Goal: Task Accomplishment & Management: Use online tool/utility

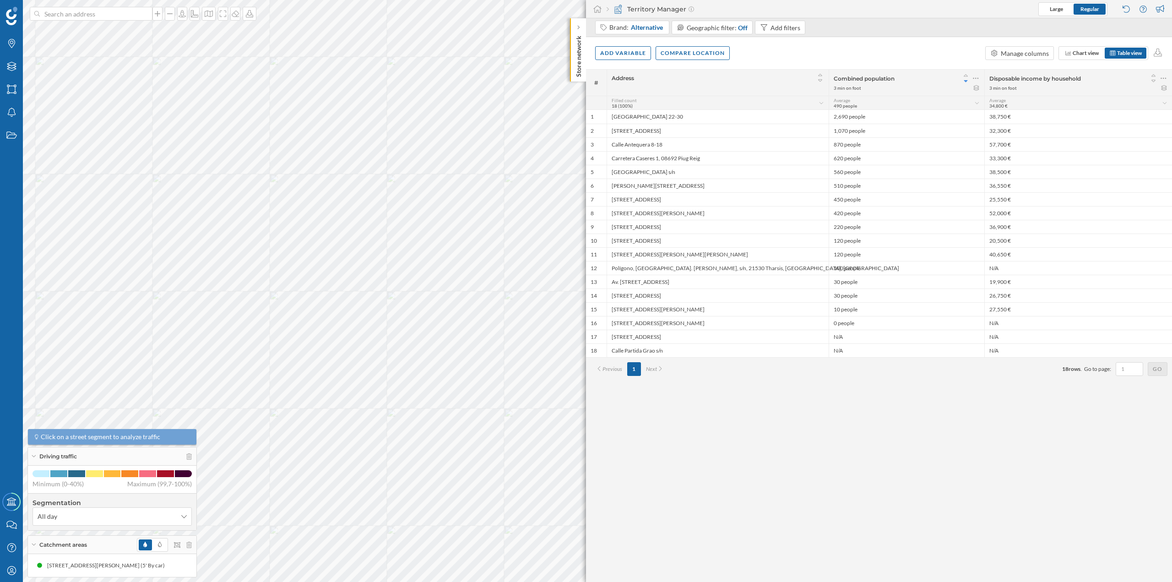
click at [581, 35] on p "Store network" at bounding box center [578, 54] width 9 height 45
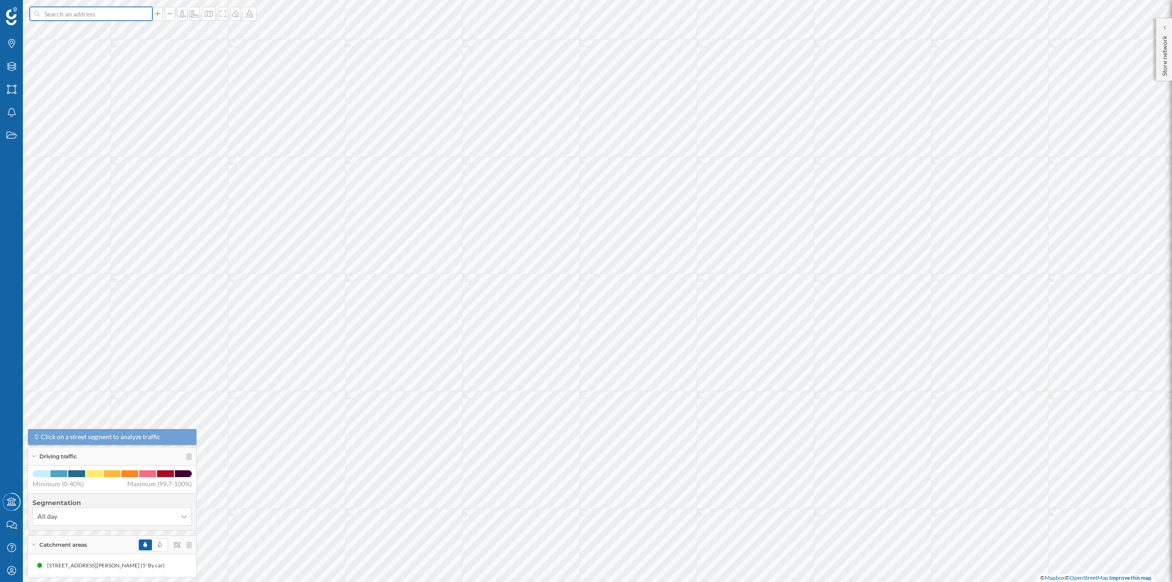
click at [104, 14] on input at bounding box center [91, 14] width 103 height 14
paste input "Avda.Textil, 42, Junto A Parc Valles, 08223"
type input "Avda.Textil, 42, Junto A Parc Valles, 08223"
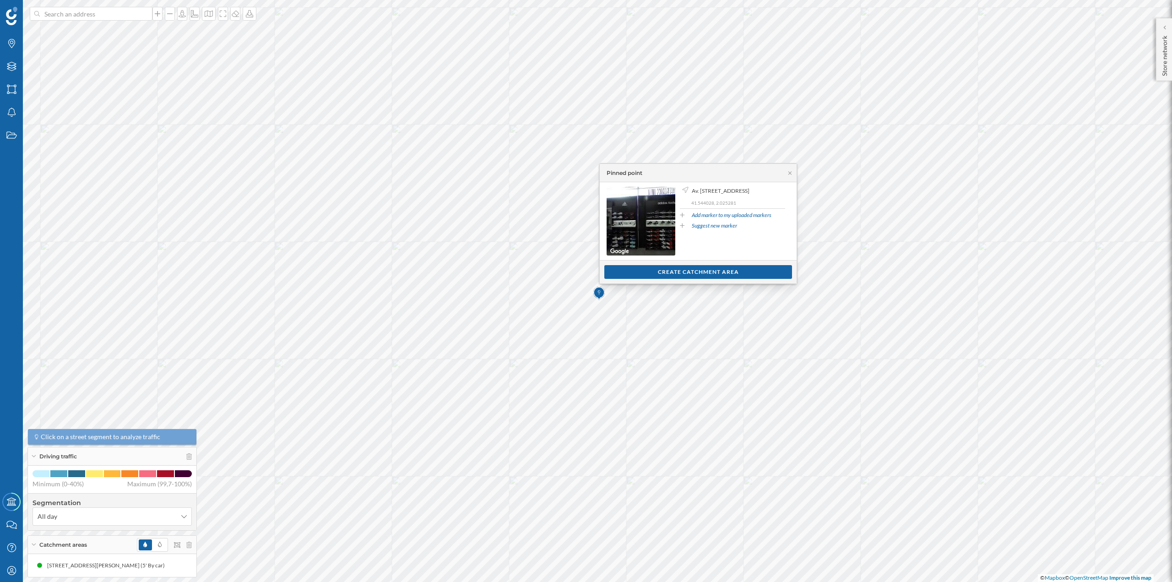
click at [790, 176] on div "Pinned point" at bounding box center [698, 173] width 197 height 18
click at [790, 174] on icon at bounding box center [790, 172] width 7 height 5
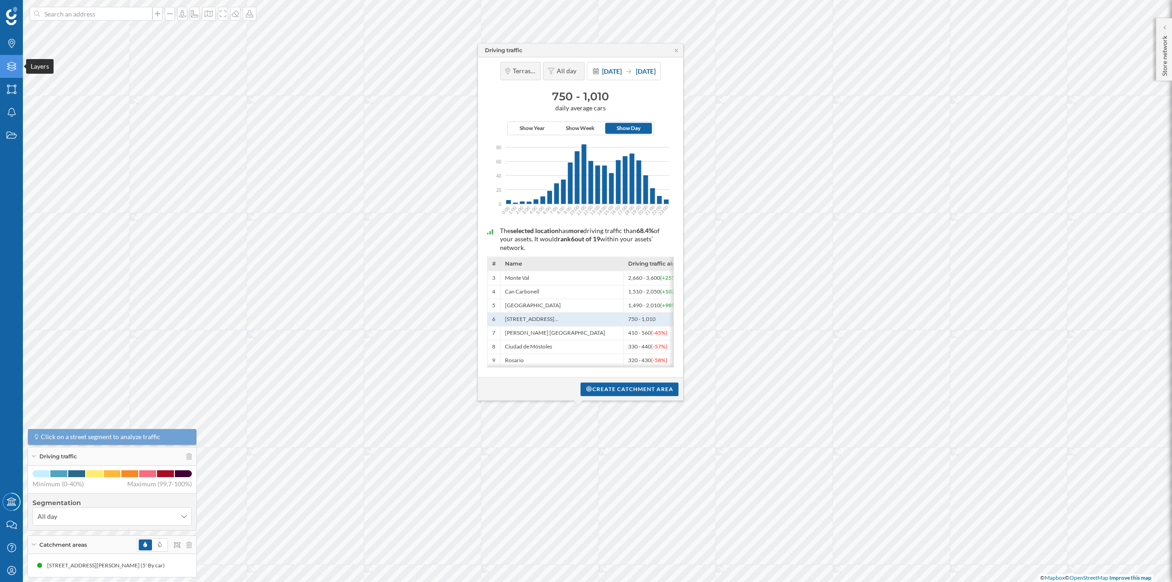
click at [10, 71] on div "Layers" at bounding box center [11, 66] width 23 height 23
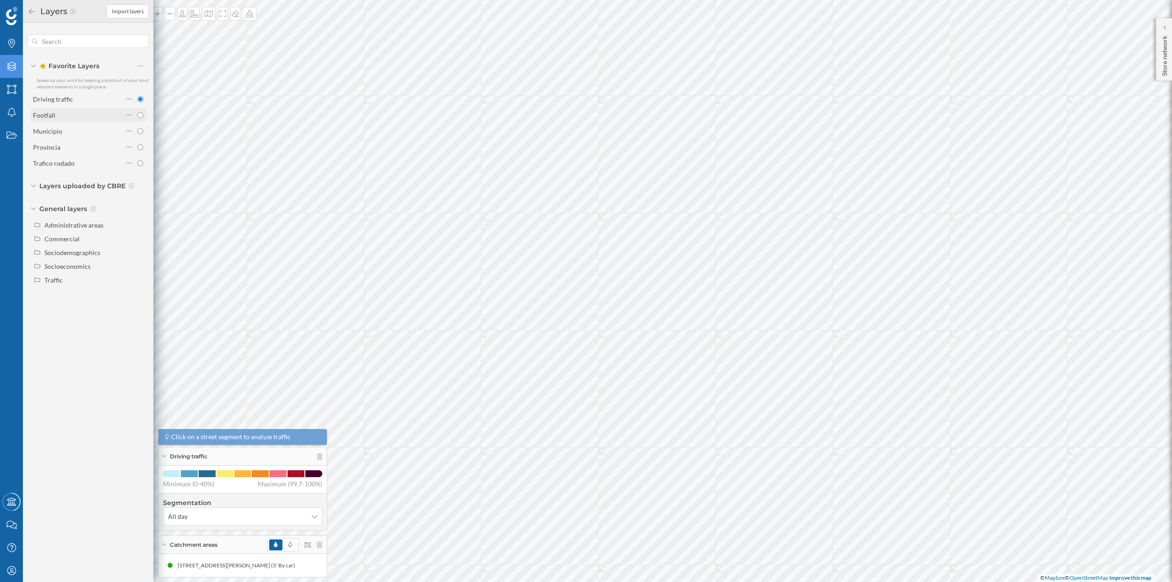
click at [73, 118] on div "Footfall" at bounding box center [78, 115] width 90 height 10
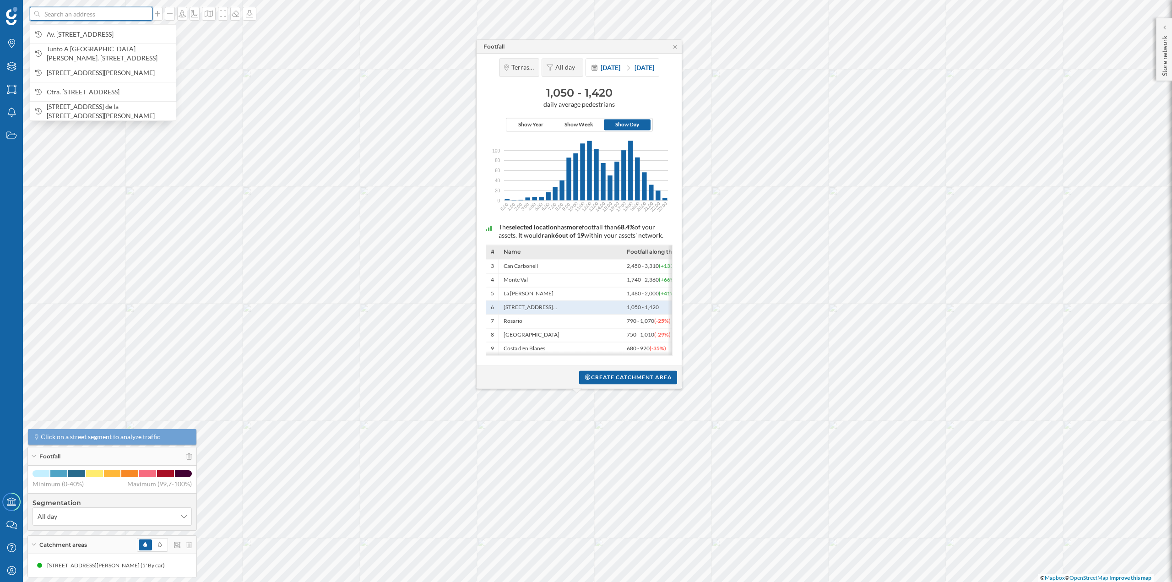
click at [99, 15] on input at bounding box center [91, 14] width 103 height 14
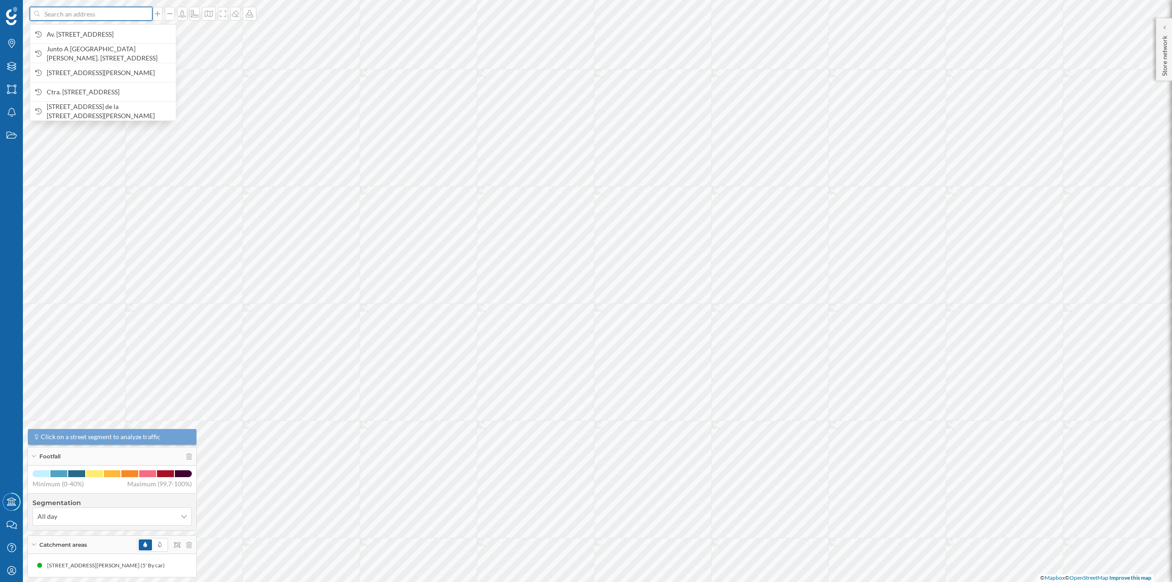
paste input "C.C. Carrefour Monserrat. Avda. del Vallés, 484 08226 TARRASA"
type input "C.C. Carrefour Monserrat. Avda. del Vallés, 484 08226 TARRASA feu vert"
click at [103, 34] on span "Feu Vert Passatge de Montserrat Roig, Terrassa, Spain" at bounding box center [109, 34] width 125 height 18
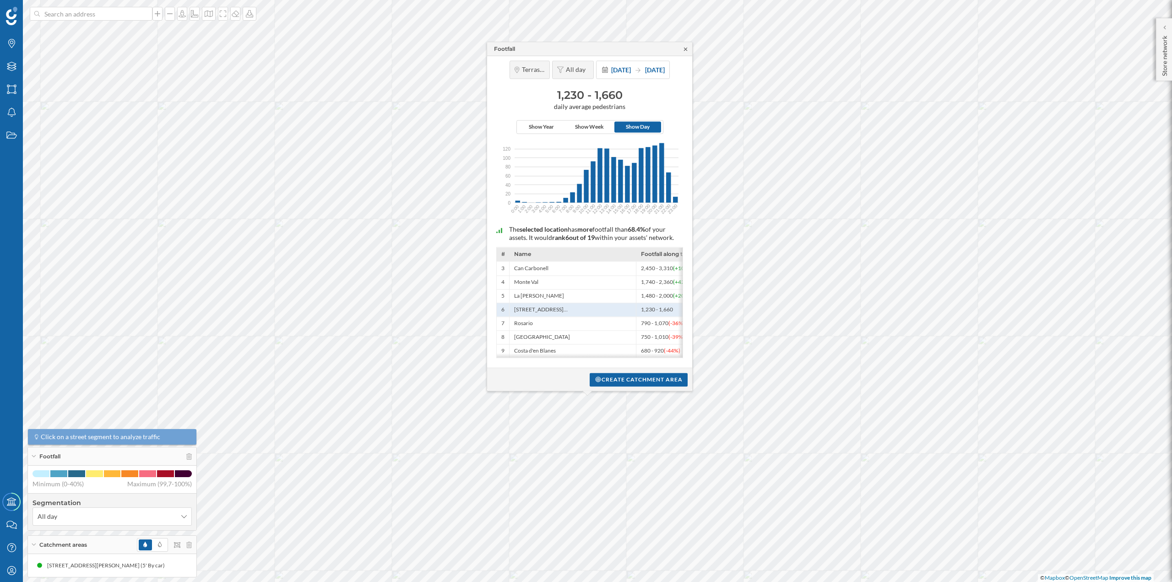
click at [684, 46] on icon at bounding box center [685, 48] width 7 height 5
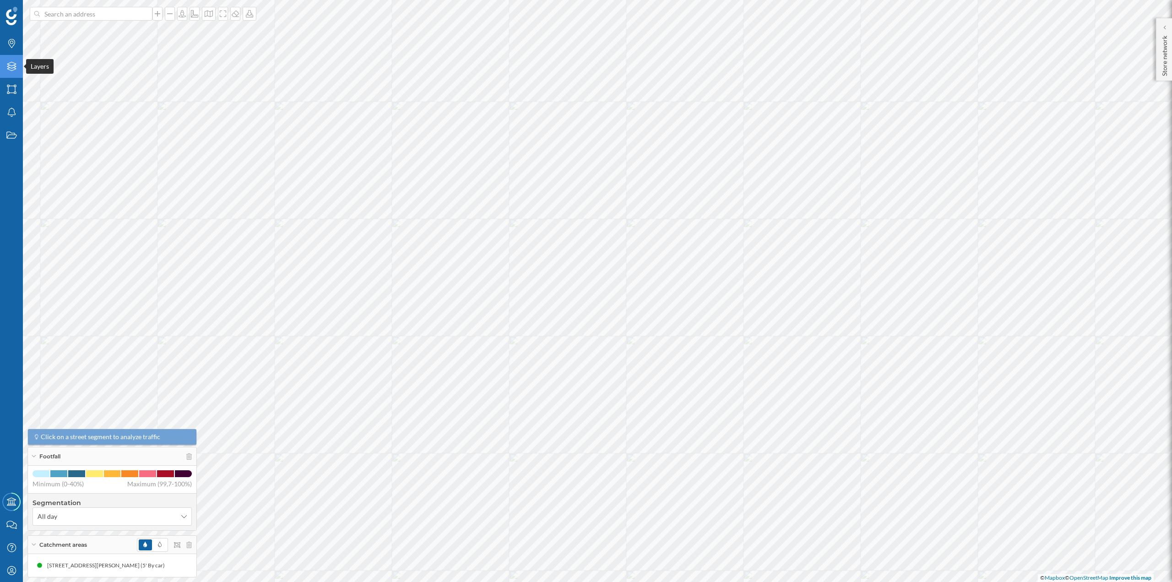
click at [13, 67] on icon "Layers" at bounding box center [11, 66] width 11 height 9
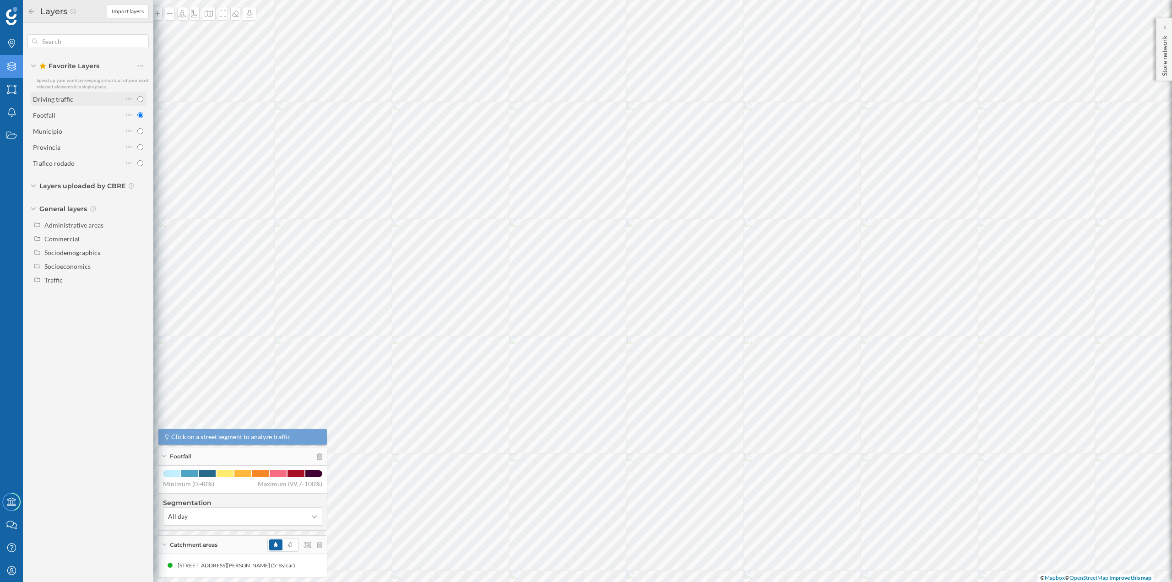
click at [59, 103] on div "Driving traffic" at bounding box center [53, 99] width 40 height 8
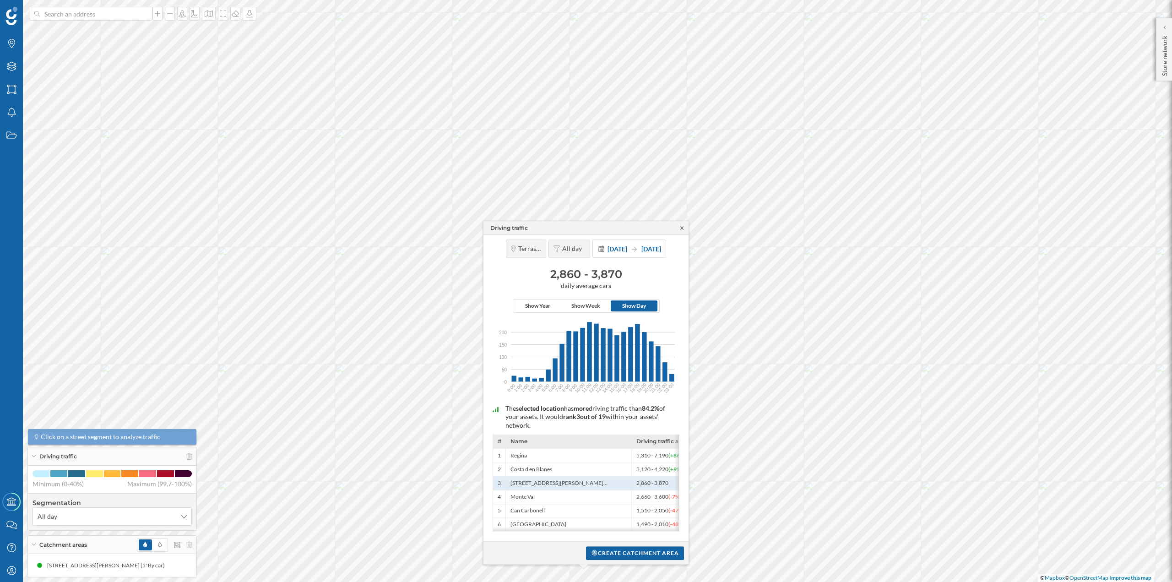
click at [682, 226] on icon at bounding box center [681, 227] width 3 height 3
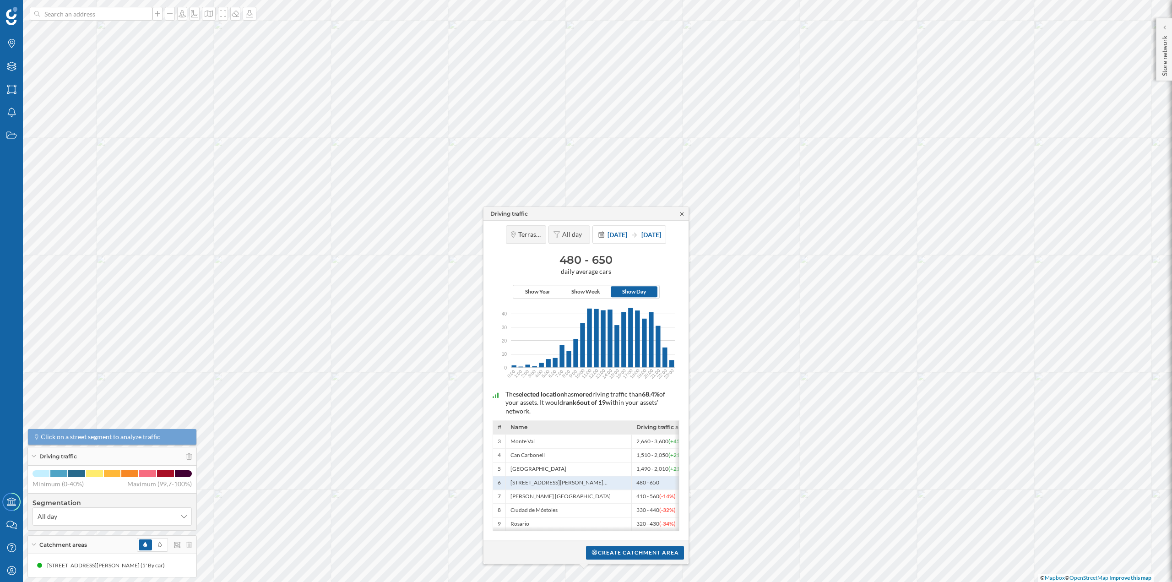
click at [683, 212] on icon at bounding box center [681, 213] width 3 height 3
click at [91, 12] on input at bounding box center [91, 14] width 103 height 14
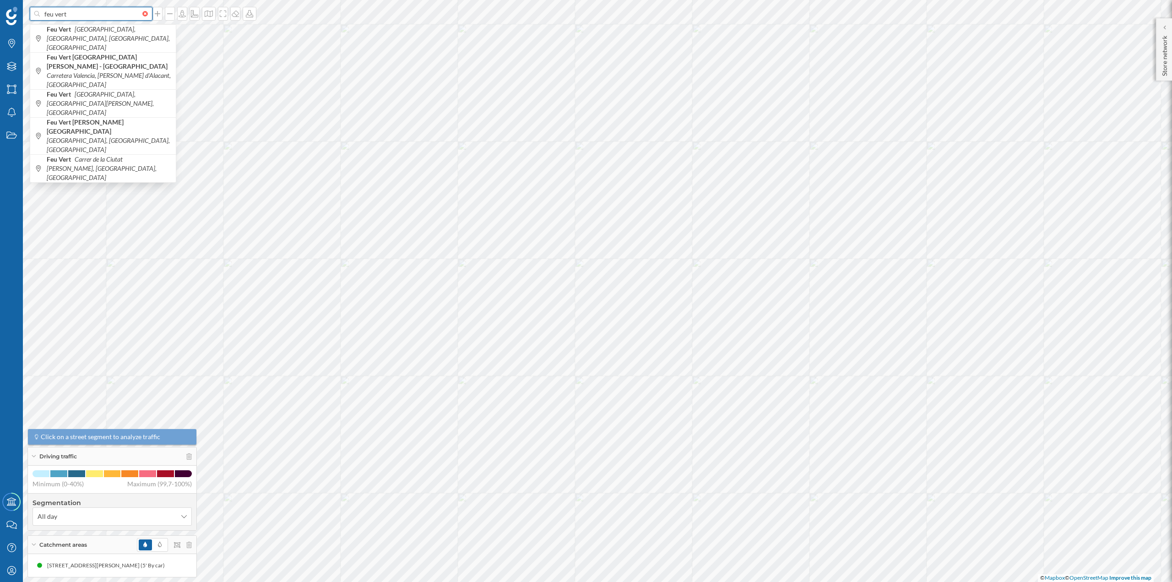
paste input "C.C. Carrefour. Autopista C-58, Km. 17,800 08228 TARRASA"
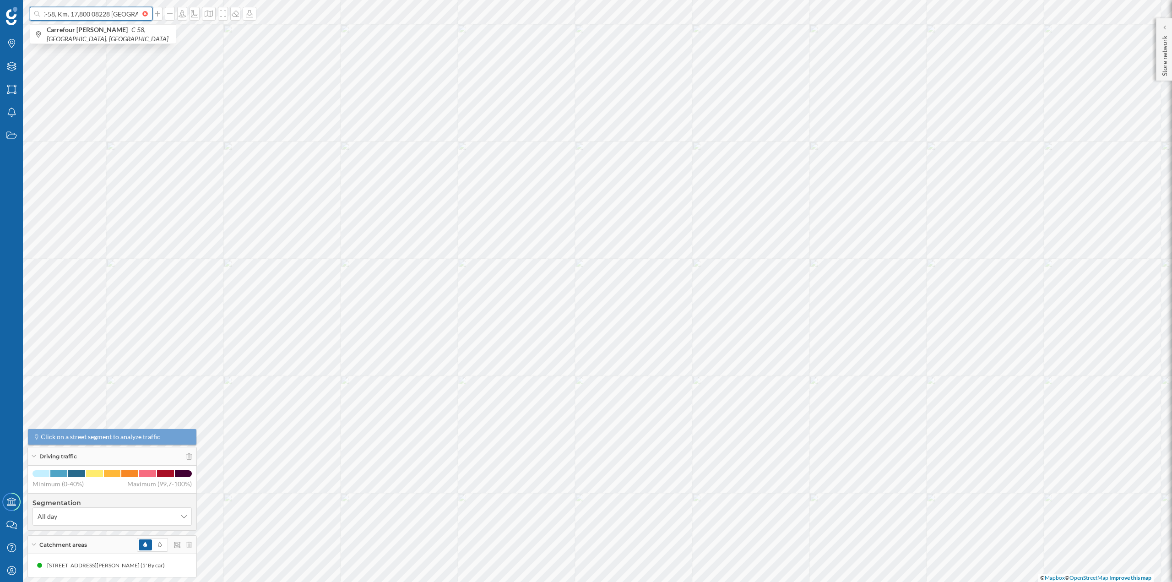
type input "feu vert C.C. Carrefour. Autopista C-58, Km. 17,800 08228 TARRASA"
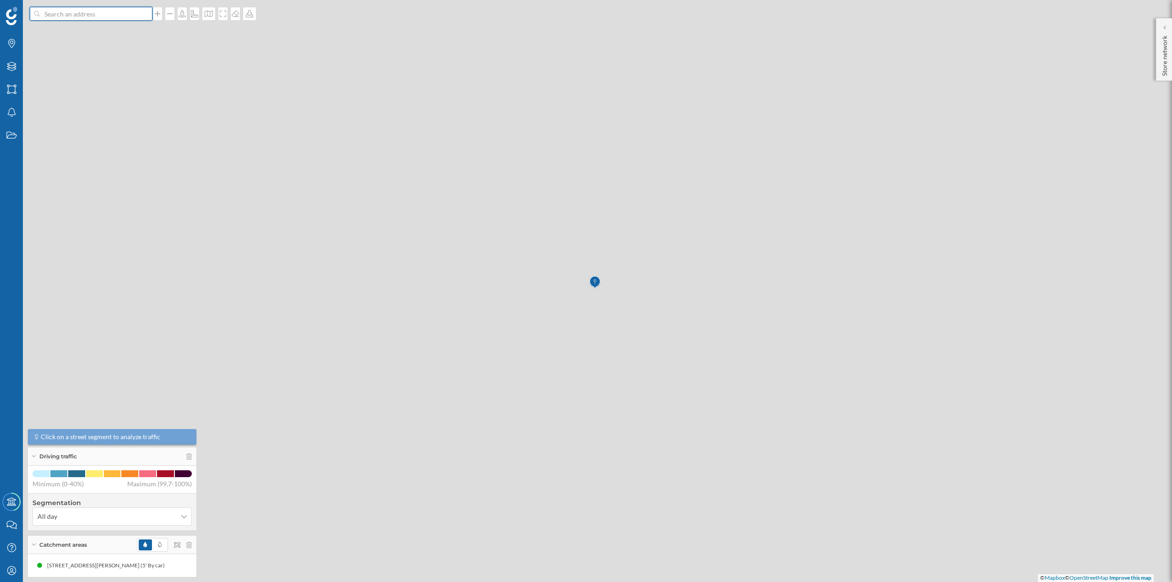
scroll to position [0, 0]
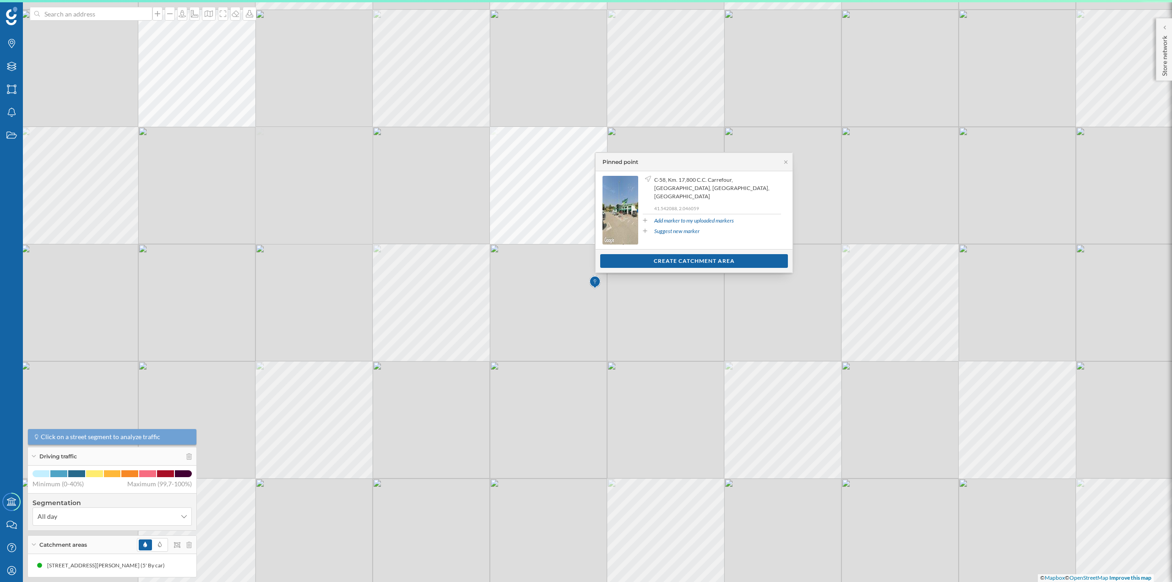
click at [342, 167] on div "© Mapbox © OpenStreetMap Improve this map" at bounding box center [586, 291] width 1172 height 582
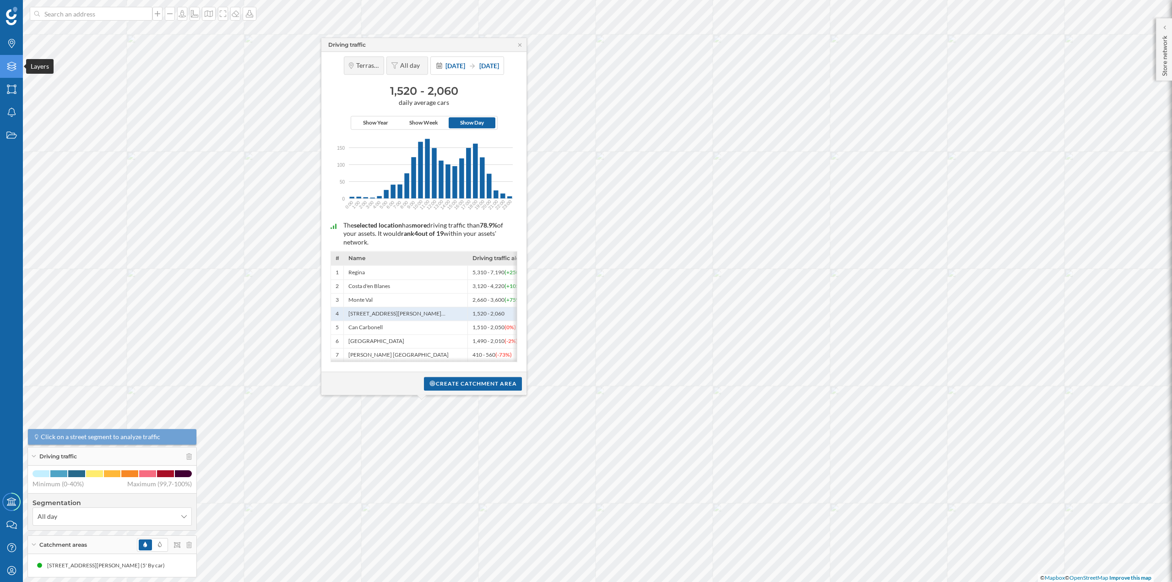
click at [9, 66] on icon "Layers" at bounding box center [11, 66] width 11 height 9
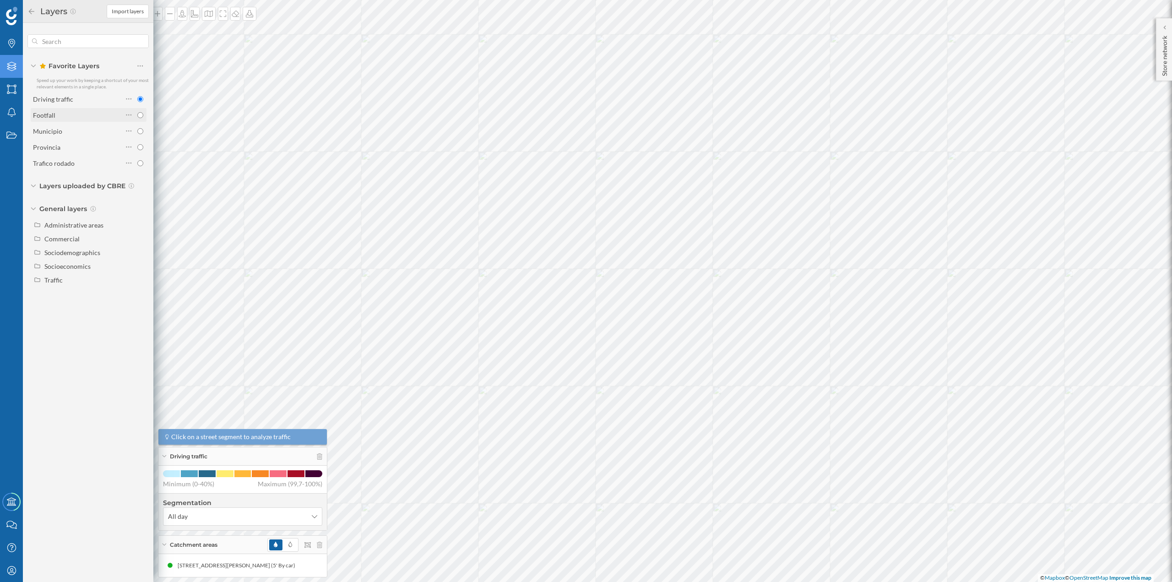
click at [78, 120] on div "Footfall" at bounding box center [78, 115] width 90 height 10
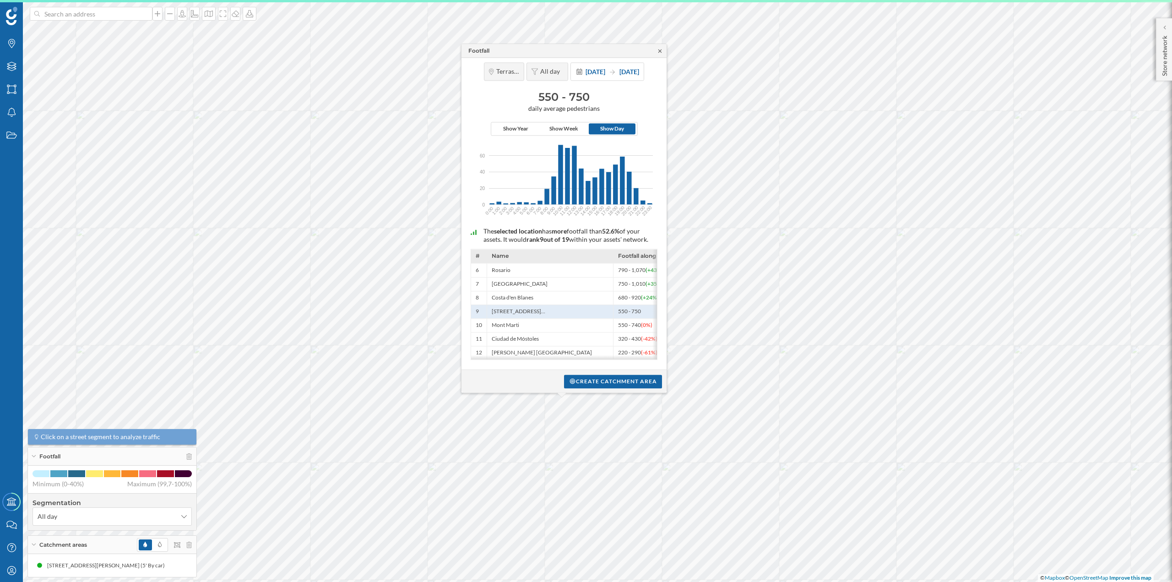
click at [660, 50] on icon at bounding box center [660, 50] width 7 height 5
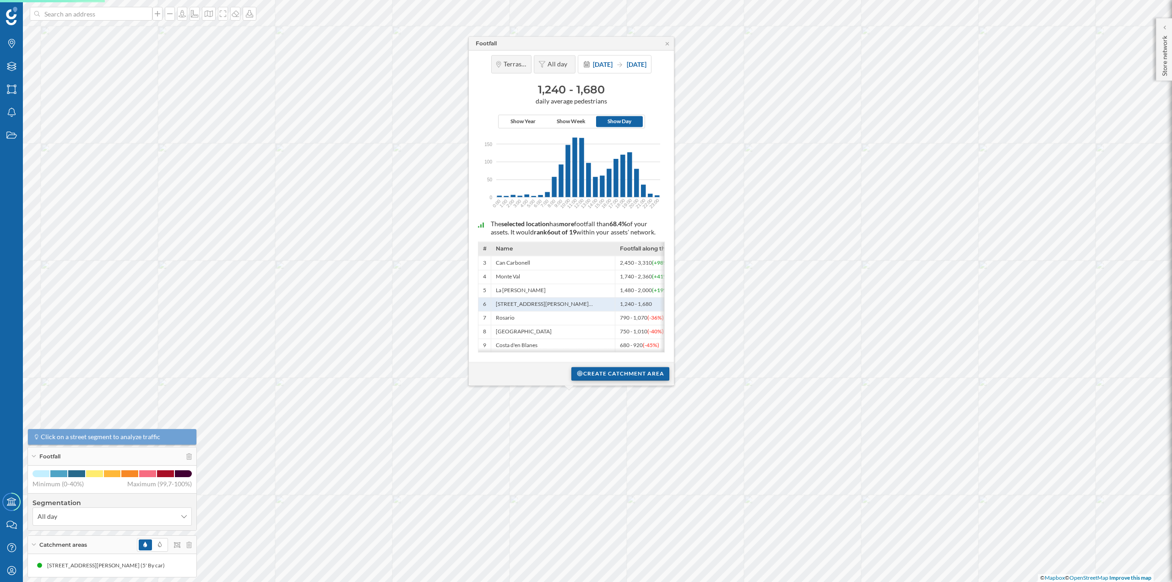
click at [586, 368] on div "Create catchment area" at bounding box center [620, 374] width 98 height 14
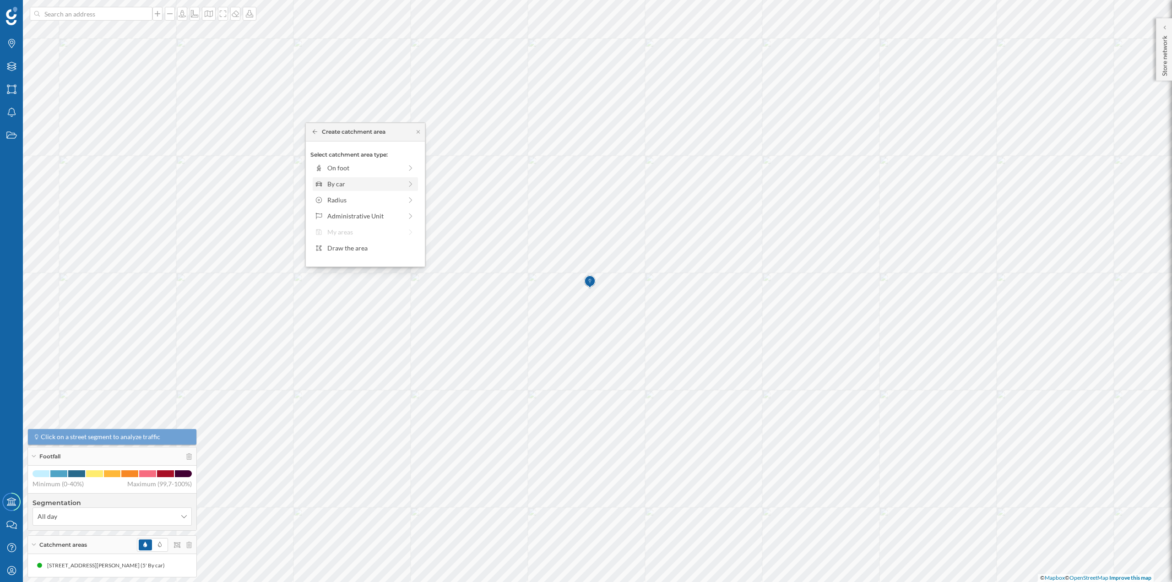
click at [334, 184] on div "By car" at bounding box center [364, 184] width 75 height 10
drag, startPoint x: 322, startPoint y: 182, endPoint x: 333, endPoint y: 180, distance: 10.7
click at [333, 180] on div at bounding box center [332, 180] width 9 height 9
click at [358, 245] on div "Create catchment area" at bounding box center [365, 249] width 110 height 14
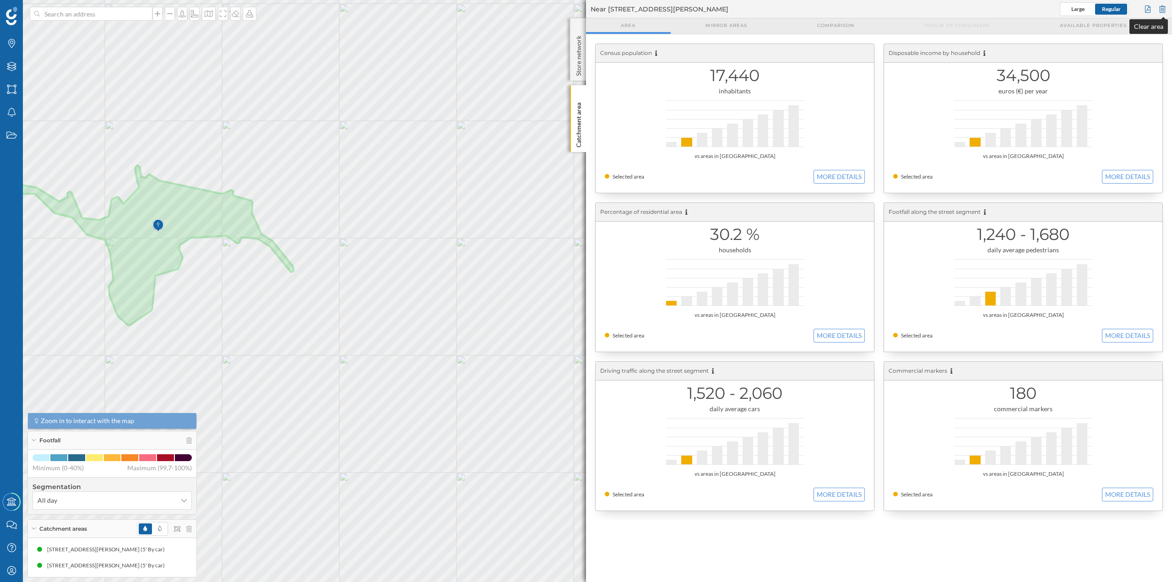
click at [1162, 10] on div at bounding box center [1163, 9] width 10 height 14
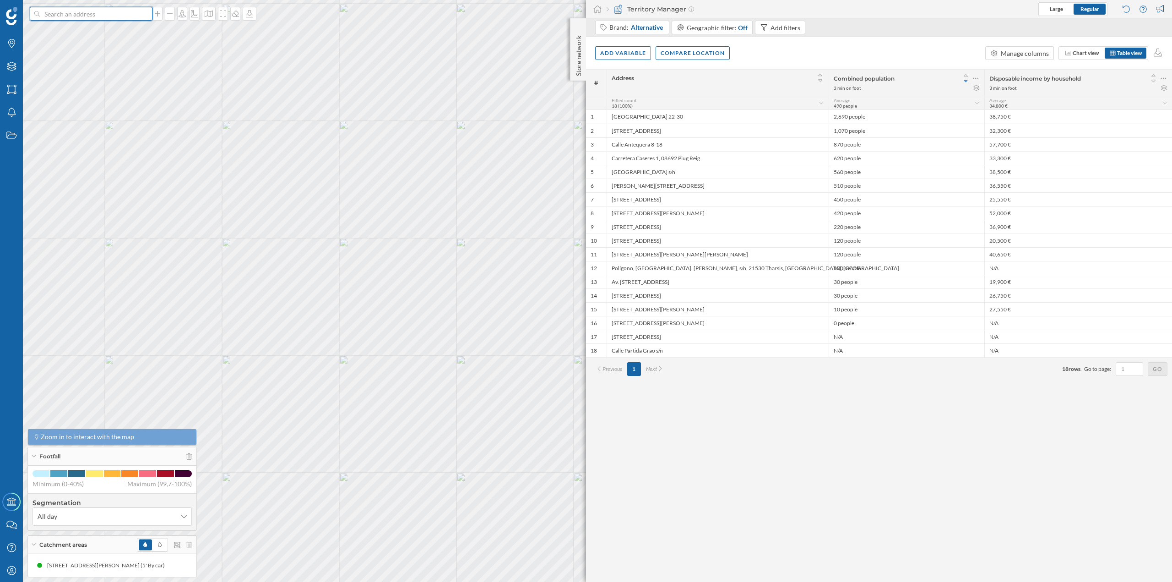
click at [116, 13] on input at bounding box center [91, 14] width 103 height 14
paste input "C.C. Carrefour Monserrat. Avda. del Vallés, 484 08226 TARRASA"
type input "C.C. Carrefour Monserrat. Avda. del Vallés, 484 08226 TARRASA"
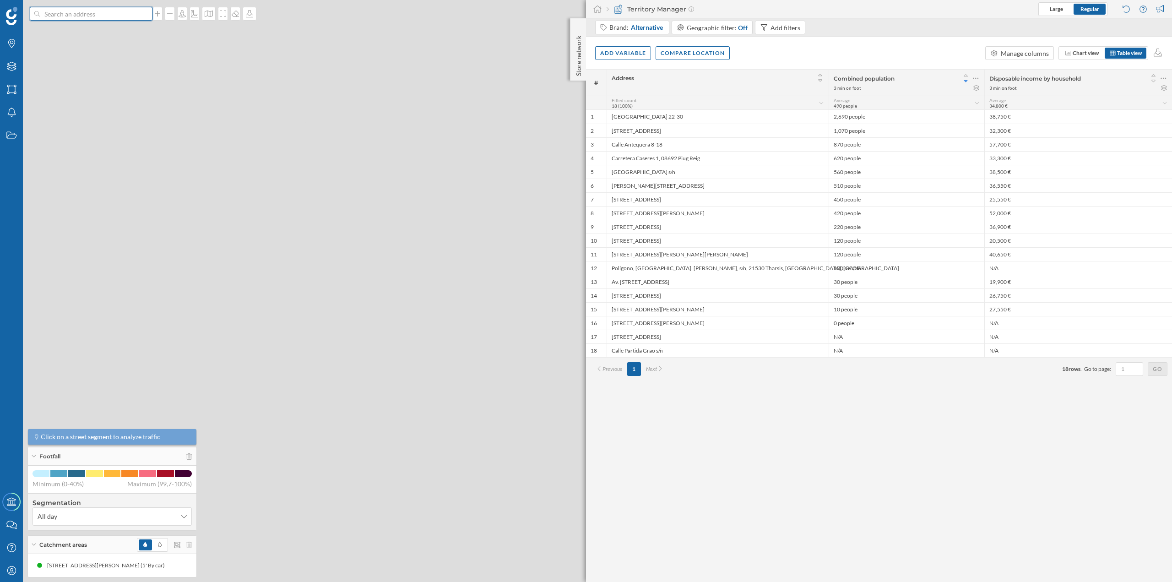
scroll to position [0, 0]
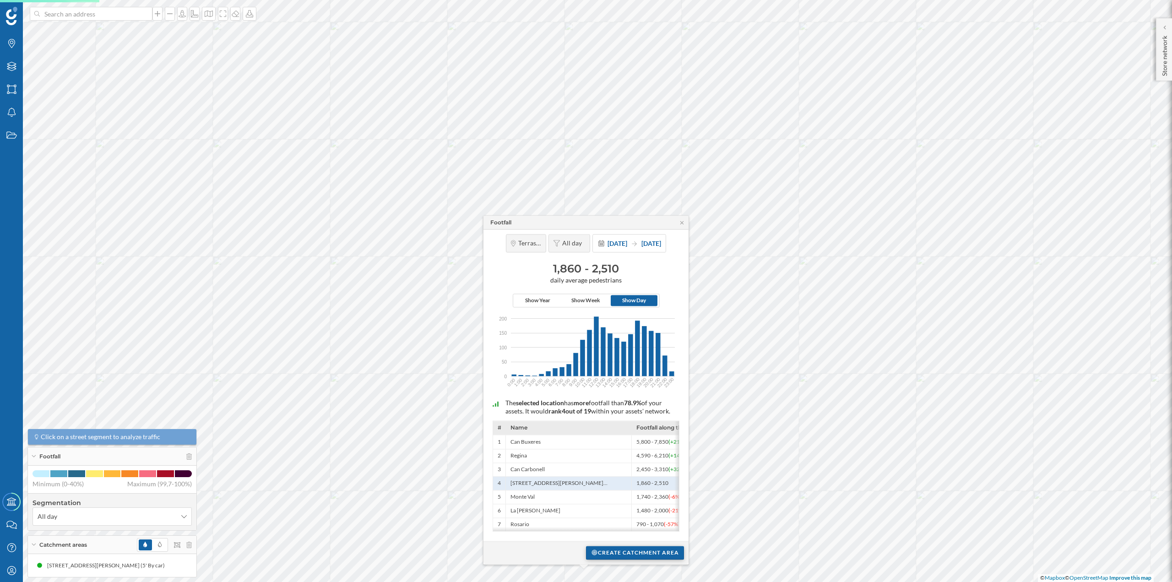
click at [623, 555] on div "Create catchment area" at bounding box center [635, 553] width 98 height 14
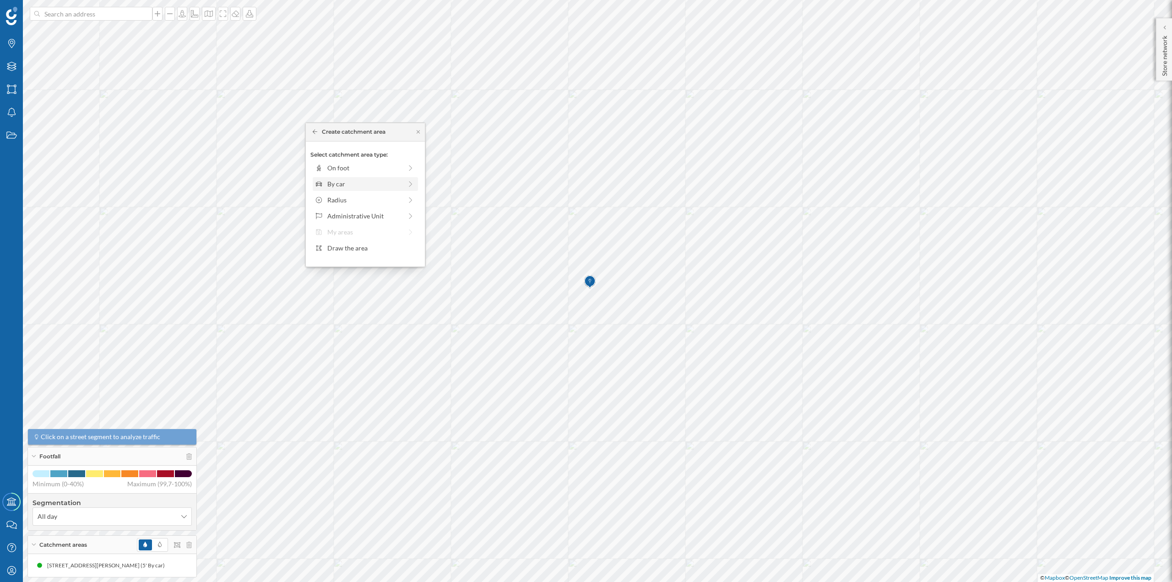
click at [371, 181] on div "By car" at bounding box center [364, 184] width 75 height 10
drag, startPoint x: 326, startPoint y: 179, endPoint x: 334, endPoint y: 181, distance: 8.4
click at [334, 181] on div at bounding box center [333, 180] width 9 height 9
click at [357, 250] on div "Create catchment area" at bounding box center [365, 249] width 110 height 14
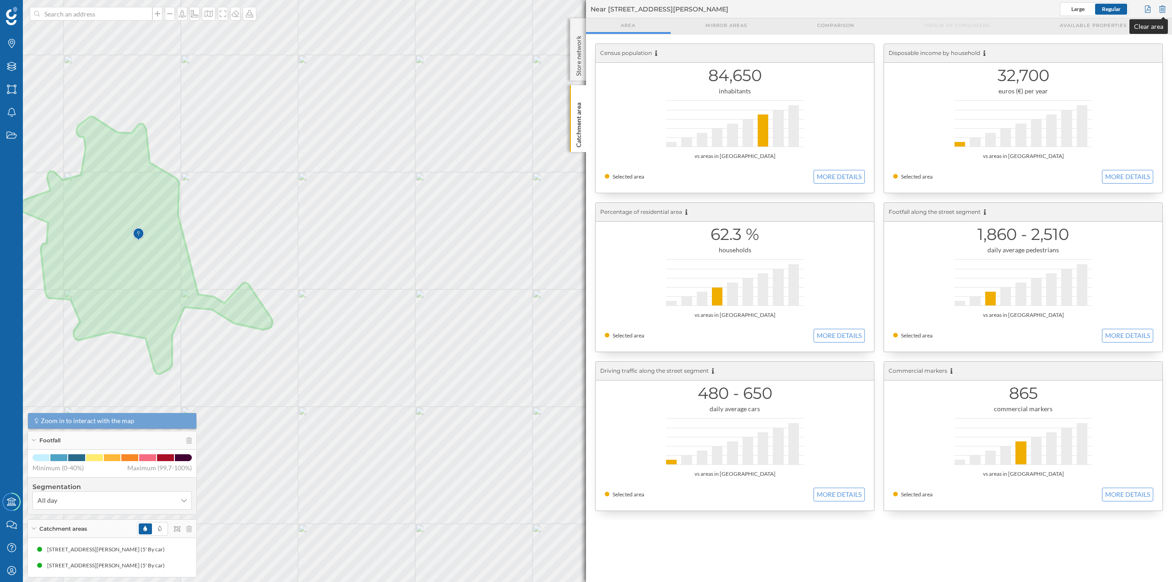
click at [1162, 7] on div at bounding box center [1163, 9] width 10 height 14
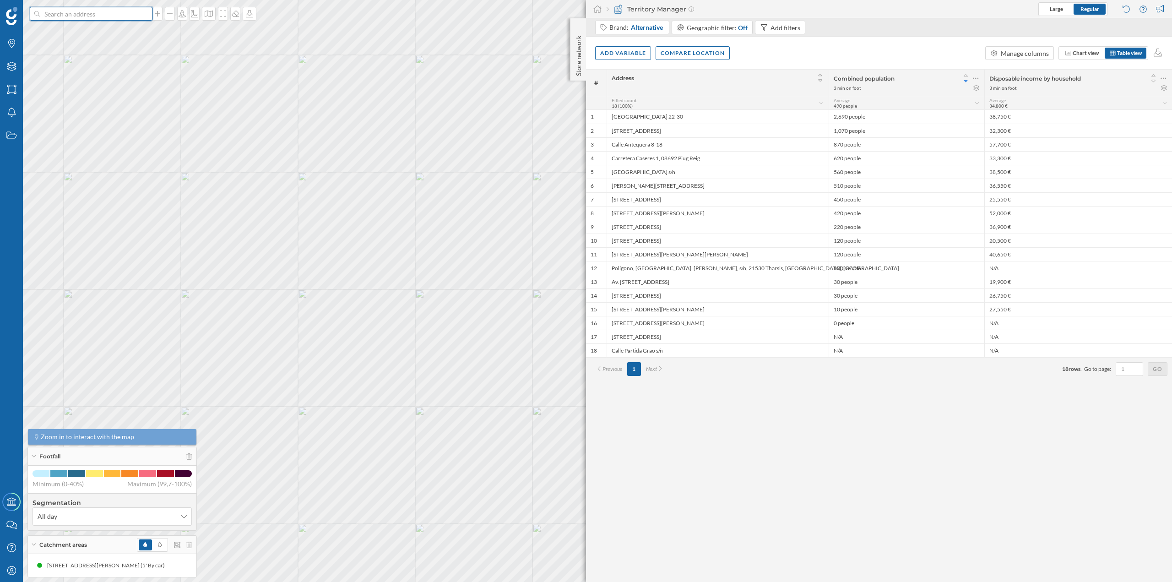
click at [51, 12] on input at bounding box center [91, 14] width 103 height 14
paste input "Rambleta del Pare Alegre, 64, 08223 Terrassa, Barcelona"
type input "carglass Rambleta del Pare Alegre, 64, 08223 Terrassa, Barcelona"
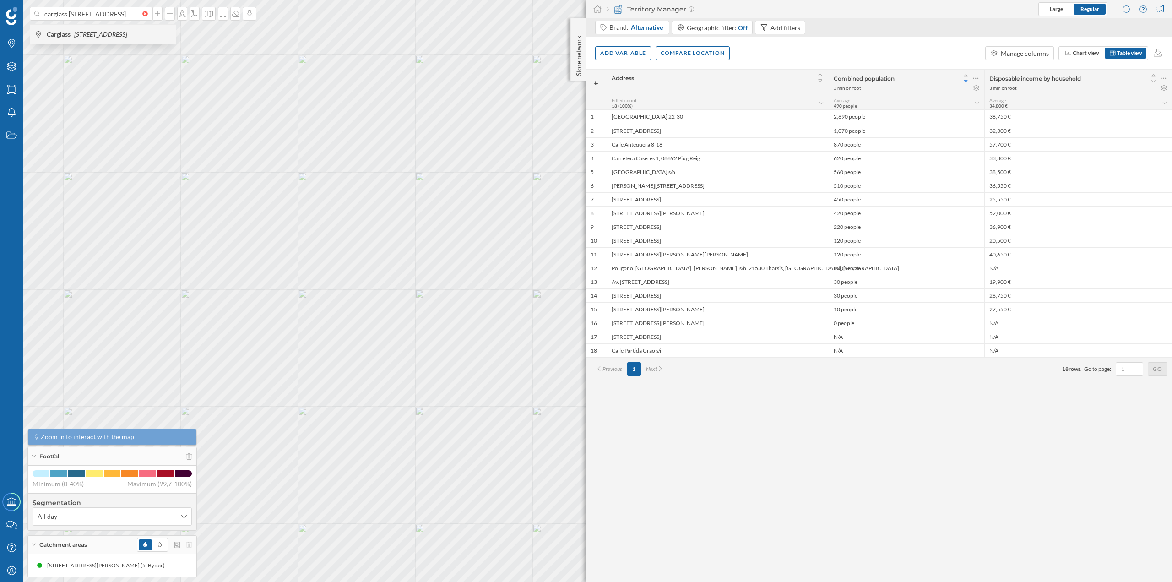
click at [103, 38] on icon "[STREET_ADDRESS]" at bounding box center [100, 34] width 53 height 8
click at [579, 45] on p "Store network" at bounding box center [578, 54] width 9 height 44
click at [575, 35] on p "Store network" at bounding box center [578, 54] width 9 height 45
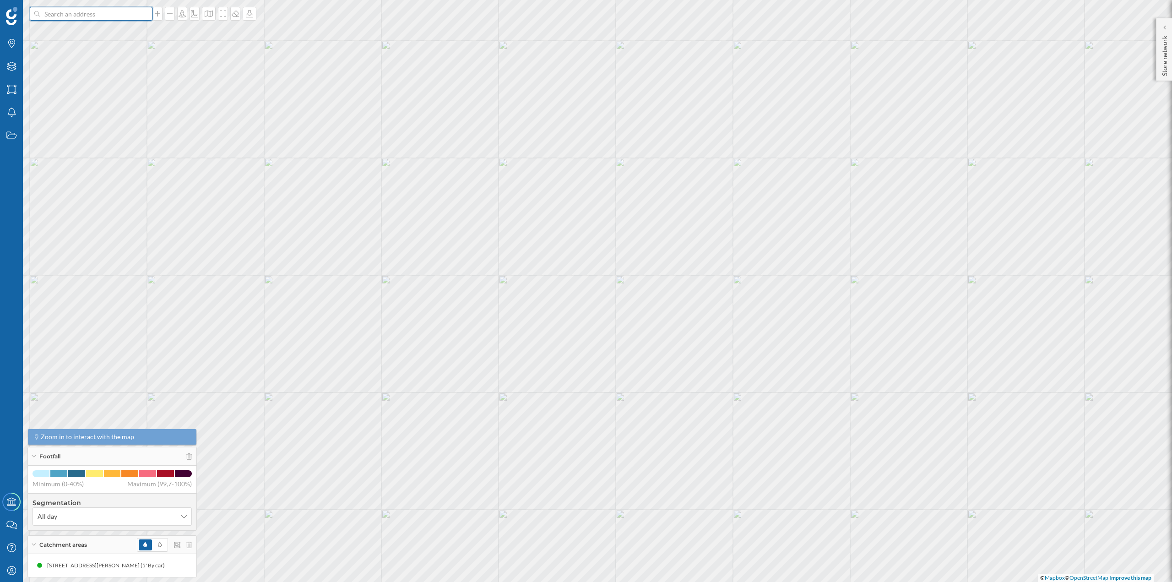
click at [110, 15] on input at bounding box center [91, 14] width 103 height 14
paste input "Rambleta del Pare Alegre, 64, 08223 Terrassa, Barcelona"
type input "carglass Rambleta del Pare Alegre, 64, 08223 Terrassa, Barcelona"
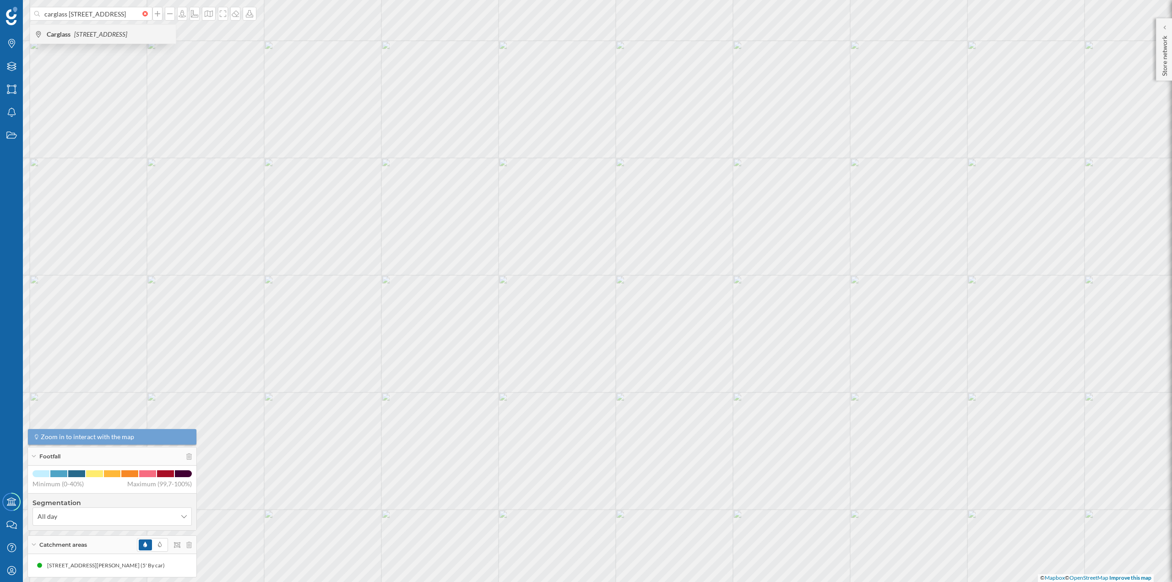
click at [104, 35] on icon "[STREET_ADDRESS]" at bounding box center [100, 34] width 53 height 8
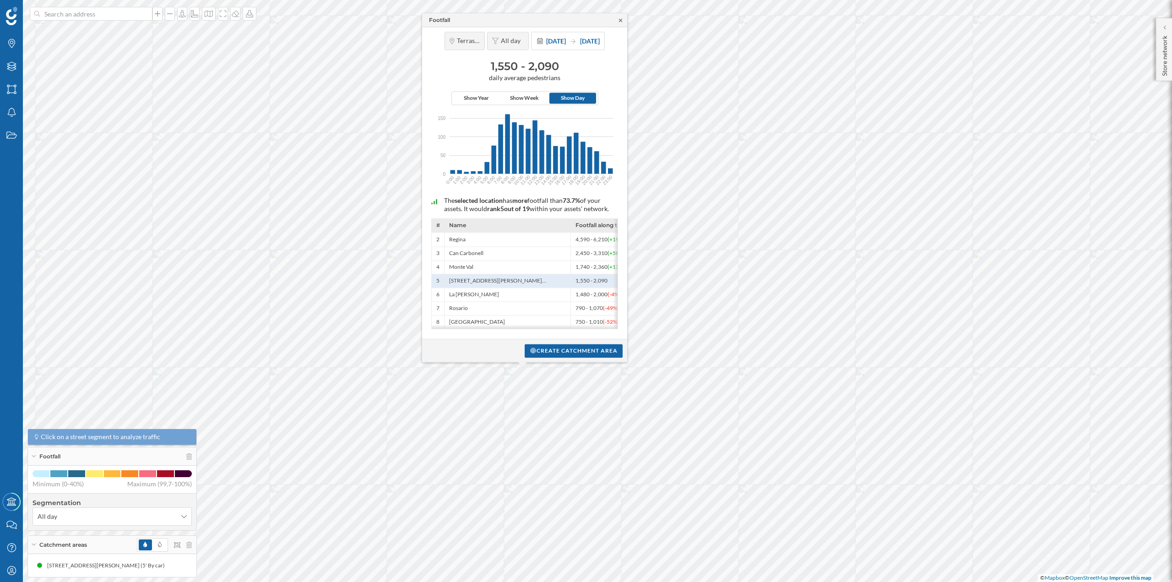
click at [621, 19] on icon at bounding box center [620, 19] width 3 height 3
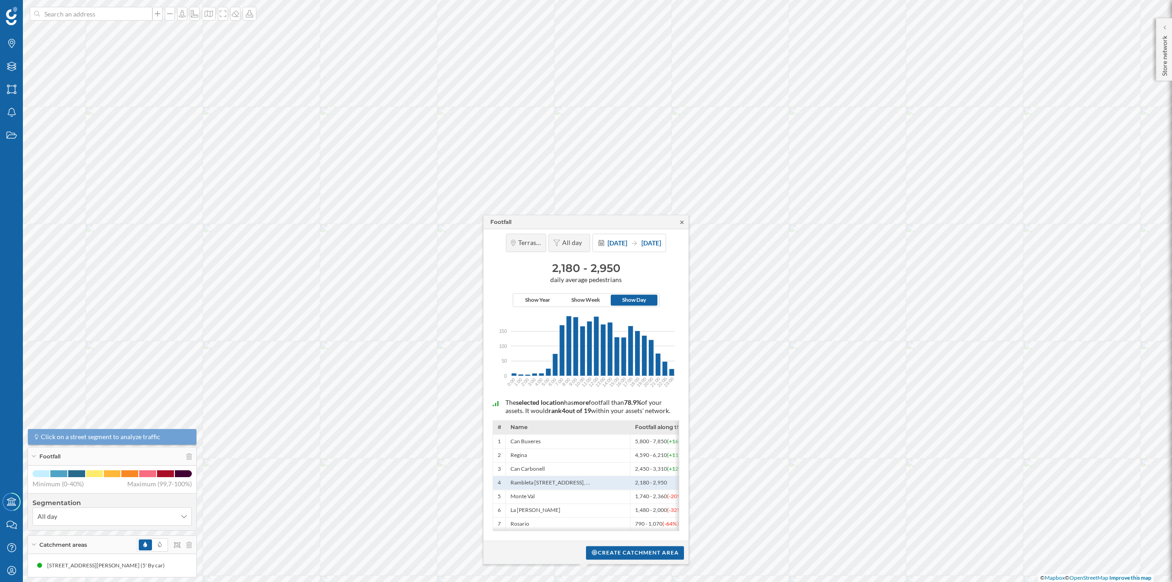
click at [680, 221] on icon at bounding box center [682, 221] width 7 height 5
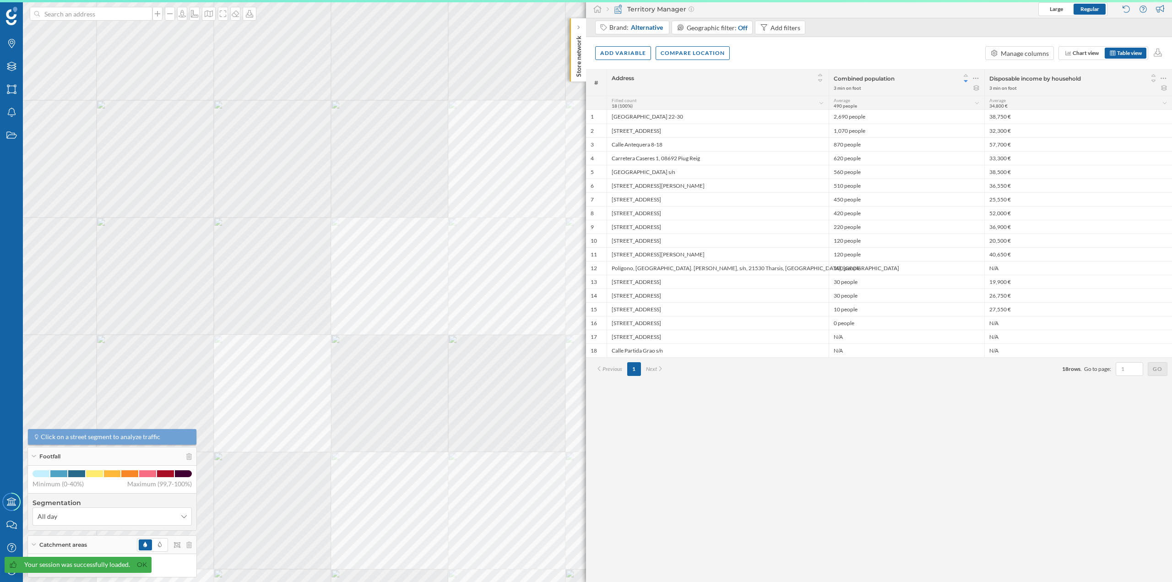
click at [582, 46] on p "Store network" at bounding box center [578, 54] width 9 height 45
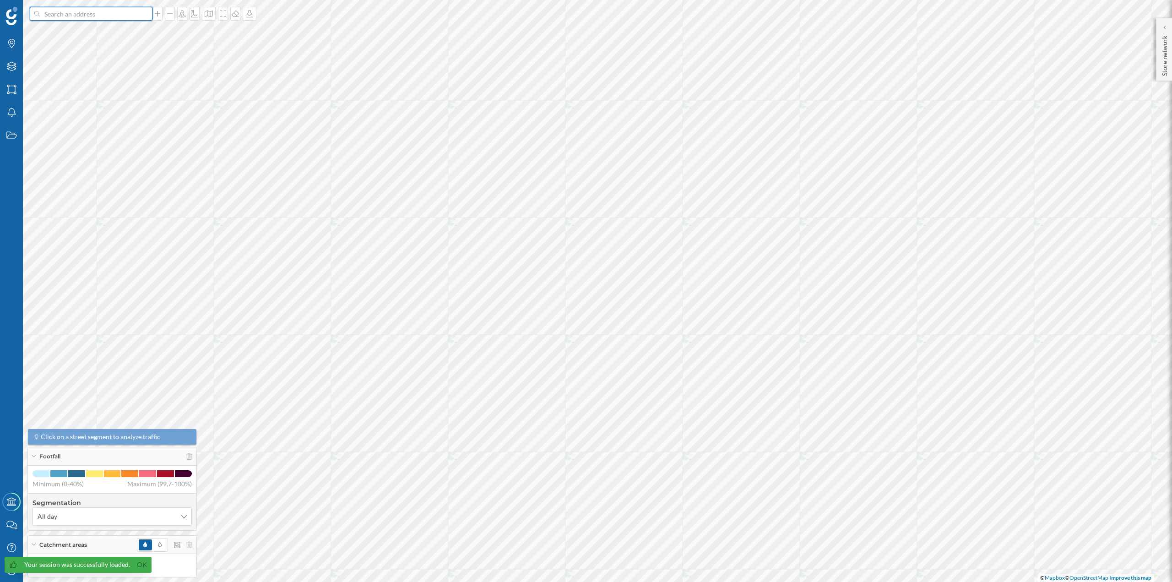
click at [110, 17] on input at bounding box center [91, 14] width 103 height 14
paste input "Rambleta del Pare Alegre, 64, 08223 Terrassa, Barcelona"
type input "carglass Rambleta del Pare Alegre, 64, 08223 Terrassa, Barcelona"
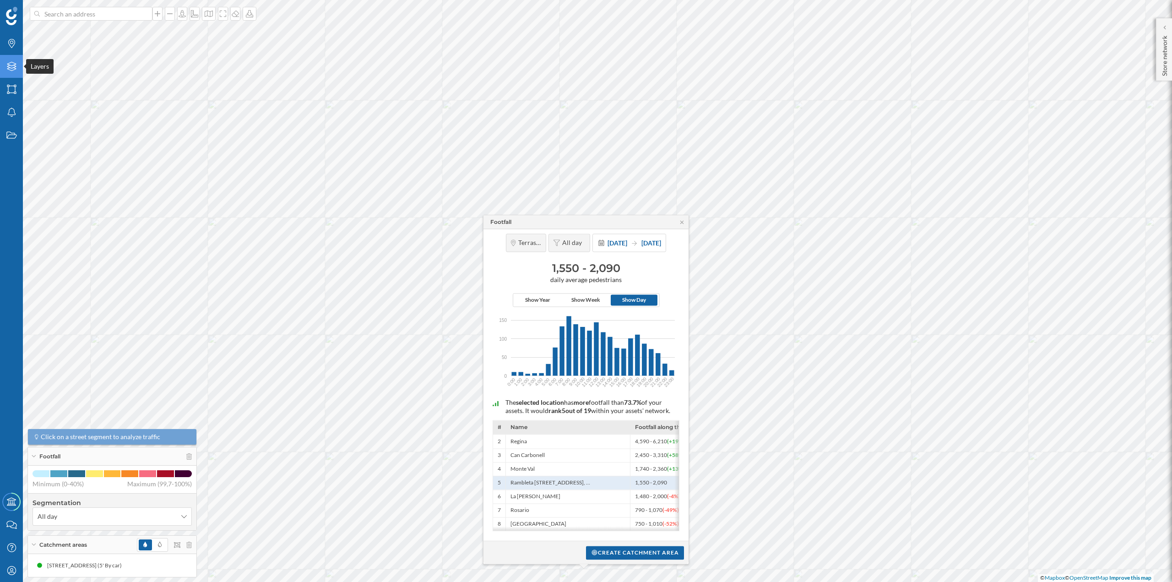
click at [11, 72] on div "Layers" at bounding box center [11, 66] width 23 height 23
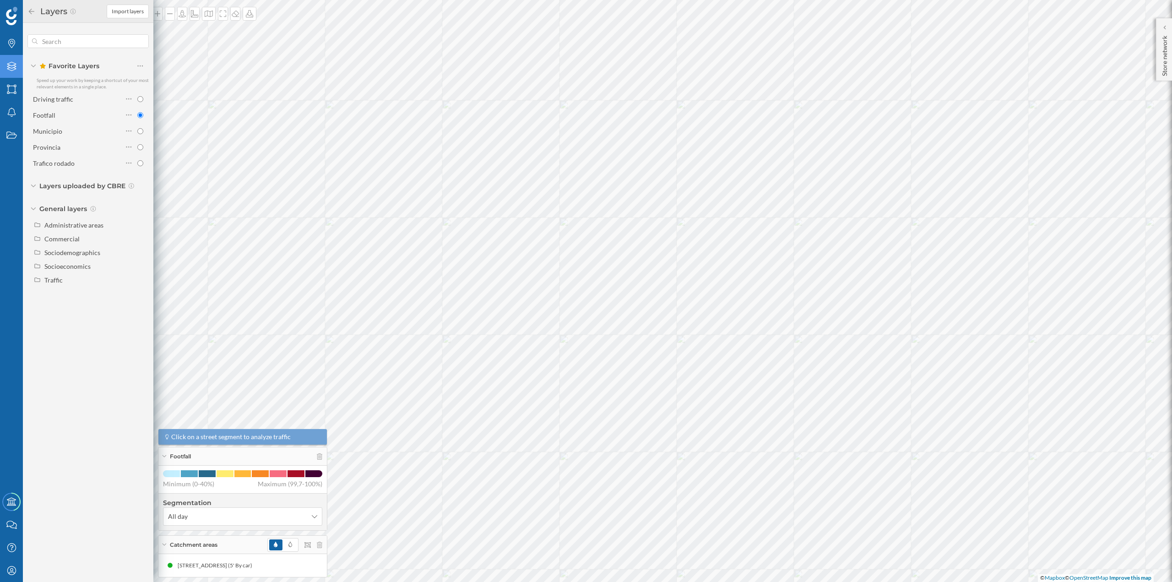
click at [53, 106] on div "Driving traffic Footfall Municipio Provincia Trafico rodado" at bounding box center [87, 131] width 121 height 78
click at [58, 103] on label "Driving traffic" at bounding box center [53, 99] width 40 height 10
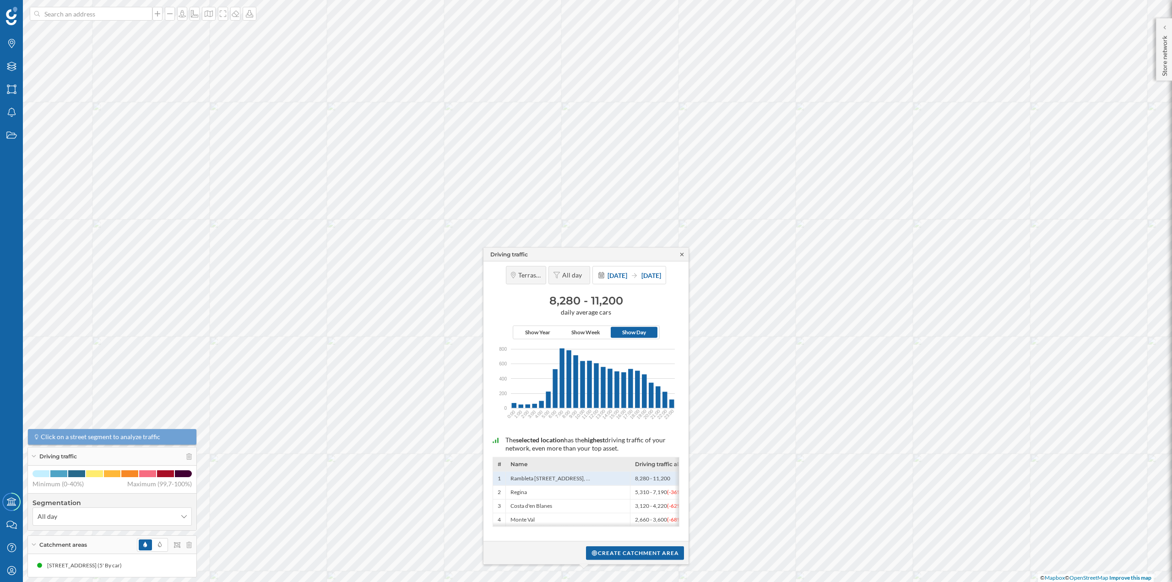
click at [682, 256] on icon at bounding box center [682, 253] width 7 height 5
click at [629, 549] on div "Create catchment area" at bounding box center [635, 552] width 98 height 14
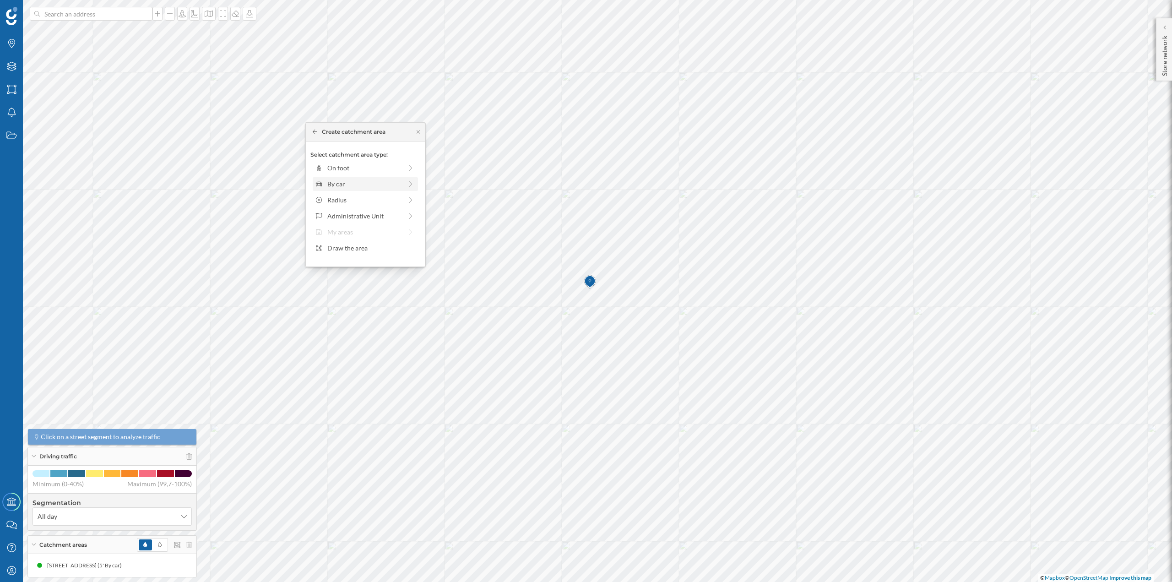
click at [360, 182] on div "By car" at bounding box center [364, 184] width 75 height 10
drag, startPoint x: 322, startPoint y: 178, endPoint x: 335, endPoint y: 180, distance: 13.0
click at [335, 180] on div at bounding box center [335, 180] width 9 height 9
click at [356, 249] on div "Create catchment area" at bounding box center [365, 249] width 110 height 14
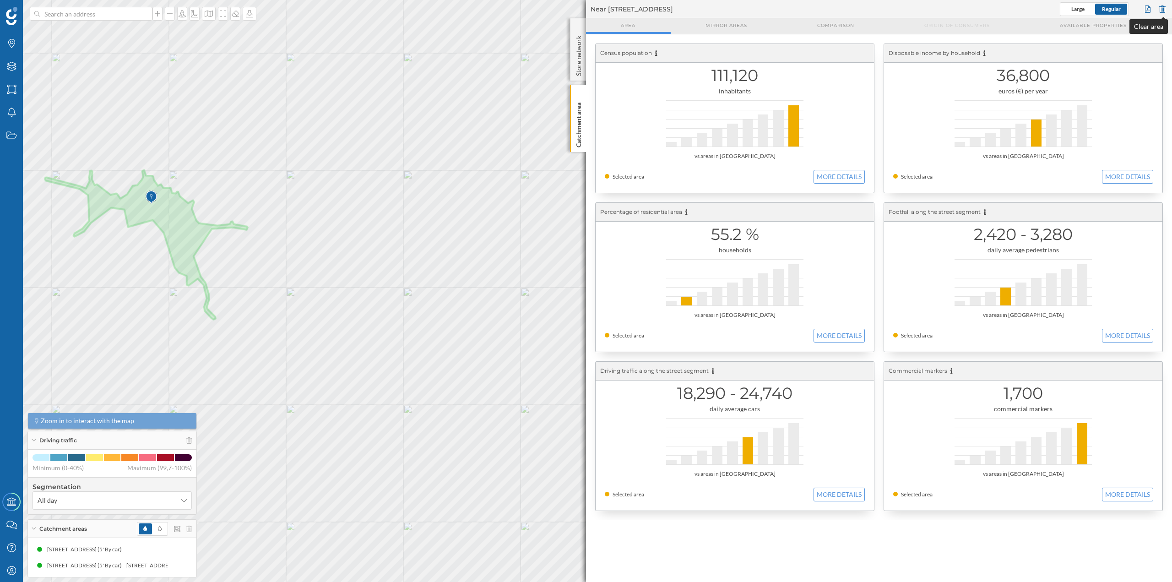
click at [1162, 6] on div at bounding box center [1163, 9] width 10 height 14
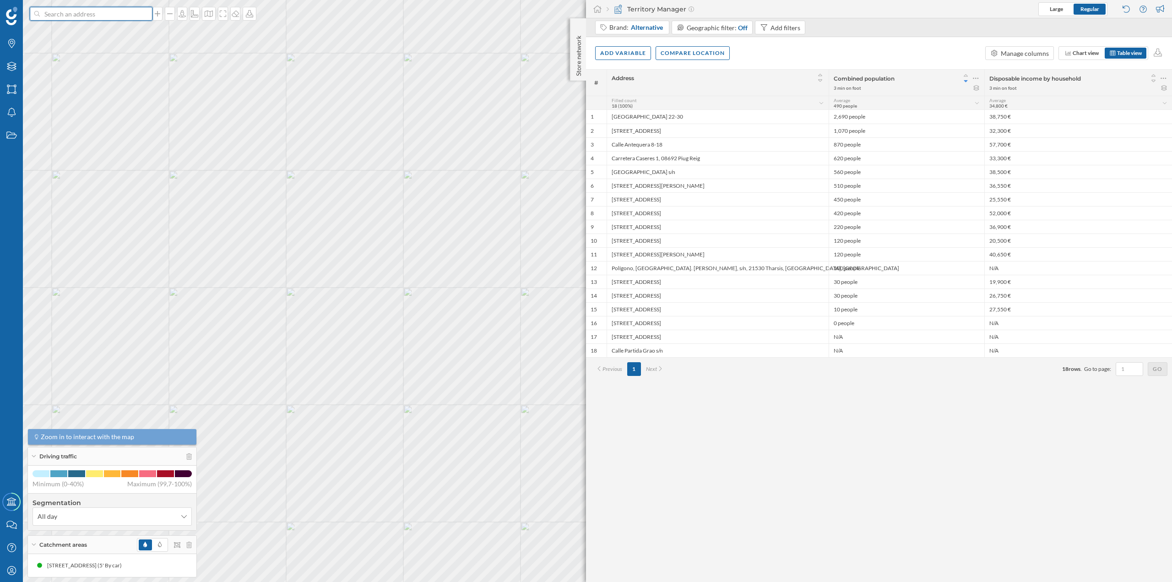
click at [117, 13] on input at bounding box center [91, 14] width 103 height 14
paste input "C.C Parc Valles, Av. del Tèxtil, local 7C, 08223 Terrassa, Barcelona"
type input "C.C Parc Valles, Av. del Tèxtil, local 7C, 08223 Terrassa, Barcelona"
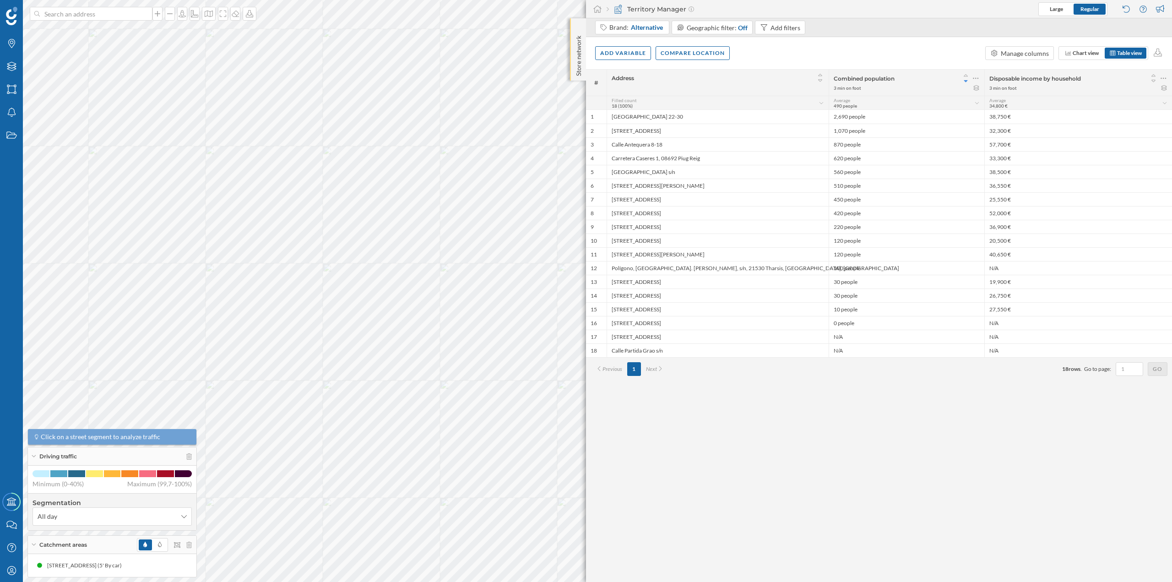
click at [576, 41] on p "Store network" at bounding box center [578, 54] width 9 height 44
click at [576, 33] on p "Store network" at bounding box center [578, 54] width 9 height 45
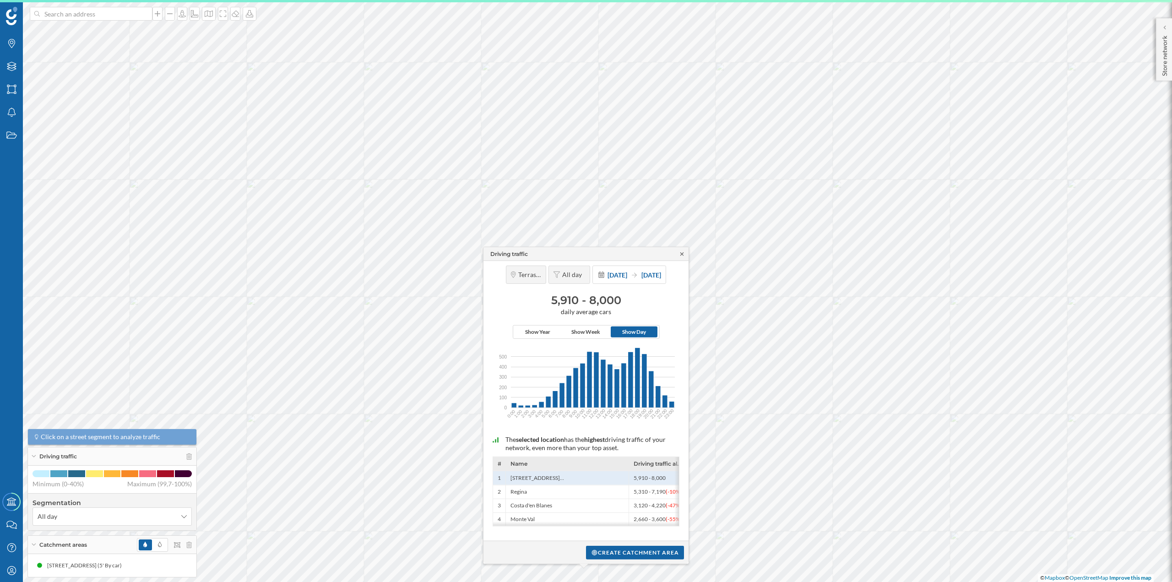
click at [681, 254] on icon at bounding box center [682, 253] width 7 height 5
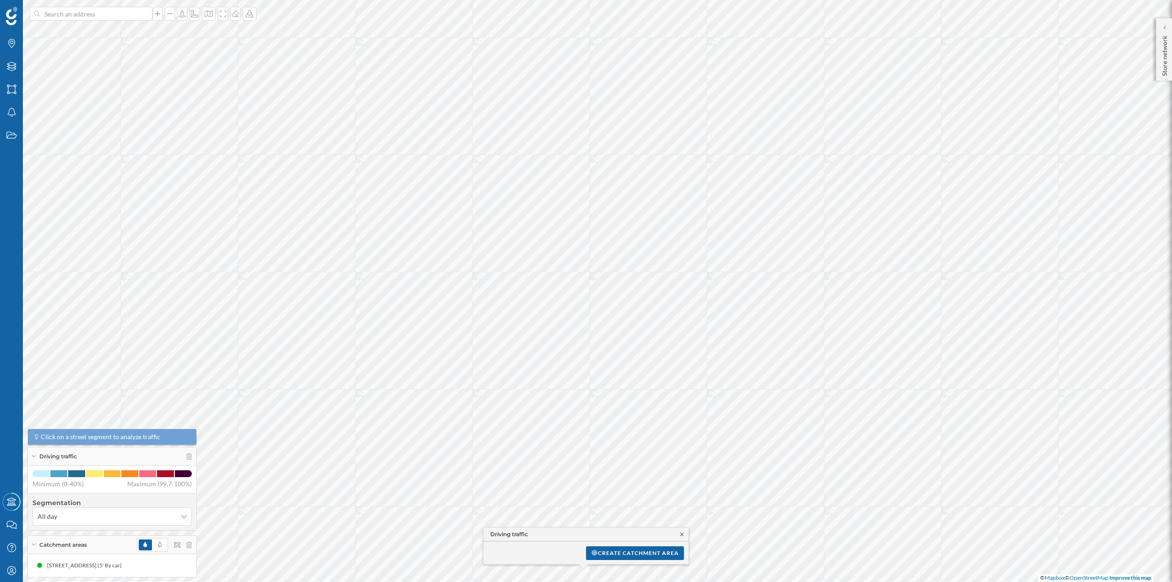
click at [683, 535] on icon at bounding box center [682, 534] width 7 height 5
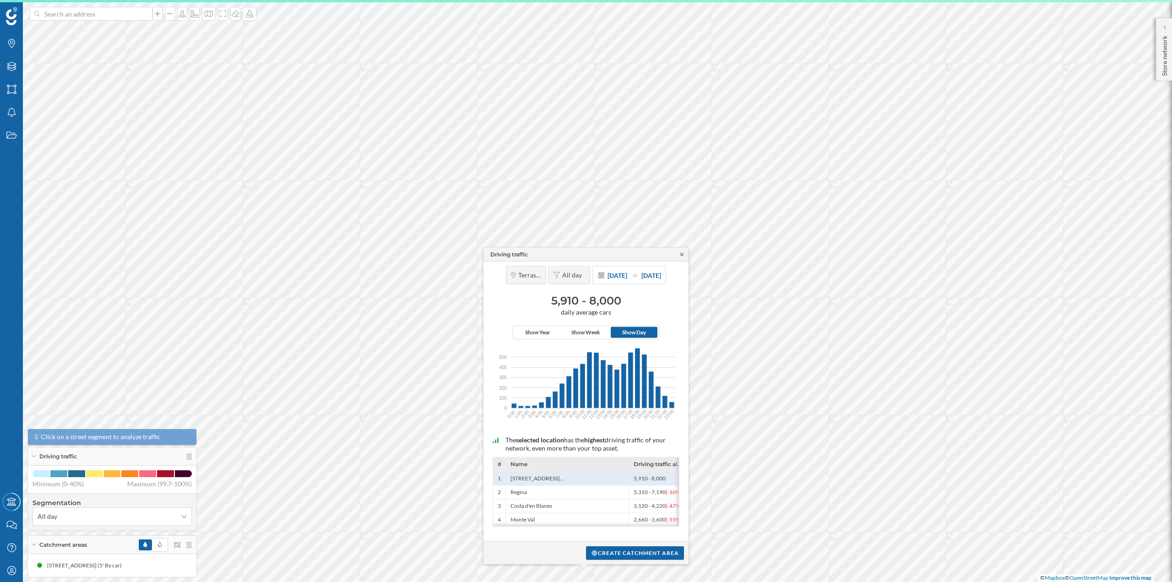
click at [683, 256] on icon at bounding box center [682, 253] width 7 height 5
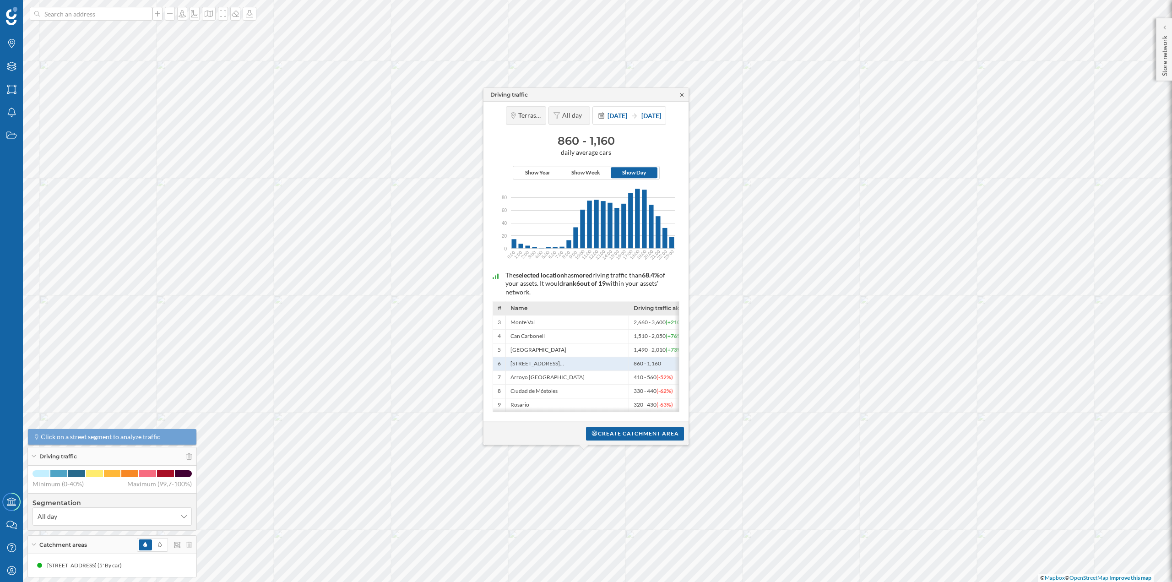
click at [680, 92] on icon at bounding box center [682, 94] width 7 height 5
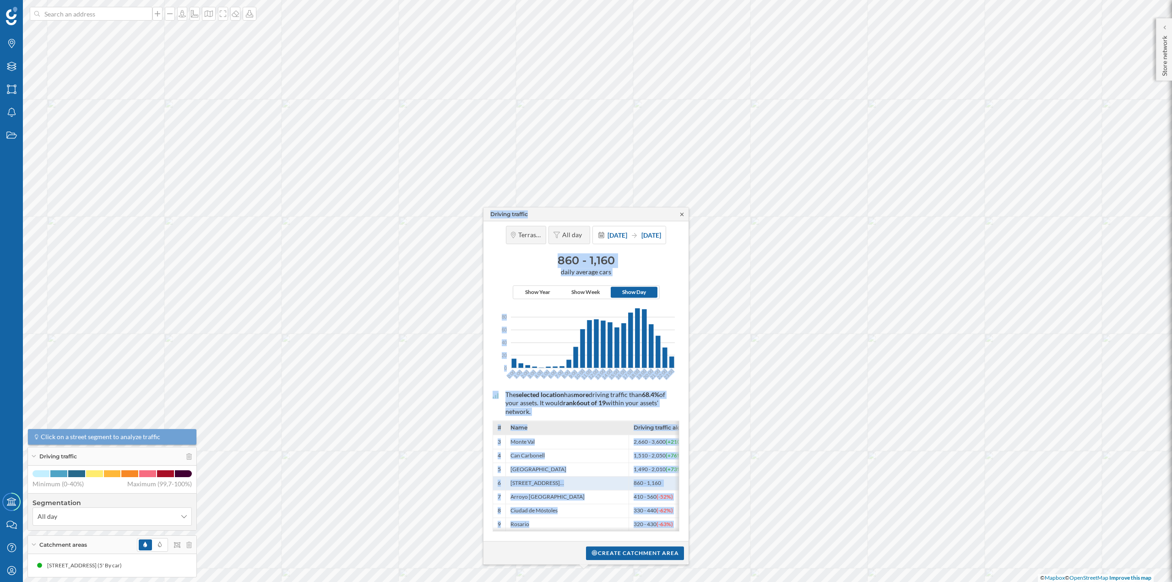
click at [681, 212] on icon at bounding box center [682, 214] width 7 height 5
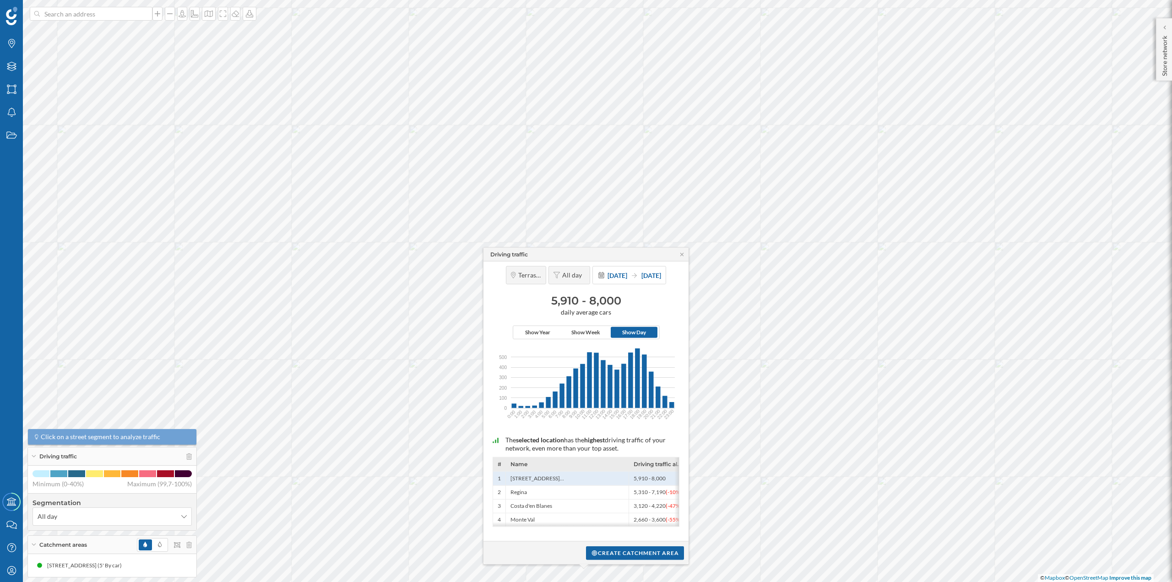
click at [682, 251] on div "Driving traffic" at bounding box center [586, 255] width 205 height 14
click at [683, 256] on icon at bounding box center [682, 253] width 7 height 5
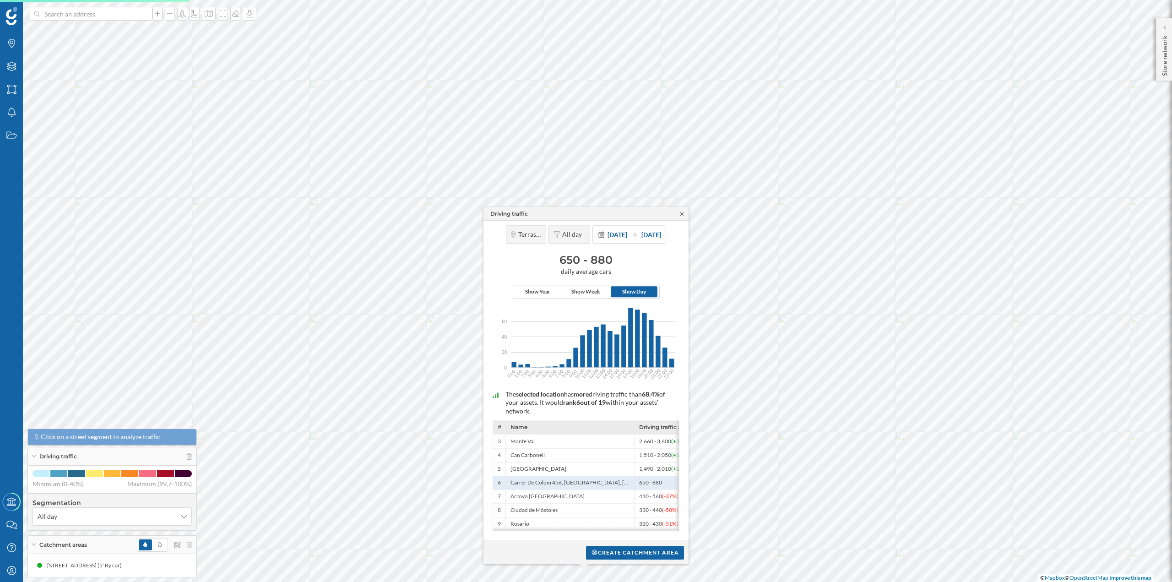
click at [681, 211] on icon at bounding box center [682, 213] width 7 height 5
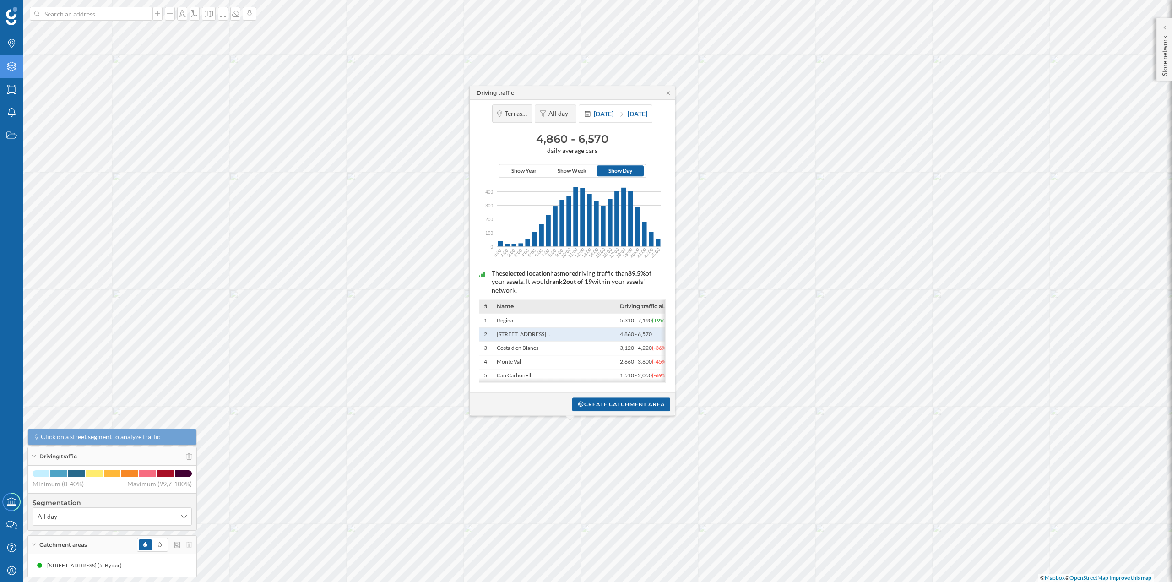
click at [21, 69] on div "Layers" at bounding box center [11, 66] width 23 height 23
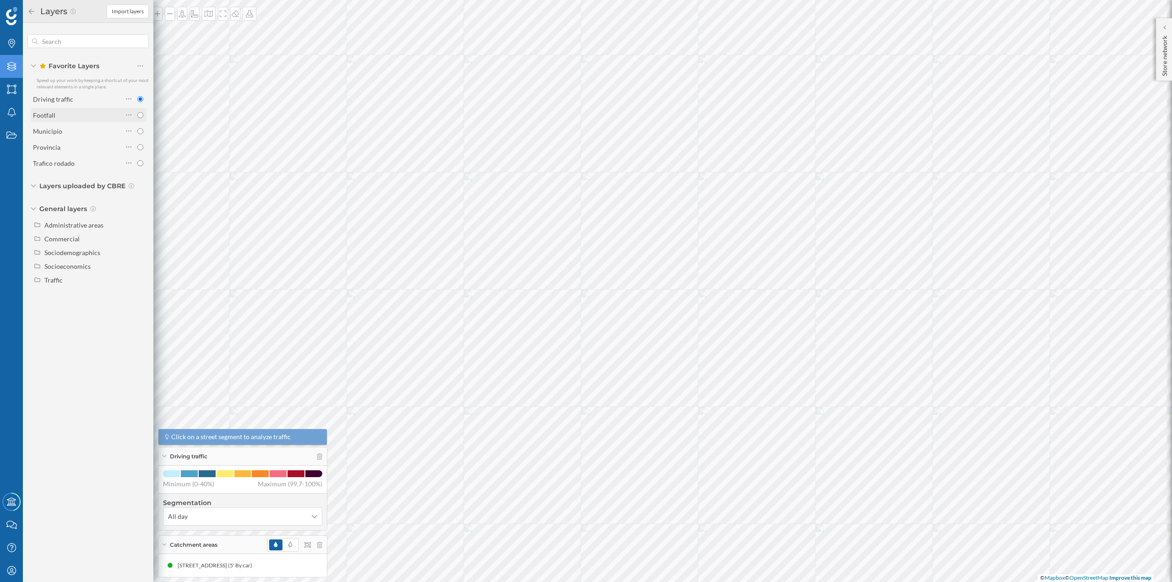
click at [80, 113] on div "Footfall" at bounding box center [78, 115] width 90 height 10
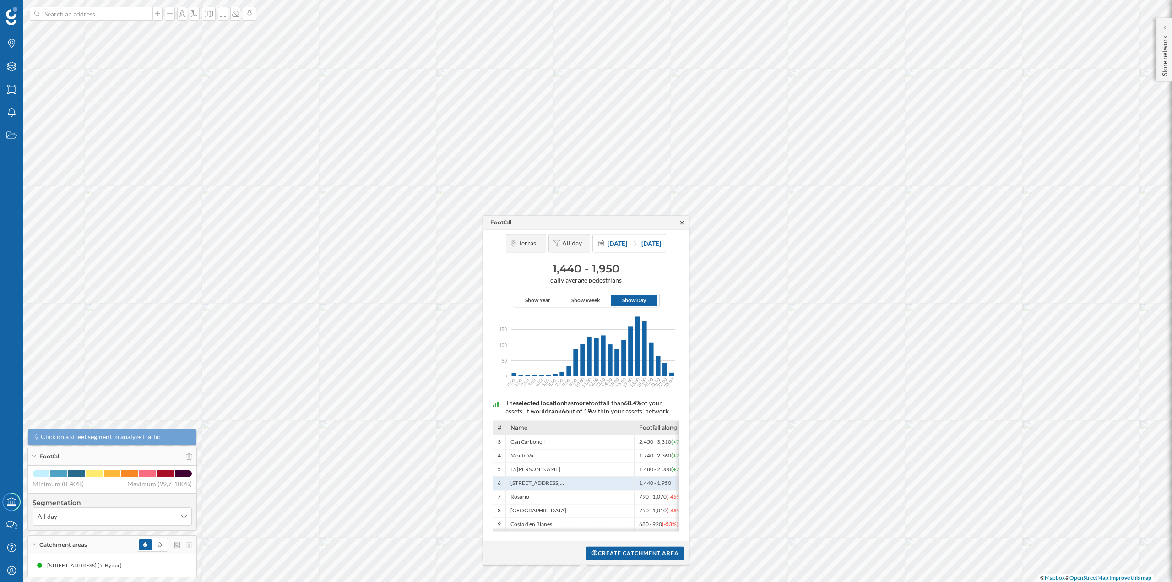
click at [680, 220] on icon at bounding box center [682, 222] width 7 height 5
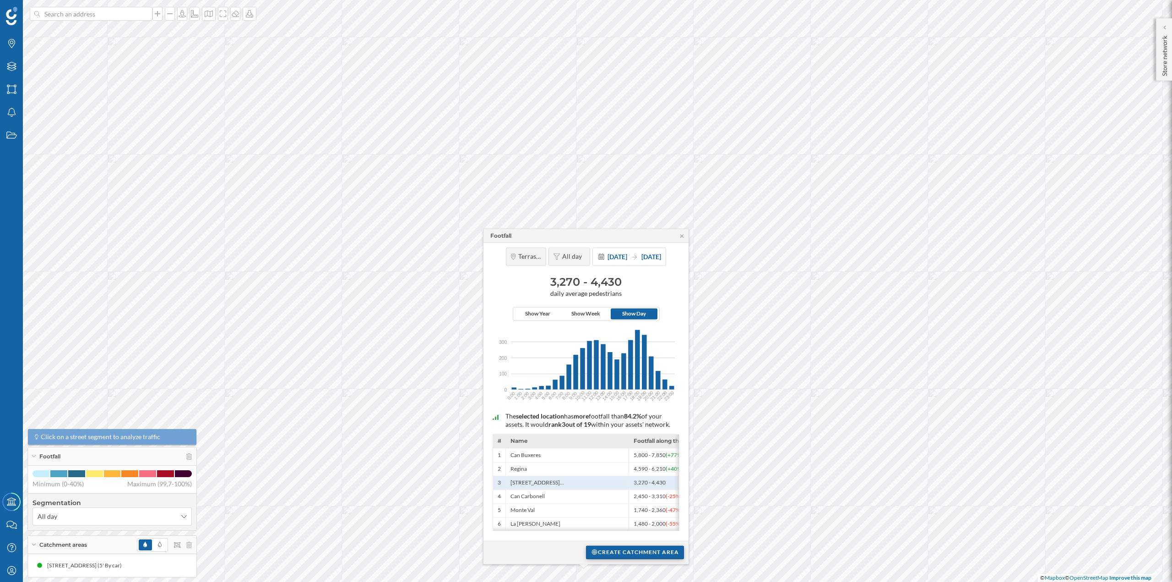
click at [611, 548] on div "Create catchment area" at bounding box center [635, 552] width 98 height 14
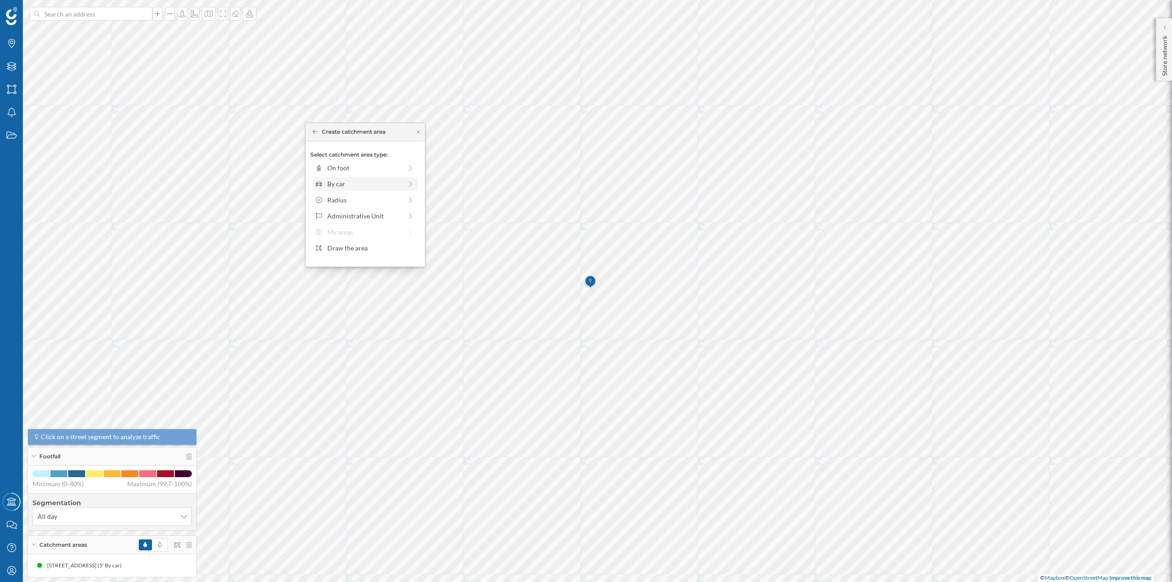
click at [381, 181] on div "By car" at bounding box center [364, 184] width 75 height 10
drag, startPoint x: 324, startPoint y: 182, endPoint x: 334, endPoint y: 182, distance: 10.1
click at [334, 182] on div at bounding box center [332, 180] width 9 height 9
click at [362, 246] on div "Create catchment area" at bounding box center [365, 249] width 110 height 14
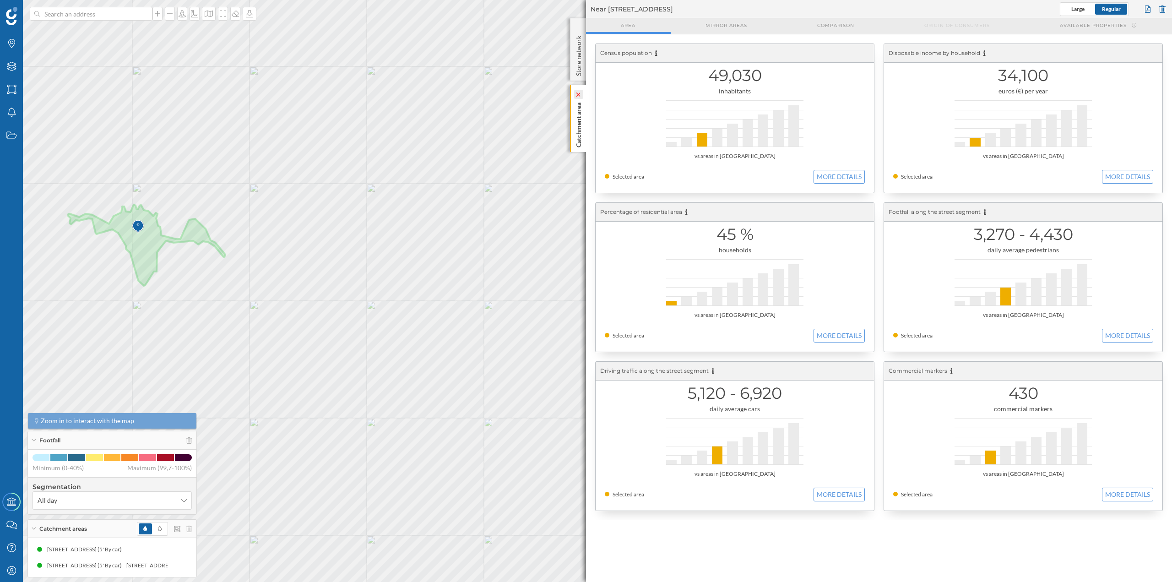
click at [580, 93] on icon at bounding box center [578, 94] width 4 height 4
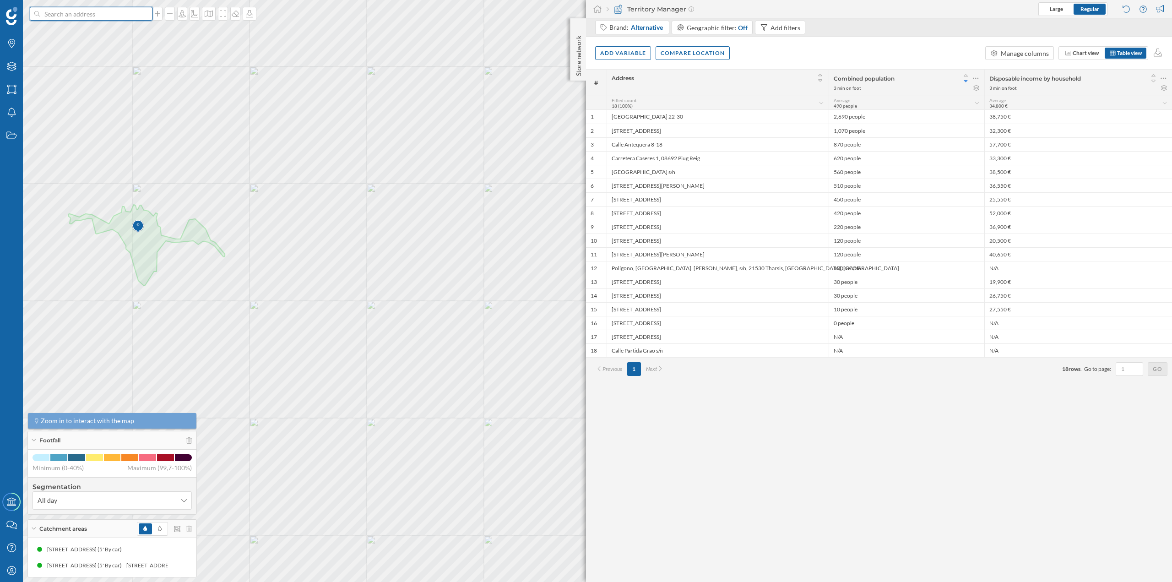
click at [119, 16] on input at bounding box center [91, 14] width 103 height 14
paste input "Av. del Vallès, 490, 08227 Terrassa, Barcelona"
type input "Av. del Vallès, 490, 08227 Terrassa, Barcelona"
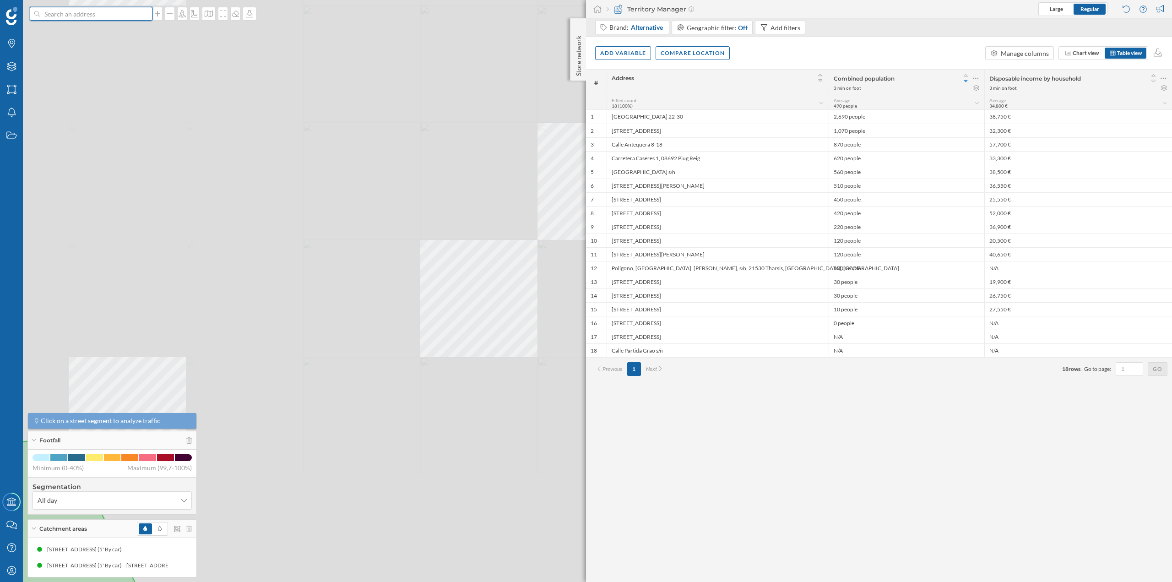
scroll to position [0, 0]
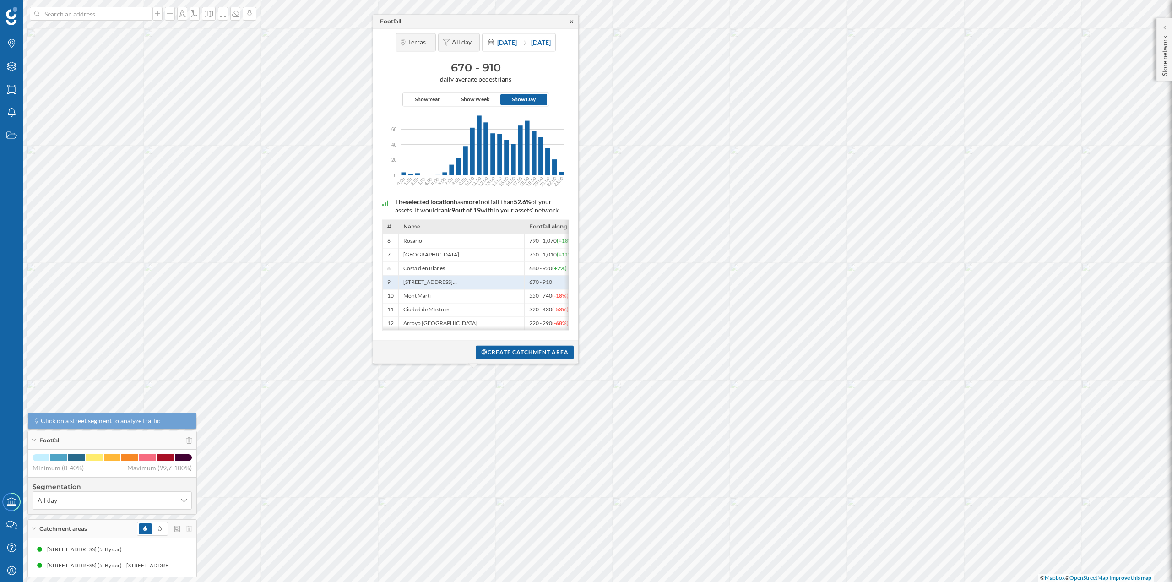
click at [571, 19] on icon at bounding box center [571, 21] width 7 height 5
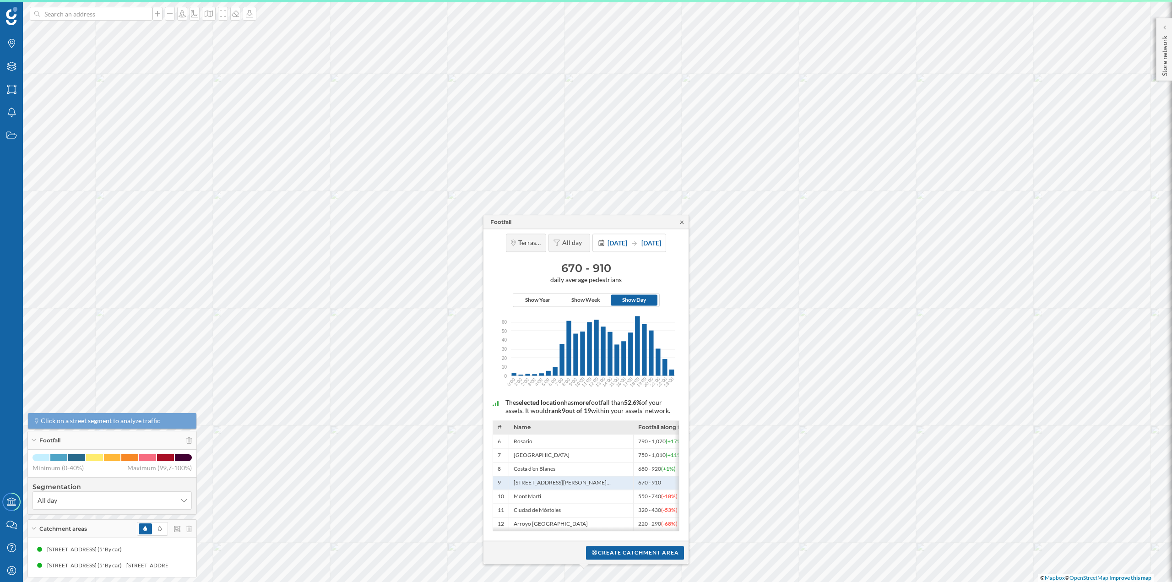
click at [681, 221] on icon at bounding box center [681, 221] width 3 height 3
click at [682, 221] on icon at bounding box center [681, 222] width 3 height 3
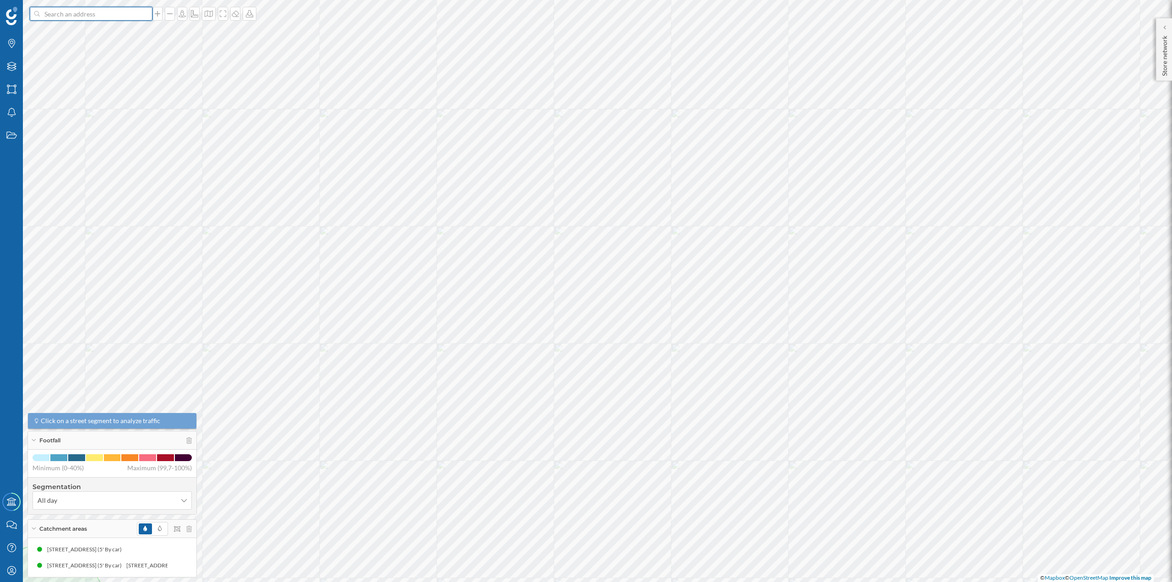
click at [77, 16] on input at bounding box center [91, 14] width 103 height 14
paste input "Av. del Vallès, 490, 08227 Terrassa, Barcelona"
type input "Av. del Vallès, 490, 08227 Terrassa, Barcelona"
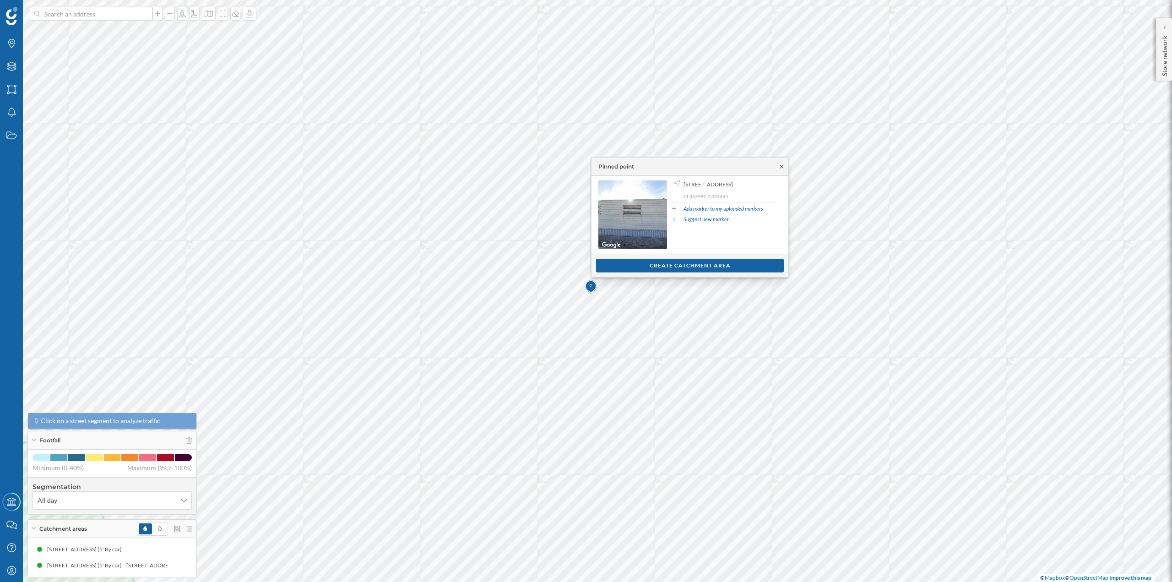
click at [782, 168] on icon at bounding box center [781, 166] width 7 height 5
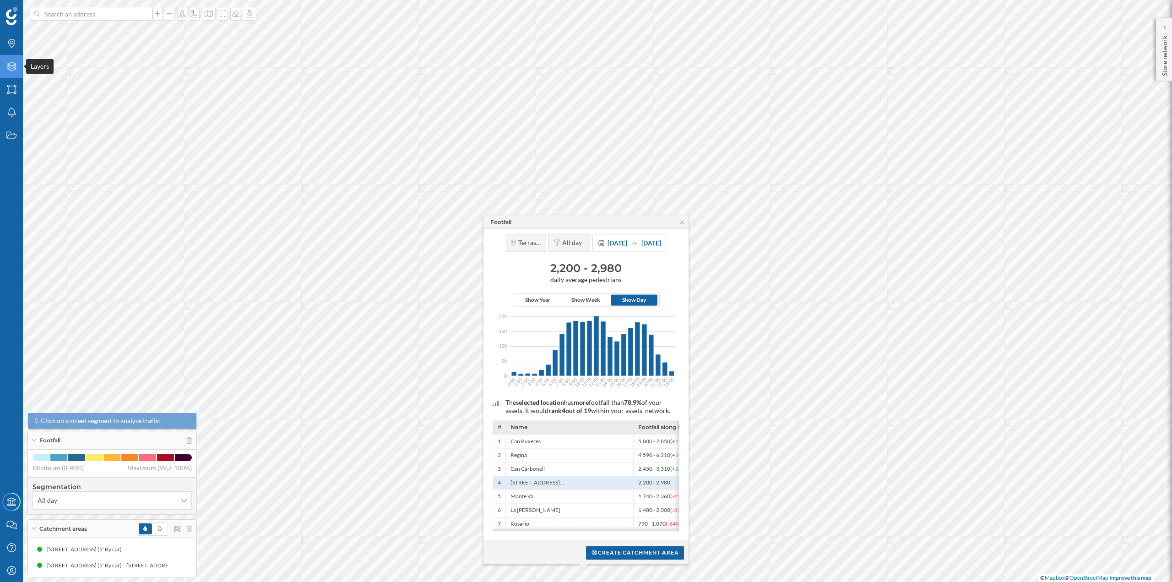
click at [7, 64] on icon at bounding box center [11, 66] width 9 height 9
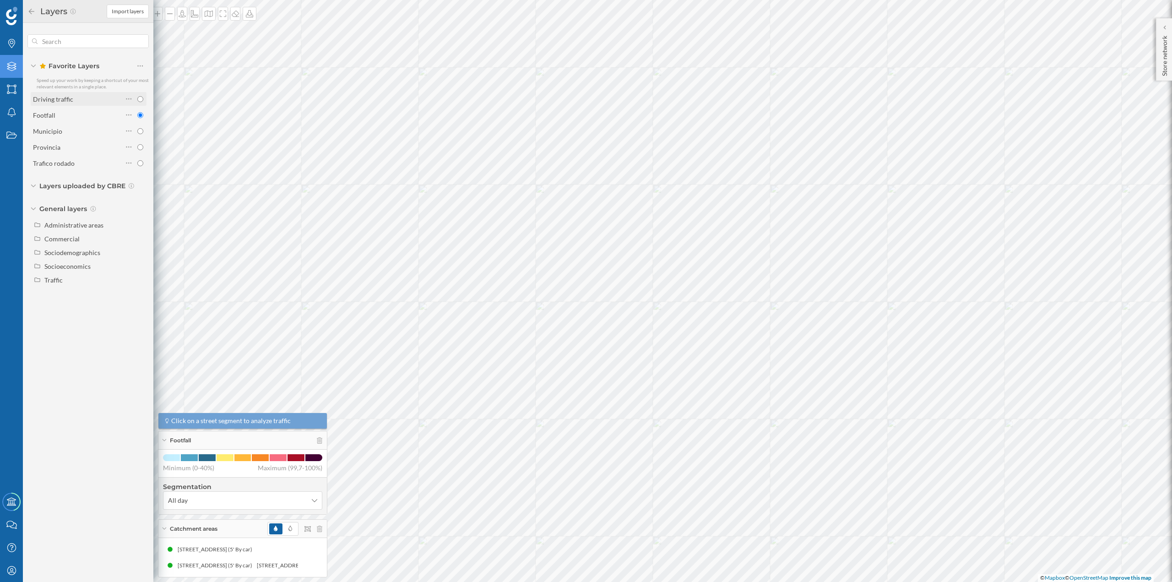
click at [87, 103] on div "Driving traffic" at bounding box center [78, 99] width 90 height 10
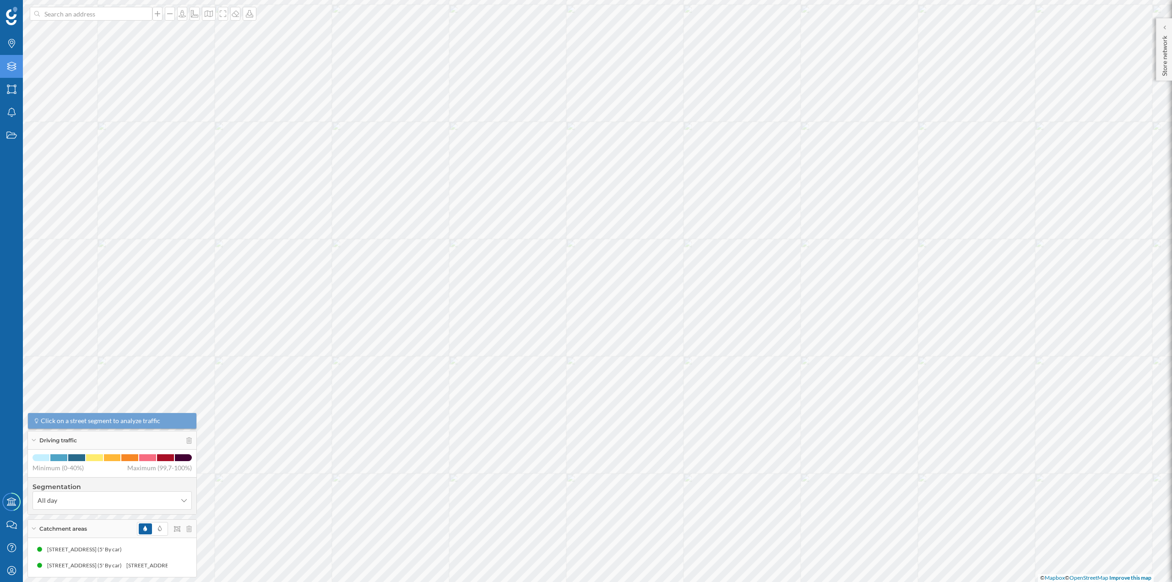
click at [13, 72] on div "Layers" at bounding box center [11, 66] width 23 height 23
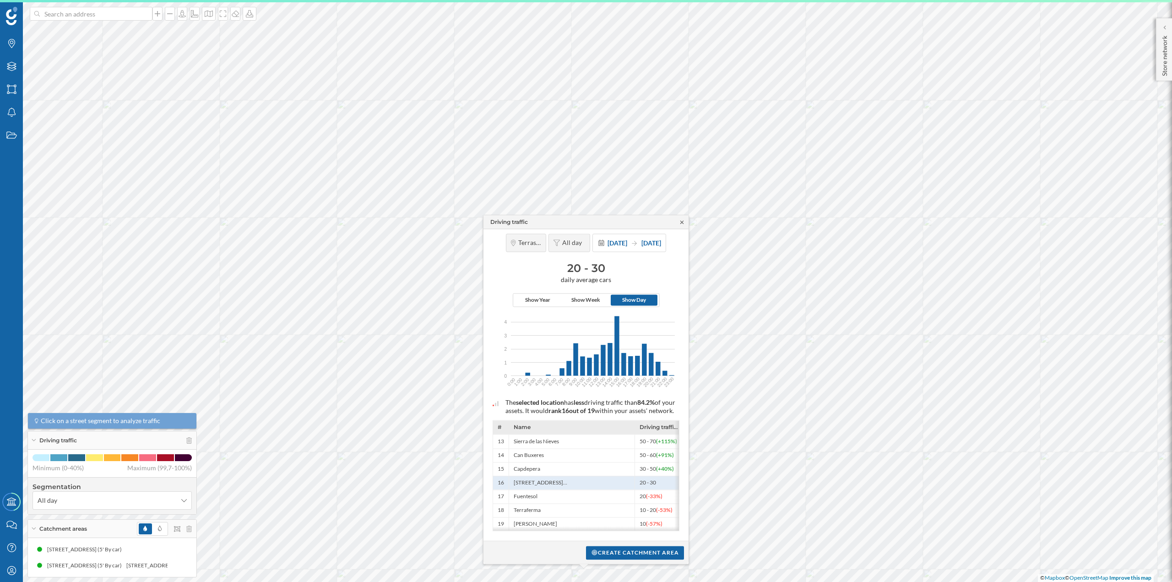
click at [680, 220] on icon at bounding box center [681, 221] width 3 height 3
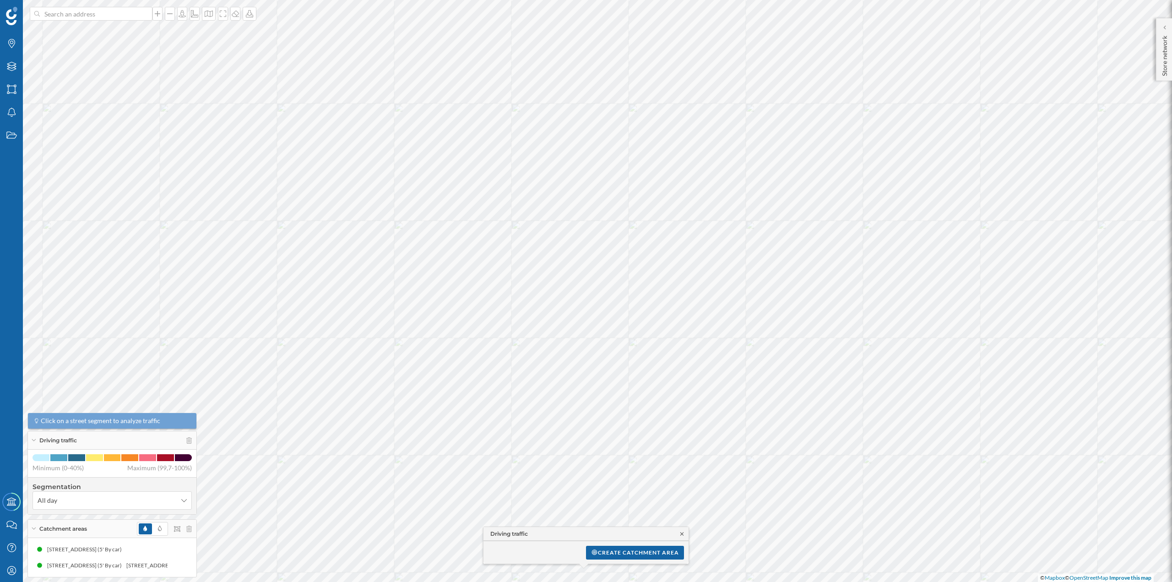
click at [682, 534] on icon at bounding box center [682, 533] width 7 height 5
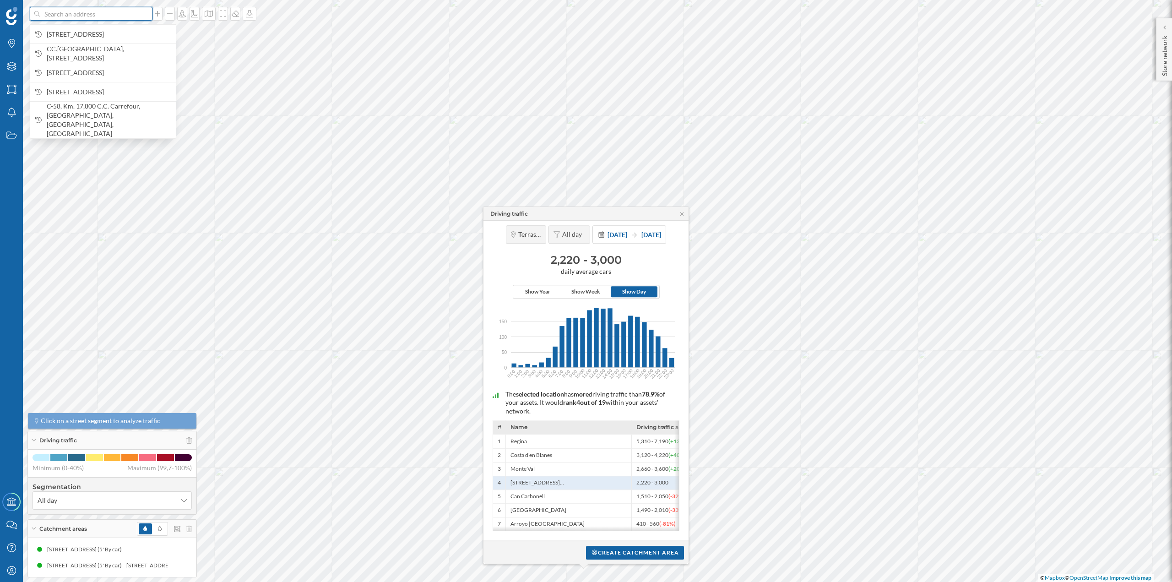
click at [100, 11] on input at bounding box center [91, 14] width 103 height 14
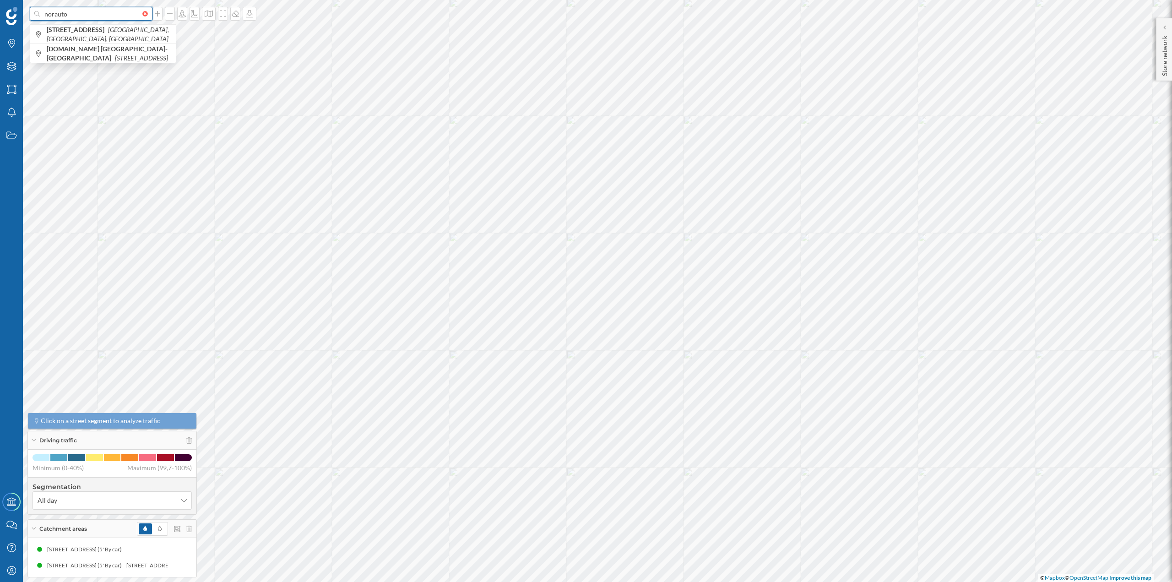
paste input "C.Cial Alcampo C-58 Salida S, Centro, 08192 Sant Quirze del Vallès, Barcelona"
type input "norauto C.Cial Alcampo C-58 Salida S, Centro, 08192 Sant Quirze del Vallès, Bar…"
click at [98, 33] on b "Norauto Barcelona Sant Quirze" at bounding box center [93, 30] width 92 height 8
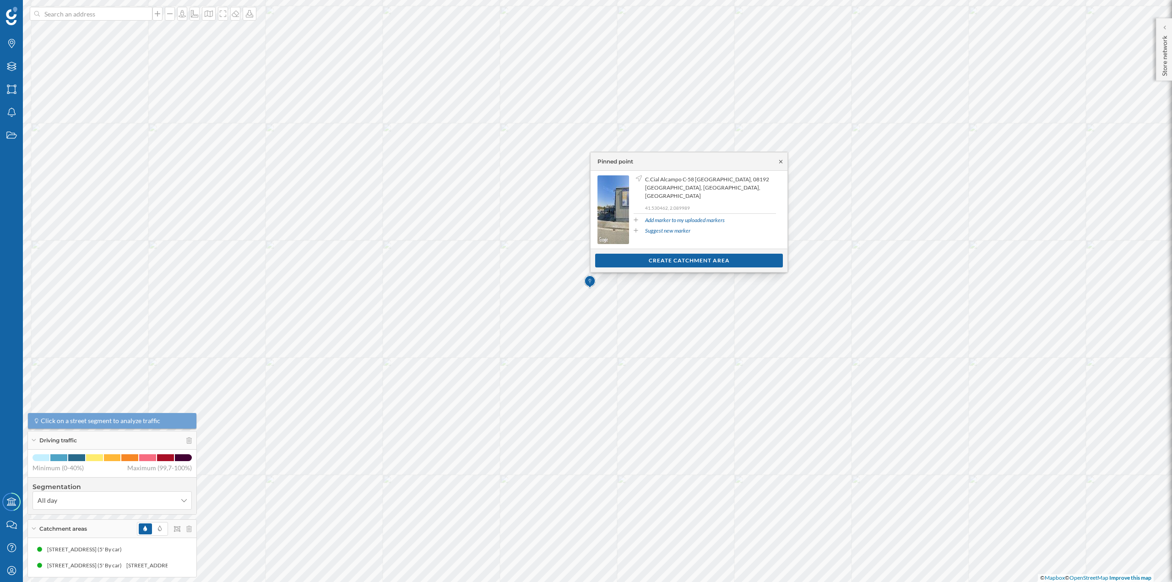
click at [778, 162] on icon at bounding box center [780, 161] width 7 height 5
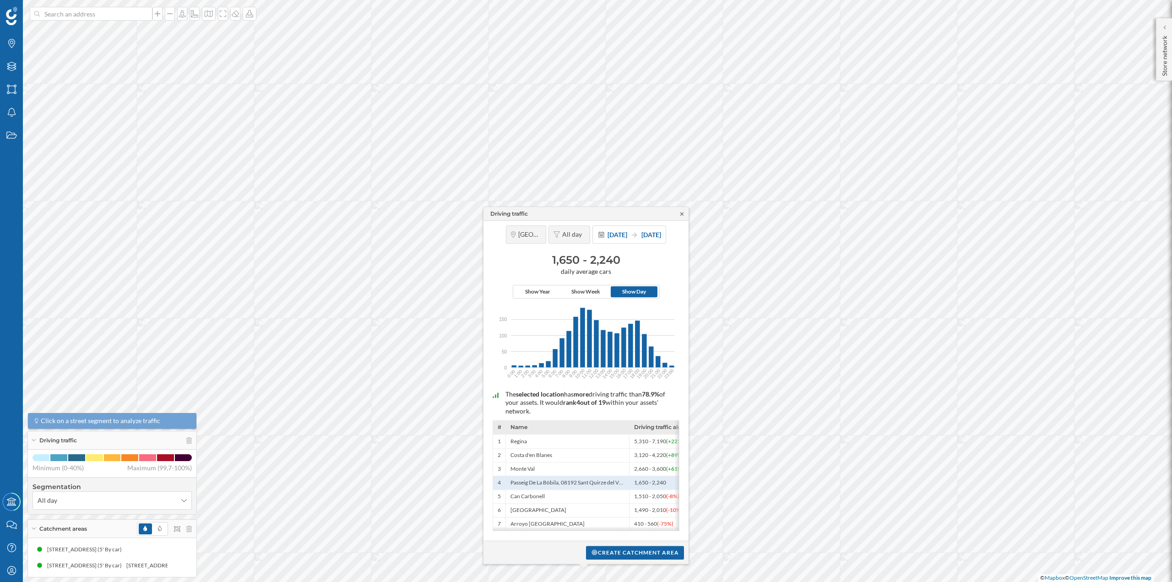
click at [681, 213] on icon at bounding box center [682, 213] width 7 height 5
click at [682, 212] on icon at bounding box center [682, 214] width 7 height 5
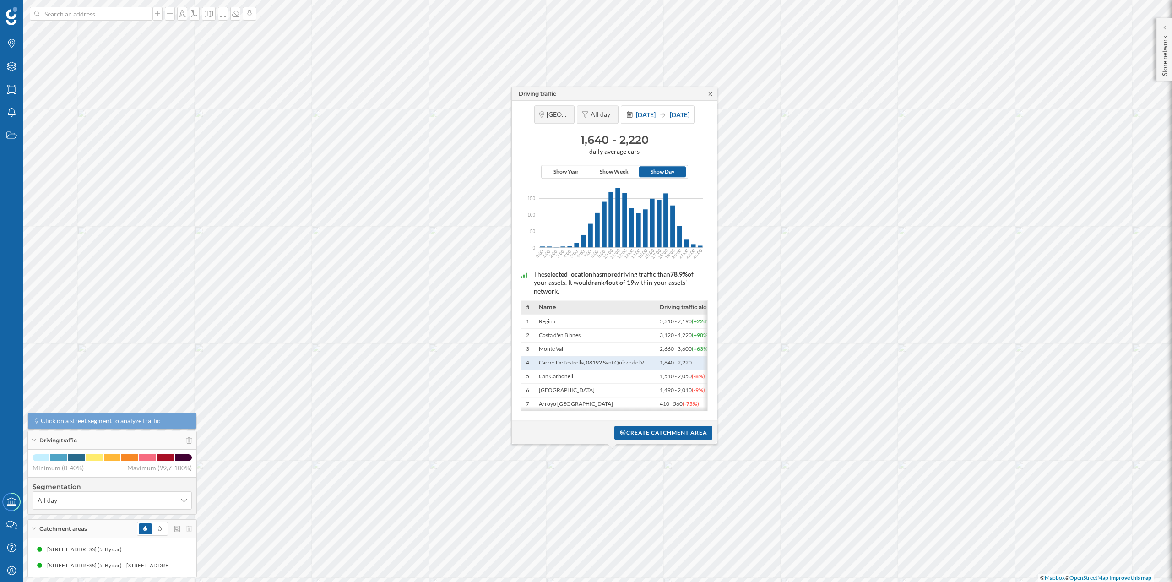
click at [708, 91] on icon at bounding box center [710, 93] width 7 height 5
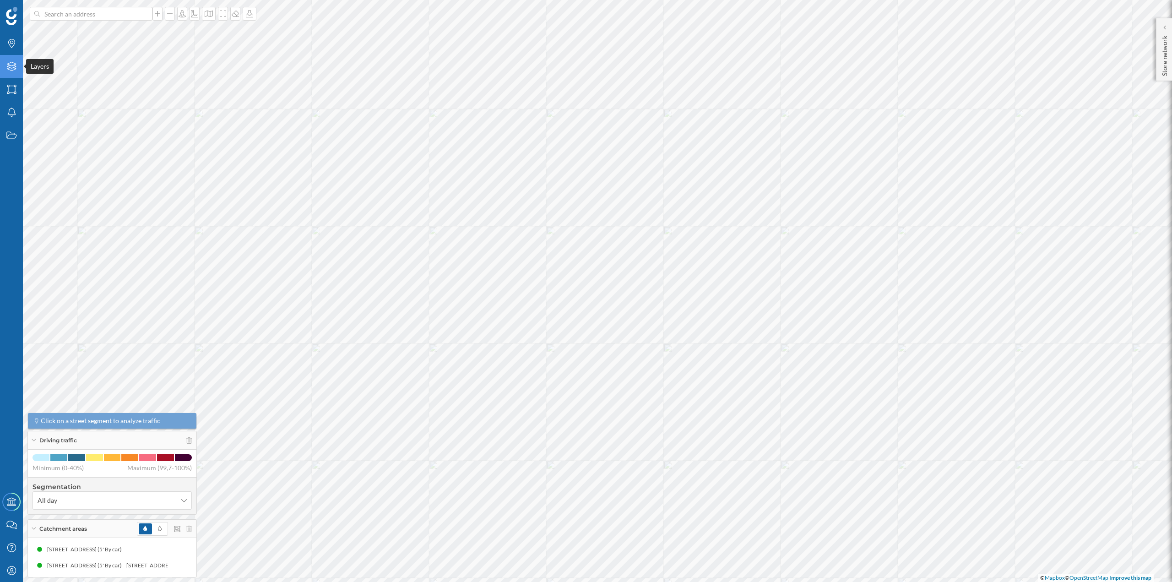
click at [13, 60] on div "Layers" at bounding box center [11, 66] width 23 height 23
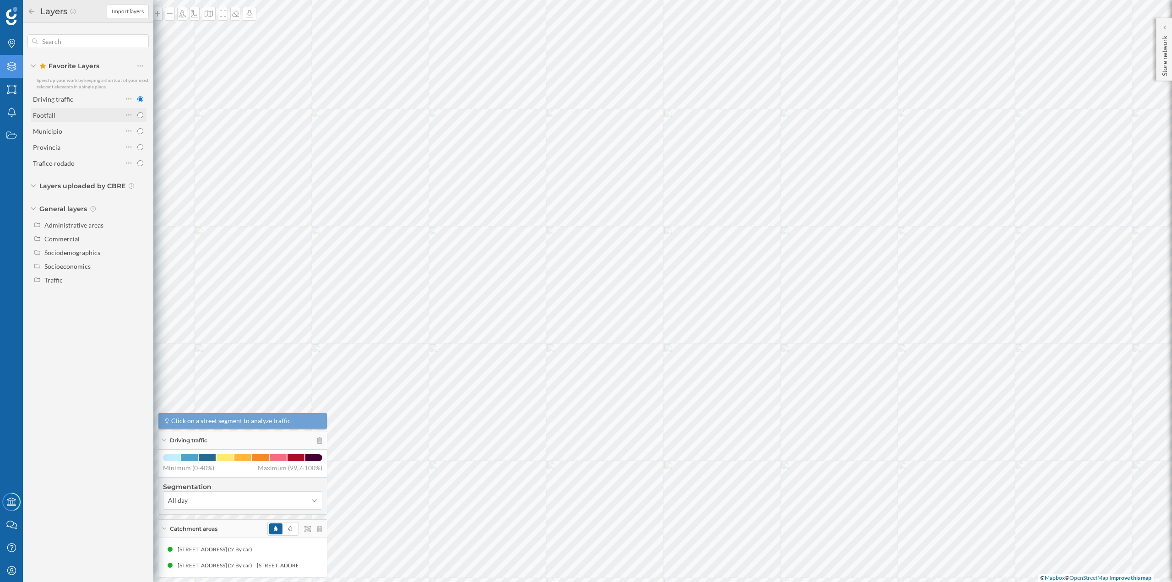
click at [86, 119] on div "Footfall" at bounding box center [78, 115] width 90 height 10
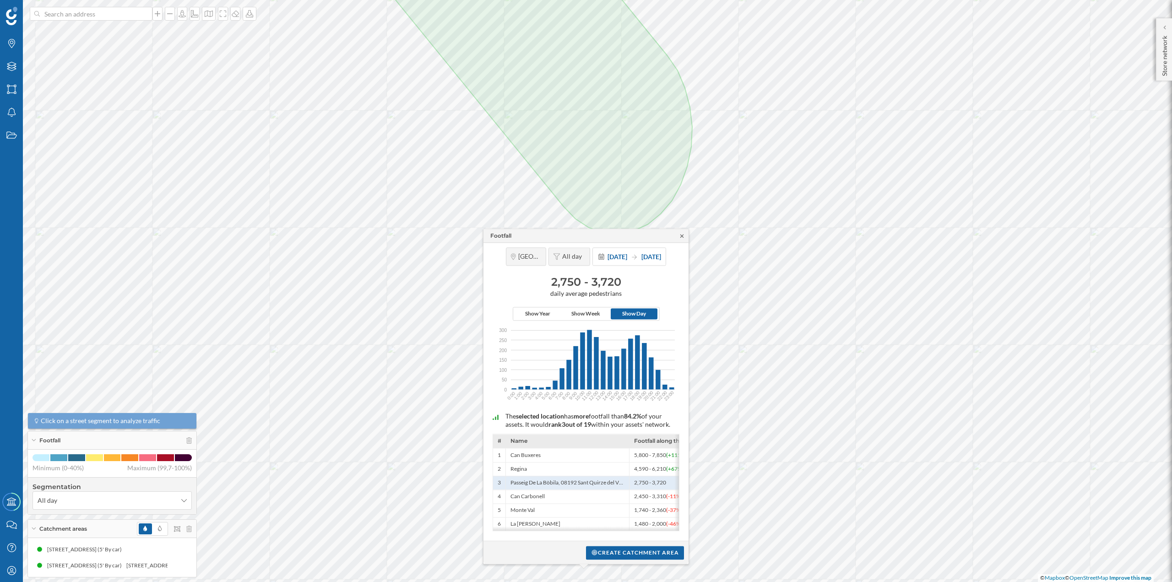
click at [681, 234] on icon at bounding box center [682, 235] width 7 height 5
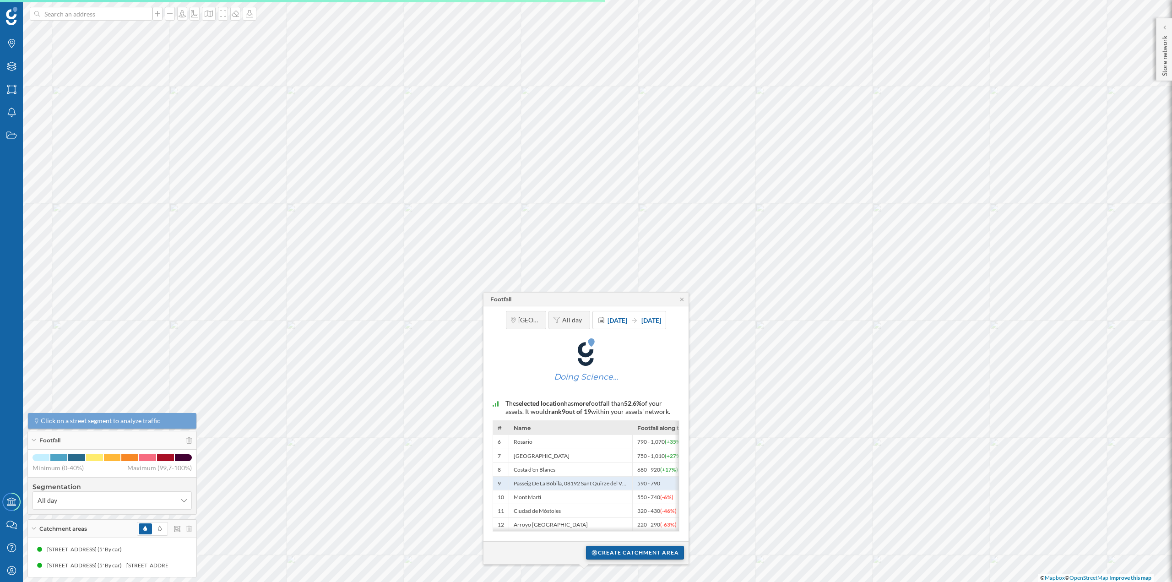
click at [621, 554] on div "Create catchment area" at bounding box center [635, 553] width 98 height 14
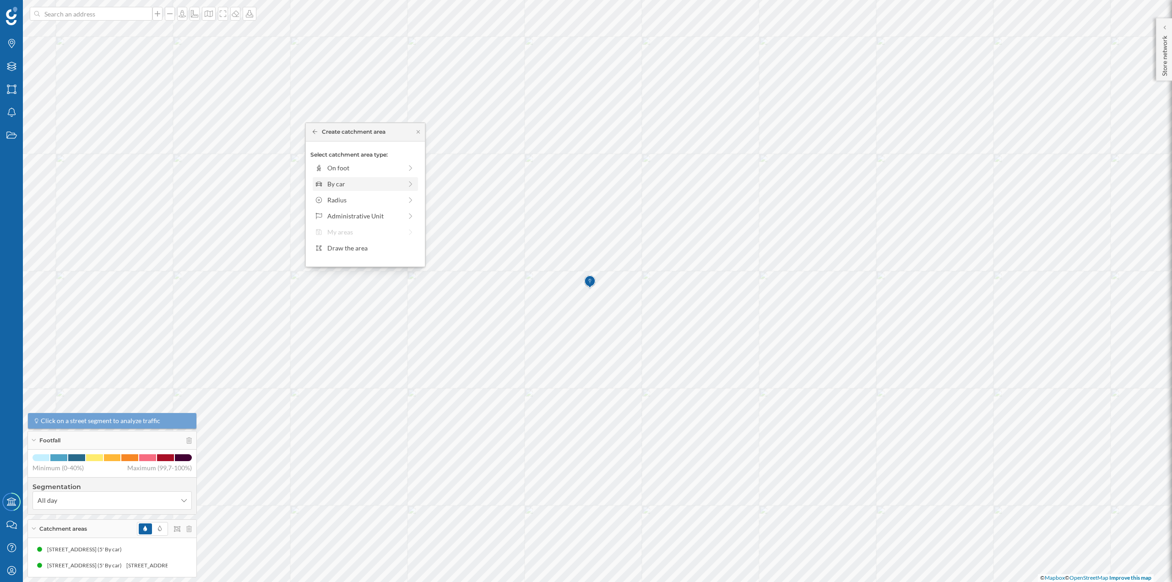
click at [347, 179] on div "By car" at bounding box center [364, 184] width 75 height 10
drag, startPoint x: 325, startPoint y: 180, endPoint x: 336, endPoint y: 180, distance: 11.4
click at [336, 180] on div at bounding box center [336, 180] width 9 height 9
click at [348, 245] on div "Create catchment area" at bounding box center [365, 249] width 110 height 14
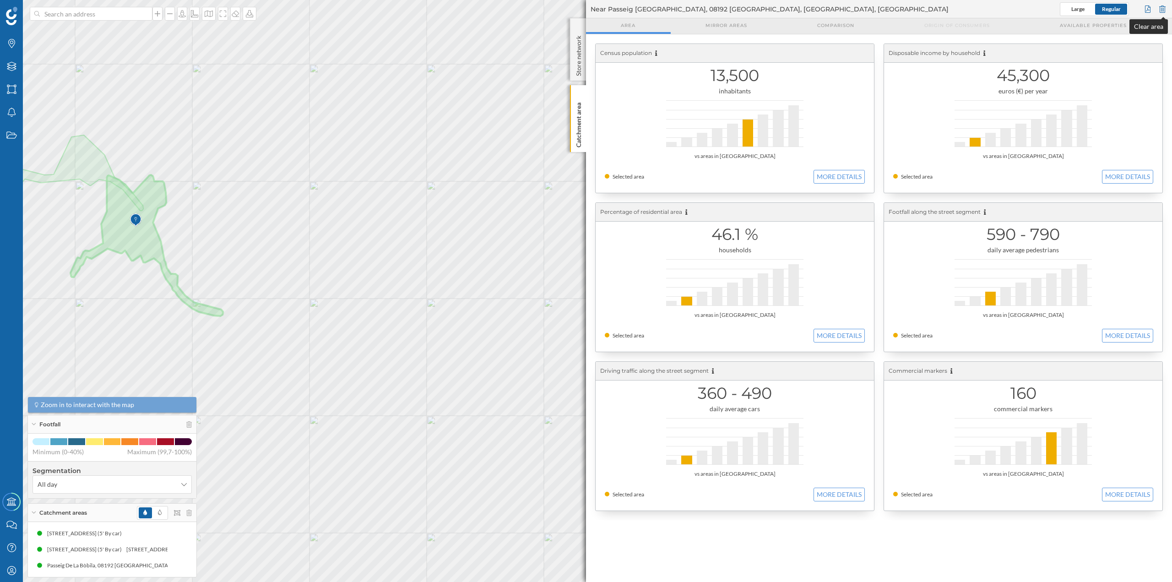
click at [1162, 5] on div at bounding box center [1163, 9] width 10 height 14
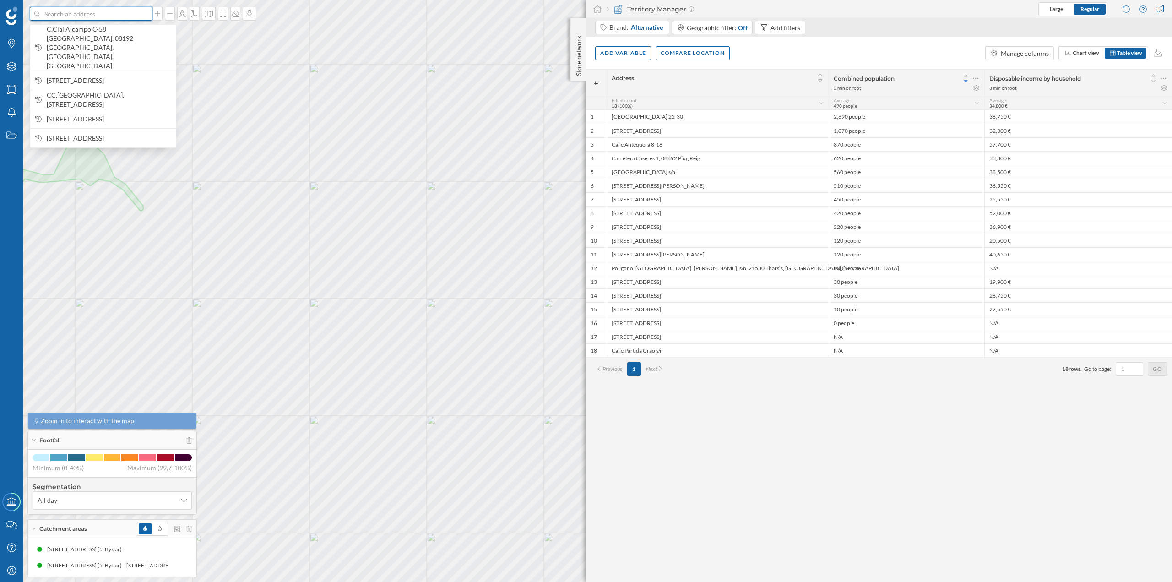
click at [116, 19] on input at bounding box center [91, 14] width 103 height 14
paste input "[STREET_ADDRESS][PERSON_NAME]"
type input "[STREET_ADDRESS][PERSON_NAME]"
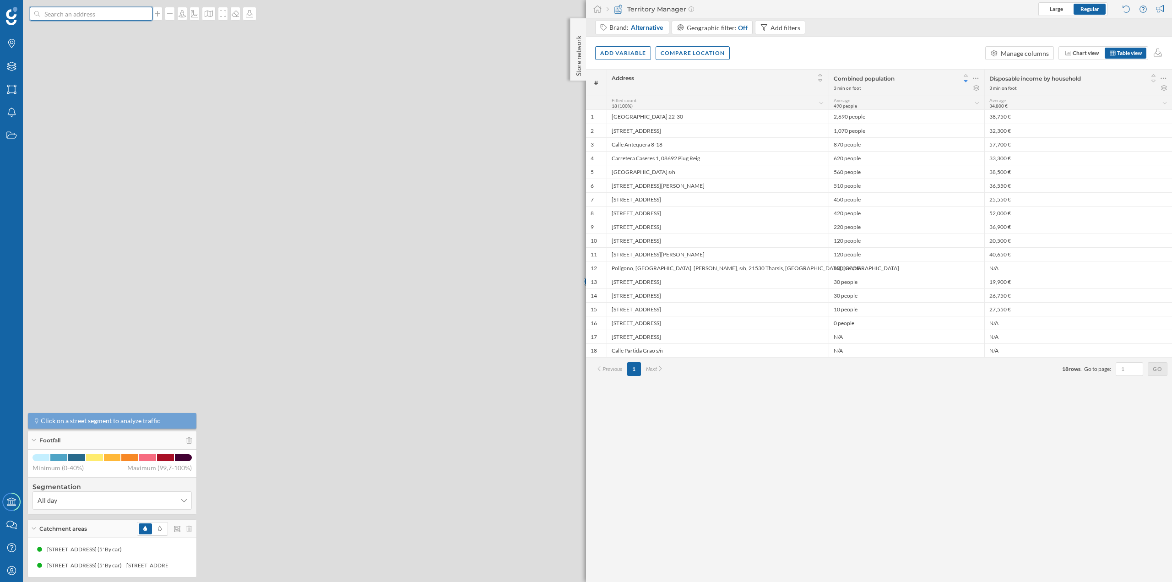
scroll to position [0, 0]
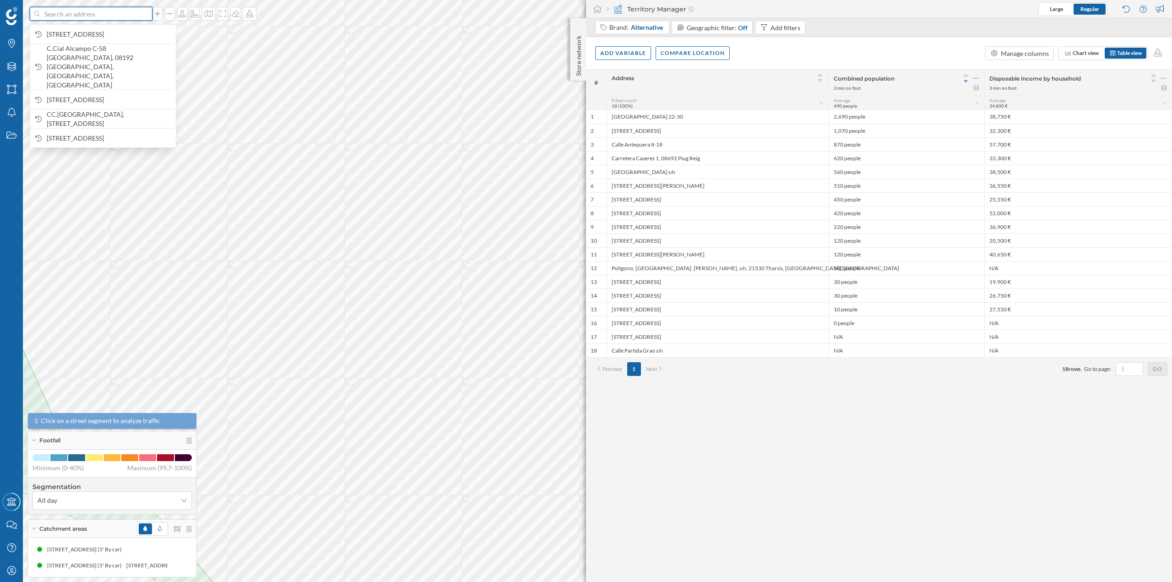
click at [115, 19] on input at bounding box center [91, 14] width 103 height 14
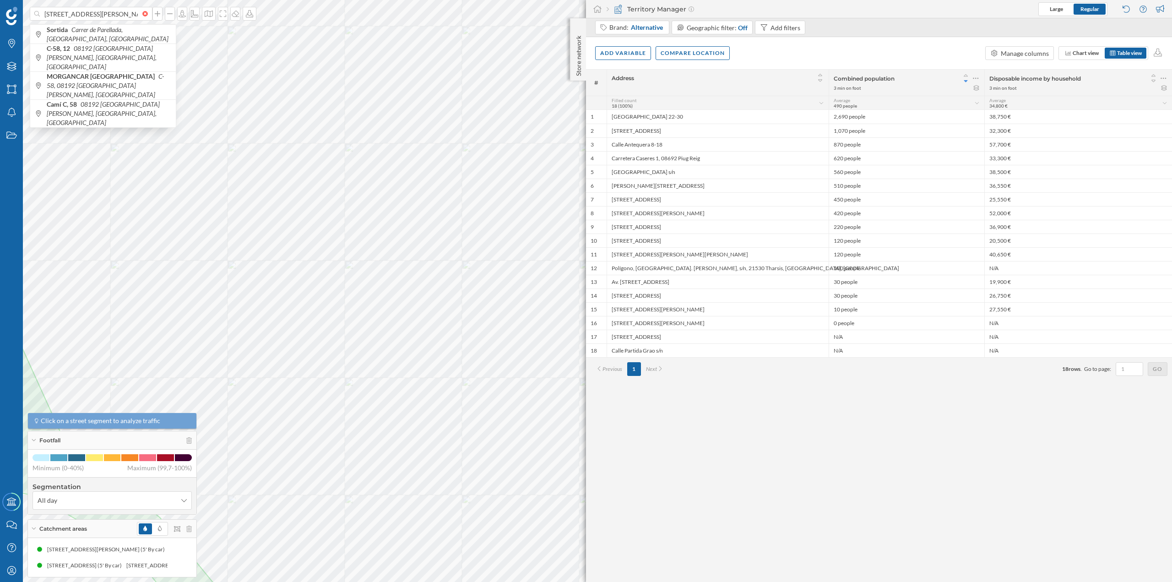
scroll to position [0, 68]
type input "[STREET_ADDRESS][PERSON_NAME]"
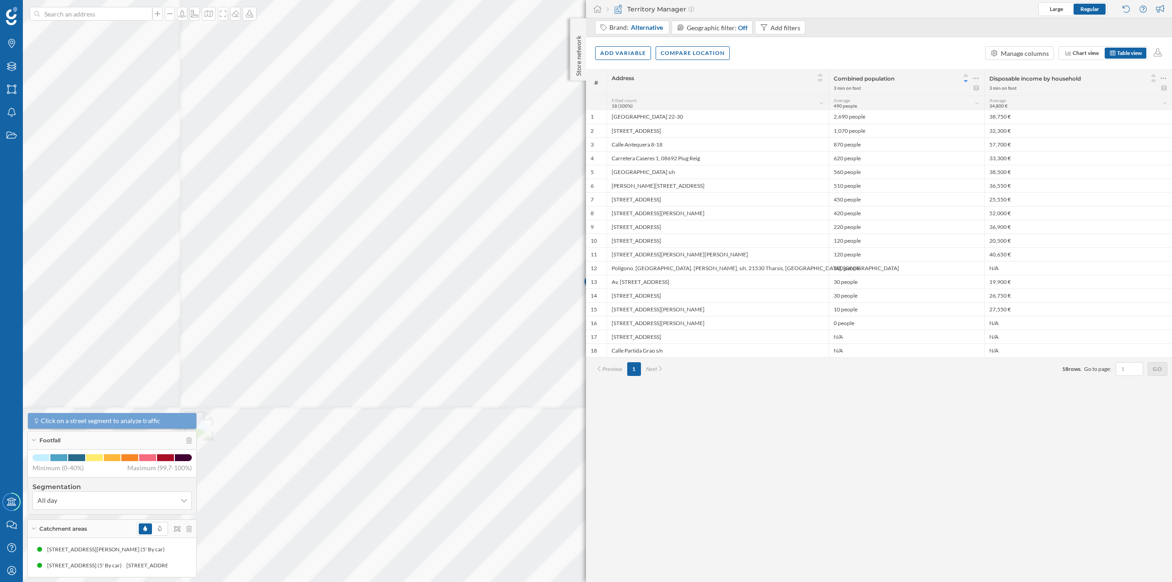
scroll to position [0, 0]
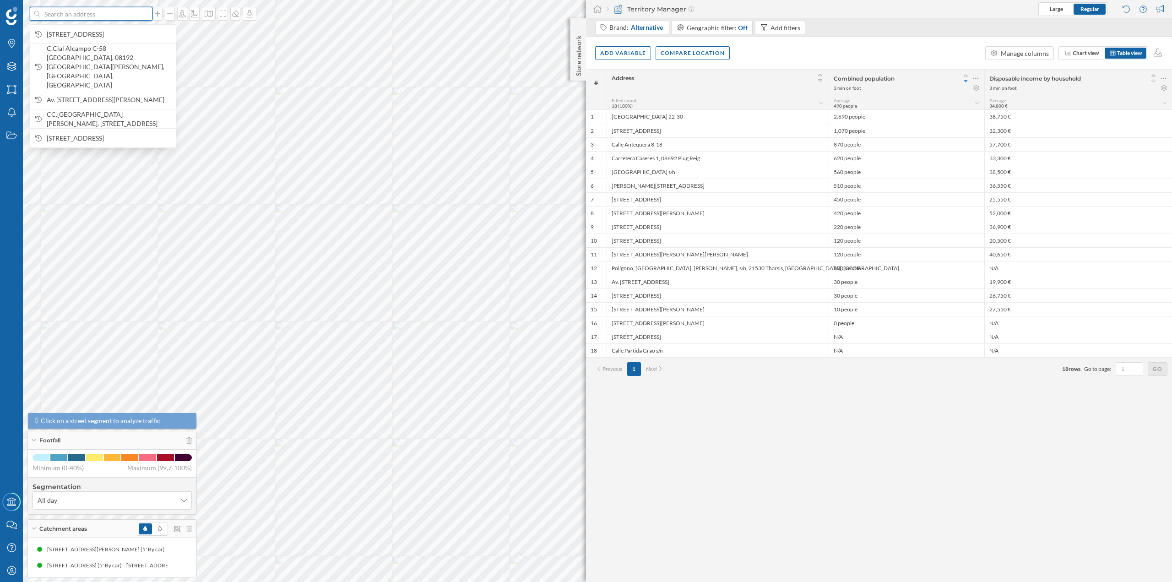
click at [92, 15] on input at bounding box center [91, 14] width 103 height 14
paste input "[STREET_ADDRESS]"
type input "aurgi [STREET_ADDRESS]"
click at [93, 33] on span "Aurgi [STREET_ADDRESS]" at bounding box center [109, 34] width 125 height 9
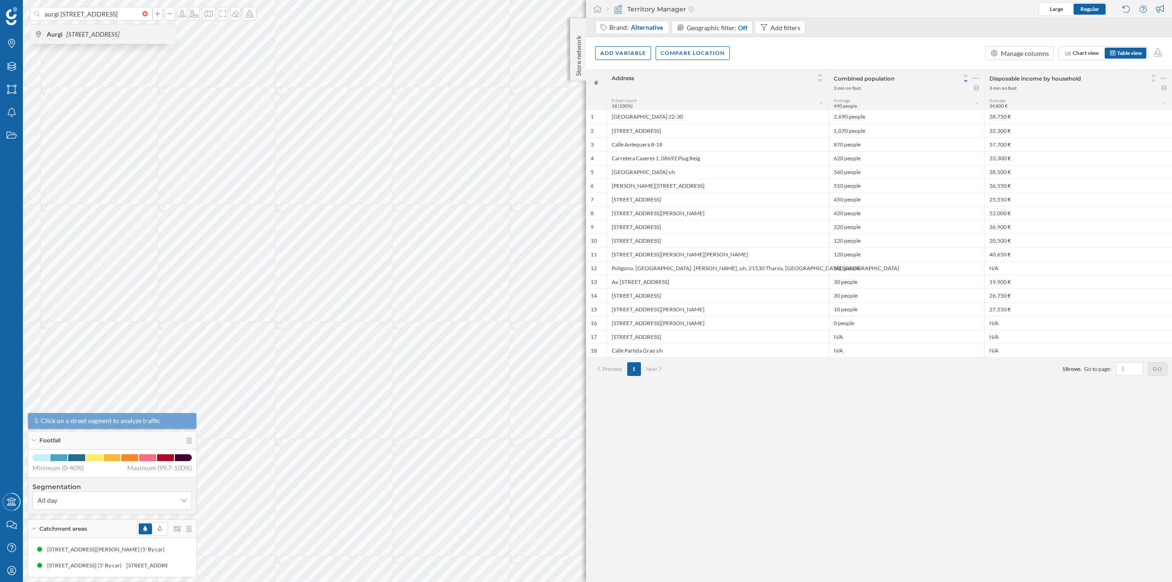
scroll to position [0, 0]
click at [577, 61] on p "Store network" at bounding box center [578, 54] width 9 height 44
click at [573, 34] on div "Store network" at bounding box center [578, 49] width 16 height 63
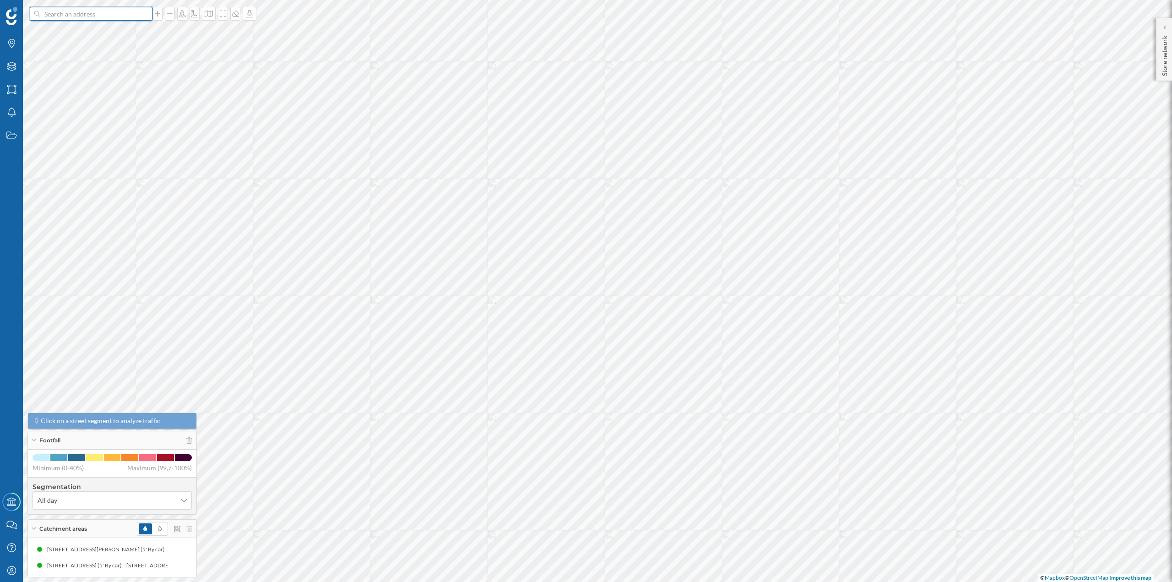
click at [118, 12] on input at bounding box center [91, 14] width 103 height 14
paste input "[STREET_ADDRESS]"
type input "[STREET_ADDRESS]"
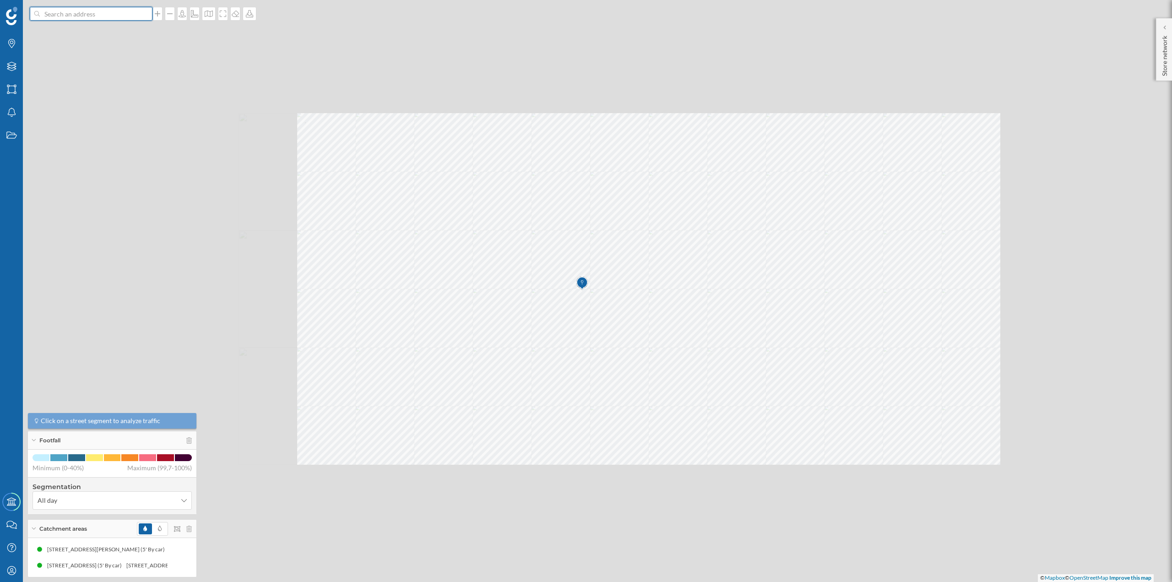
scroll to position [0, 0]
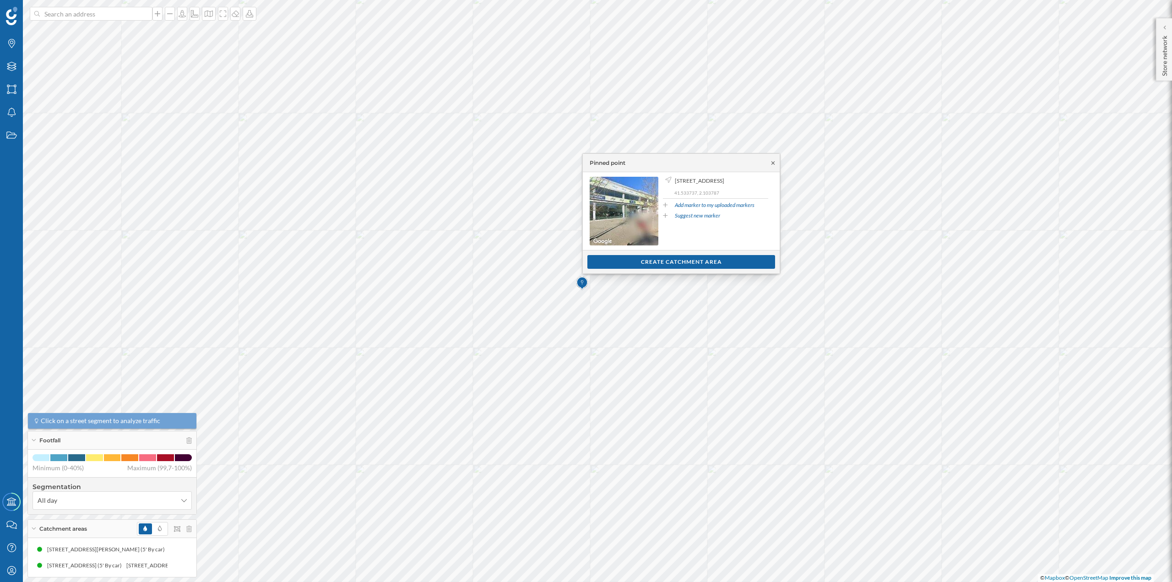
click at [772, 163] on icon at bounding box center [773, 162] width 7 height 5
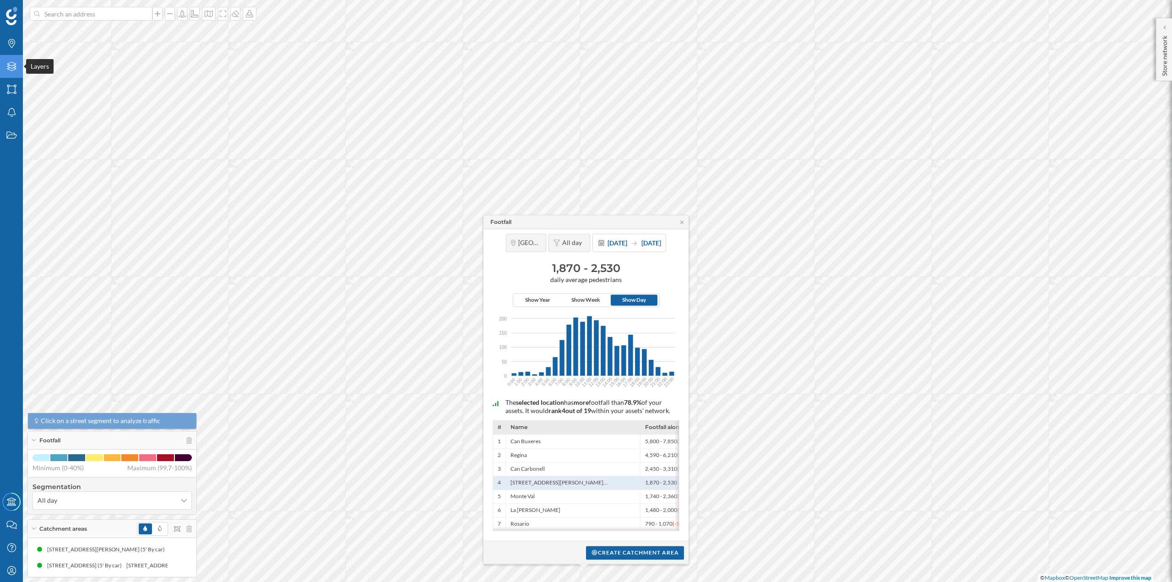
click at [5, 67] on div "Layers" at bounding box center [11, 66] width 23 height 23
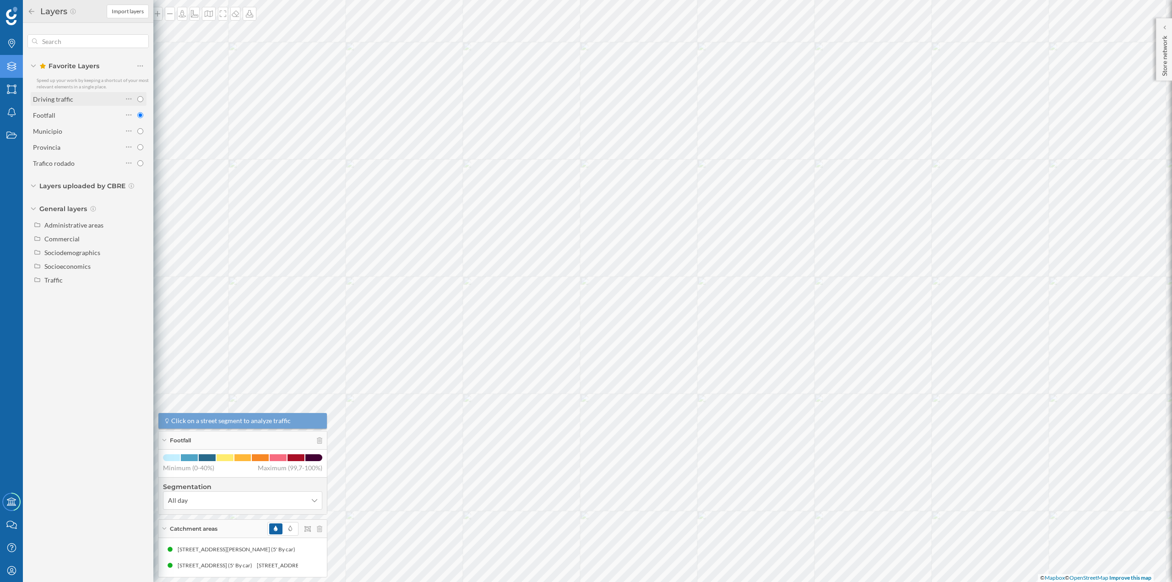
click at [67, 101] on div "Driving traffic" at bounding box center [53, 99] width 40 height 8
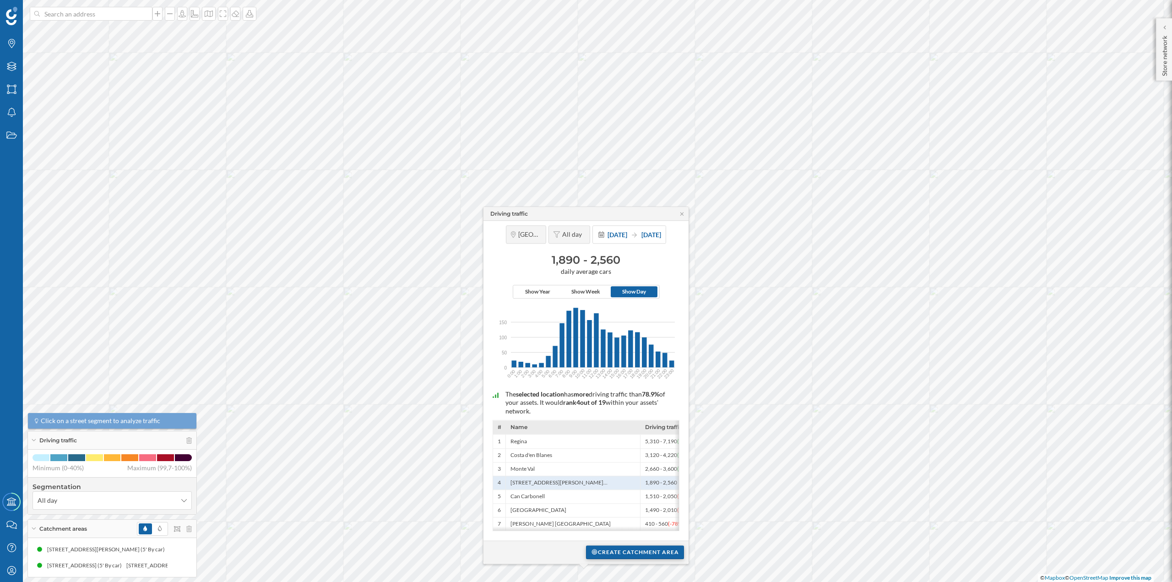
click at [627, 549] on div "Create catchment area" at bounding box center [635, 552] width 98 height 14
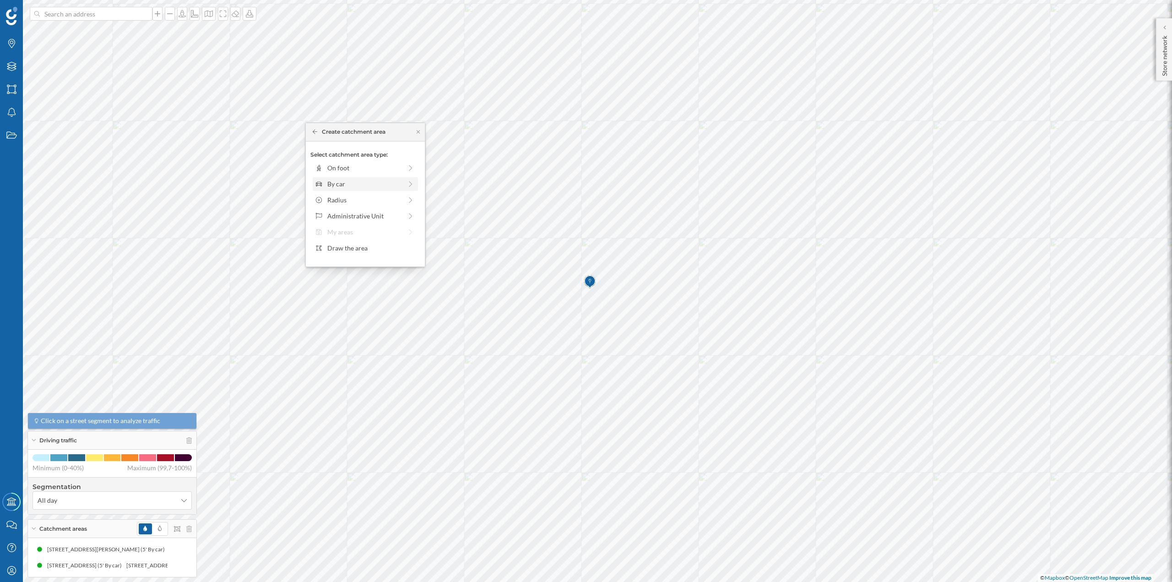
click at [357, 185] on div "By car" at bounding box center [364, 184] width 75 height 10
drag, startPoint x: 324, startPoint y: 185, endPoint x: 335, endPoint y: 184, distance: 11.5
click at [335, 184] on div at bounding box center [335, 180] width 9 height 9
click at [344, 250] on div "Create catchment area" at bounding box center [365, 249] width 110 height 14
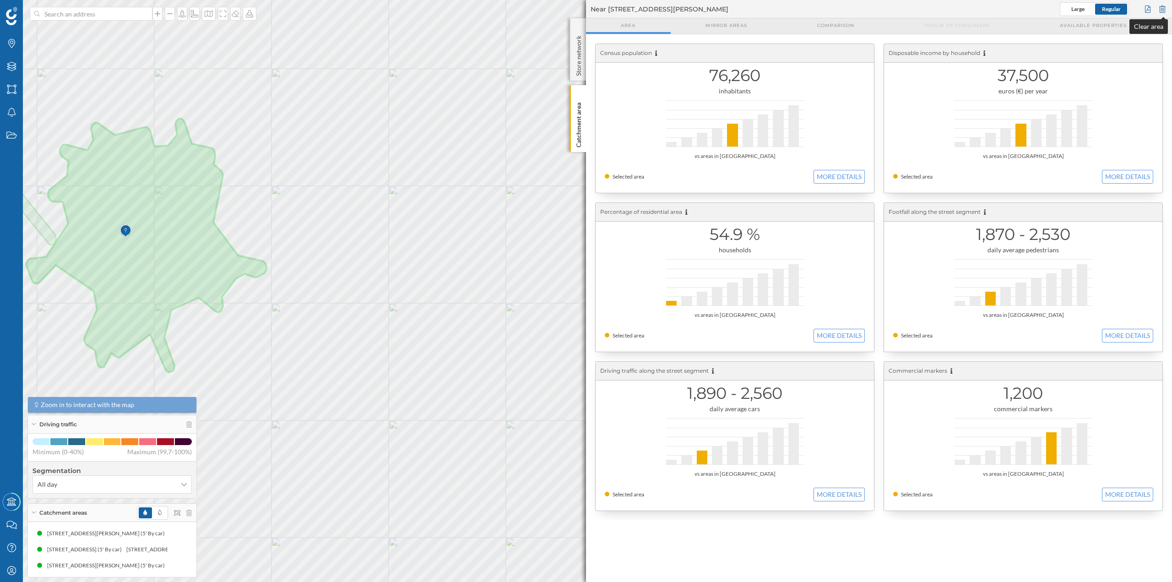
click at [1164, 8] on div at bounding box center [1163, 9] width 10 height 14
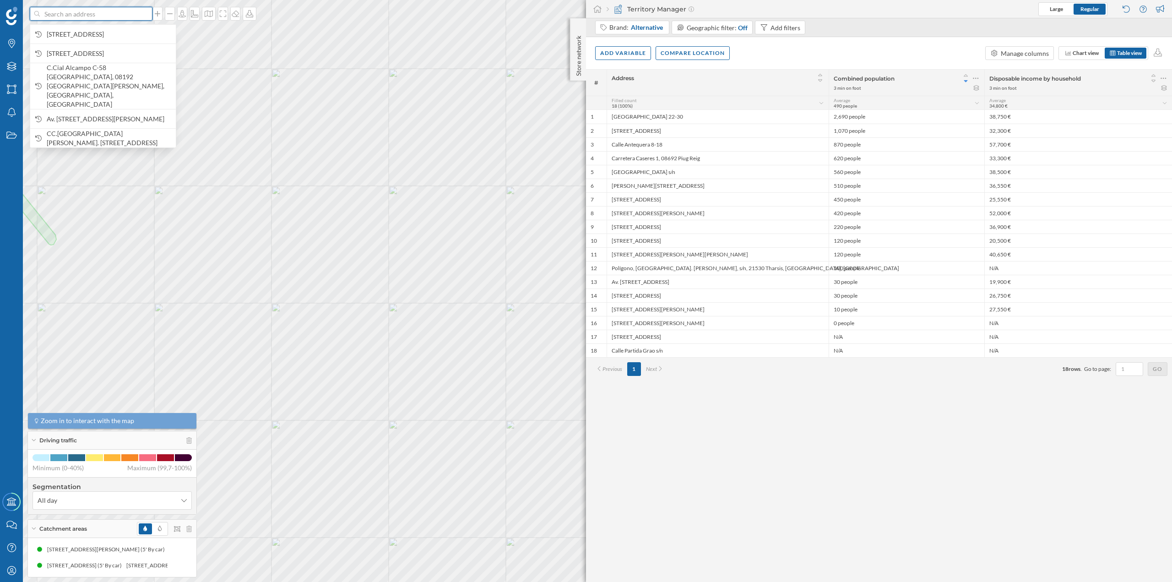
click at [65, 12] on input at bounding box center [91, 14] width 103 height 14
paste input "[STREET_ADDRESS][PERSON_NAME]"
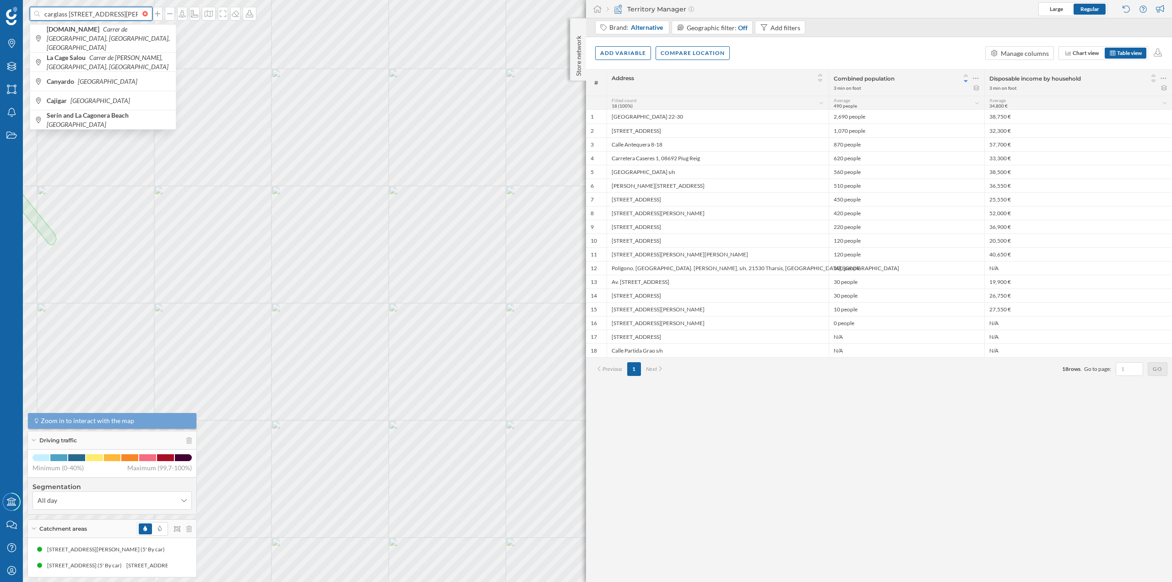
scroll to position [0, 98]
type input "carglass [STREET_ADDRESS][PERSON_NAME]"
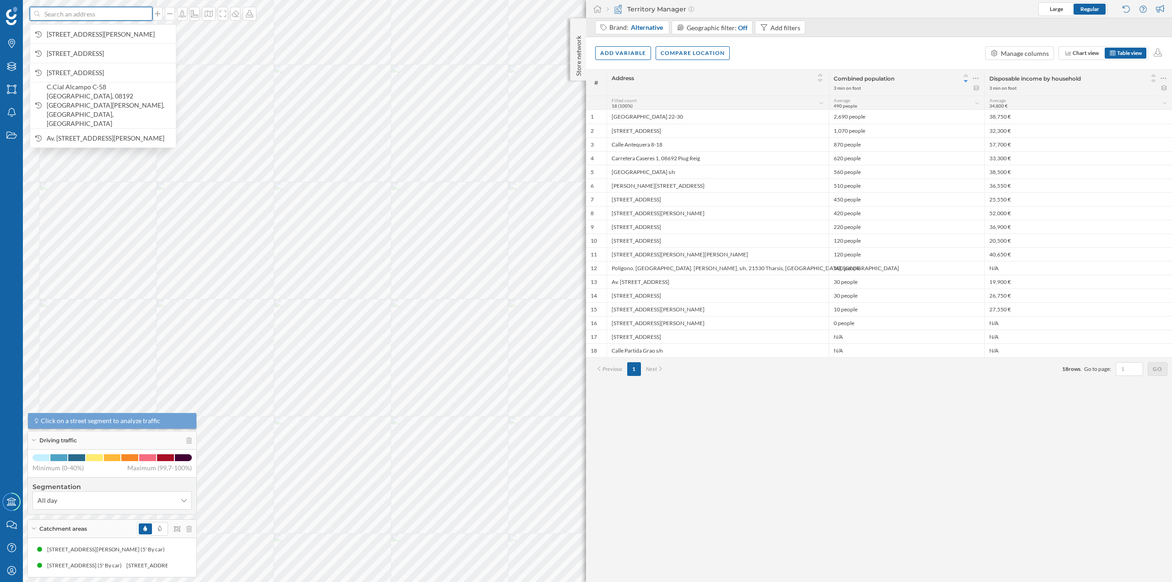
click at [54, 13] on input at bounding box center [91, 14] width 103 height 14
paste input "[STREET_ADDRESS][PERSON_NAME]"
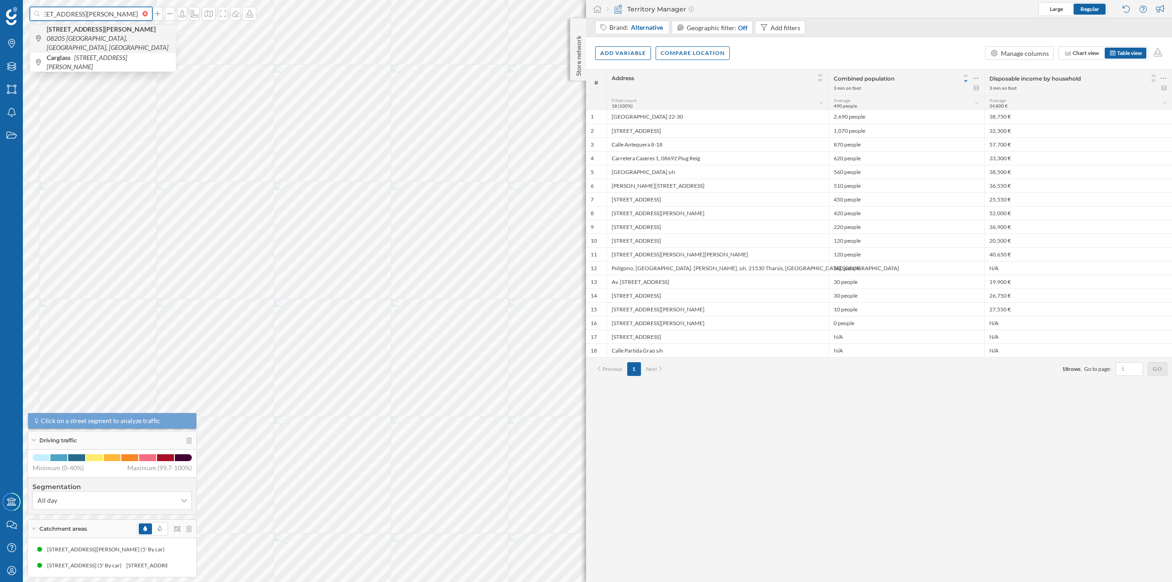
type input "[STREET_ADDRESS][PERSON_NAME]"
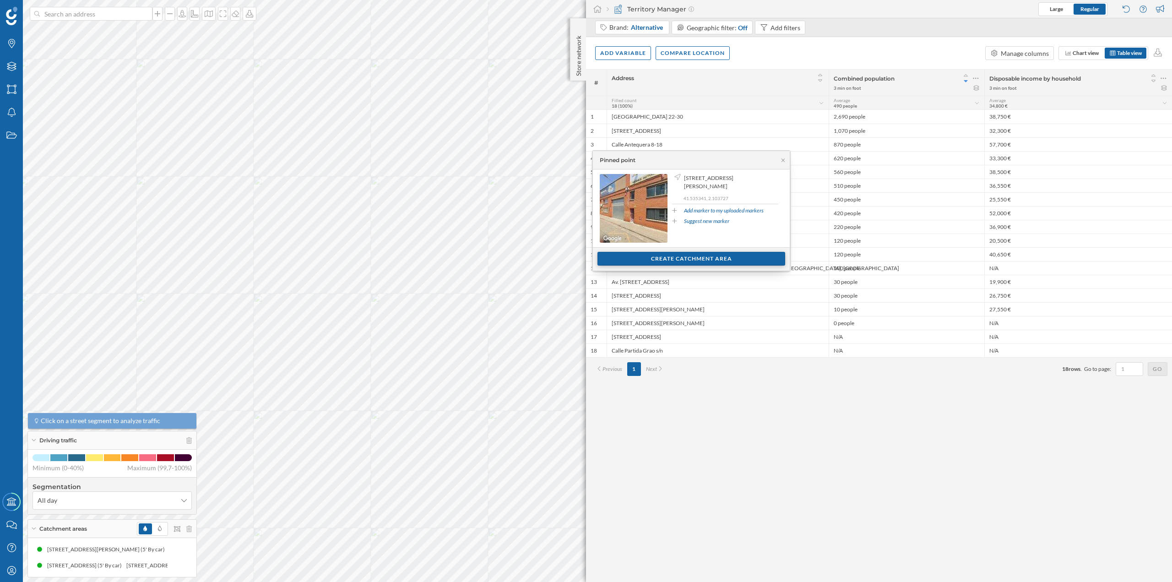
click at [684, 258] on div "Create catchment area" at bounding box center [692, 259] width 188 height 14
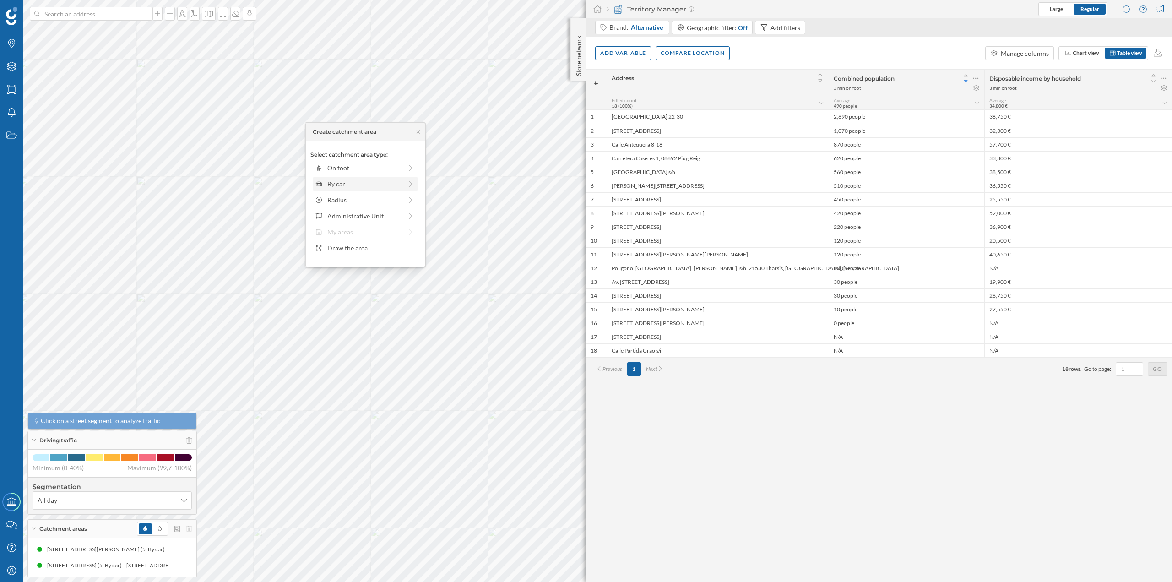
click at [350, 182] on div "By car" at bounding box center [364, 184] width 75 height 10
drag, startPoint x: 326, startPoint y: 179, endPoint x: 333, endPoint y: 179, distance: 6.9
click at [333, 179] on div at bounding box center [332, 180] width 9 height 9
click at [353, 245] on div "Create catchment area" at bounding box center [365, 249] width 110 height 14
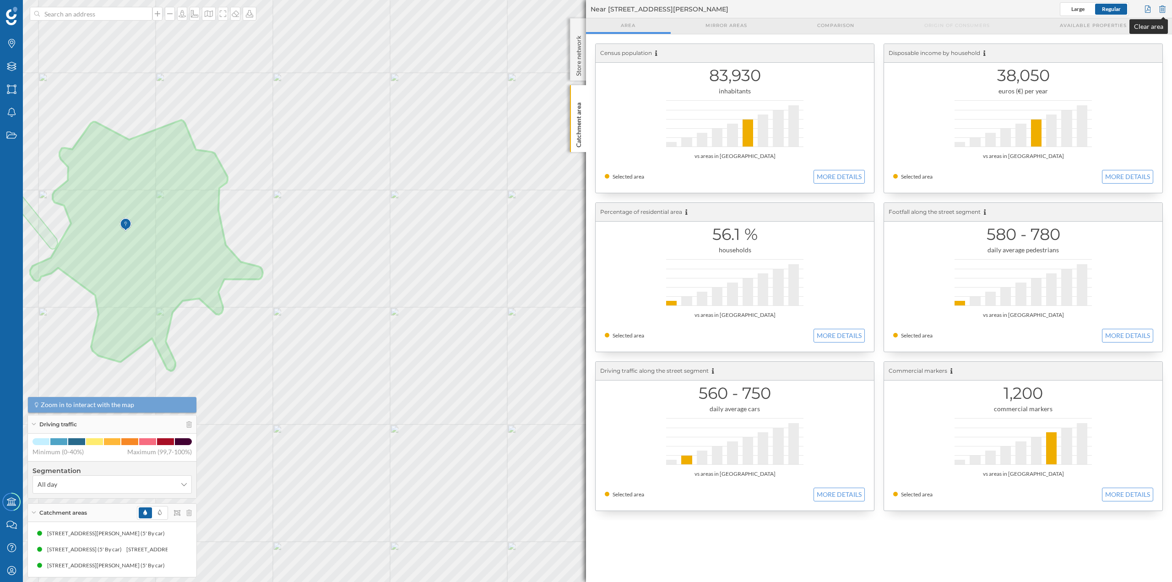
click at [1165, 5] on div at bounding box center [1163, 9] width 10 height 14
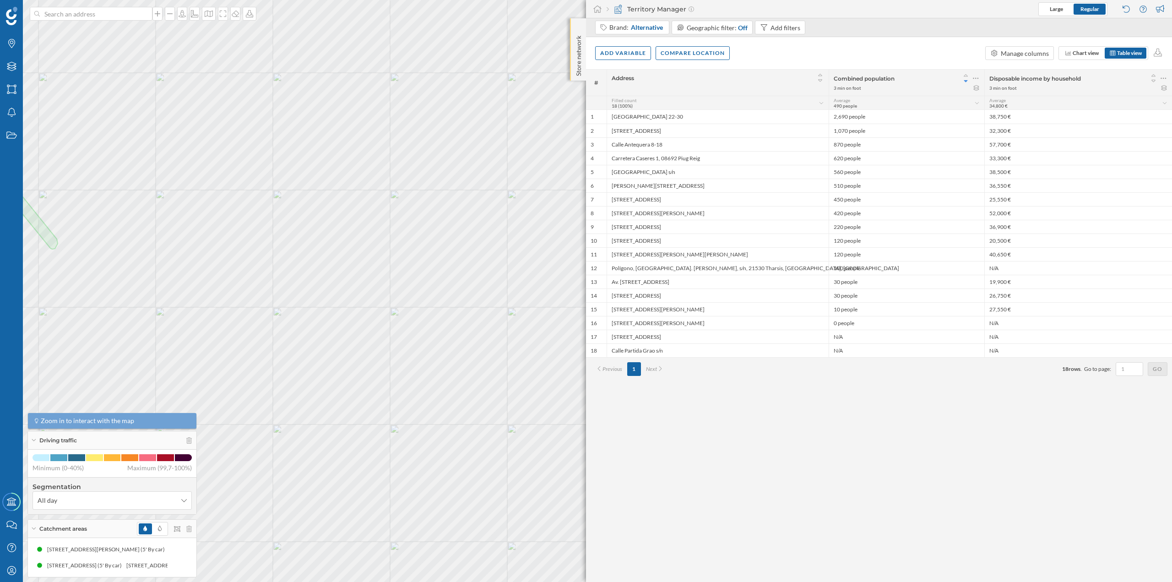
click at [572, 53] on div "Store network" at bounding box center [578, 49] width 16 height 62
click at [577, 54] on p "Store network" at bounding box center [578, 54] width 9 height 45
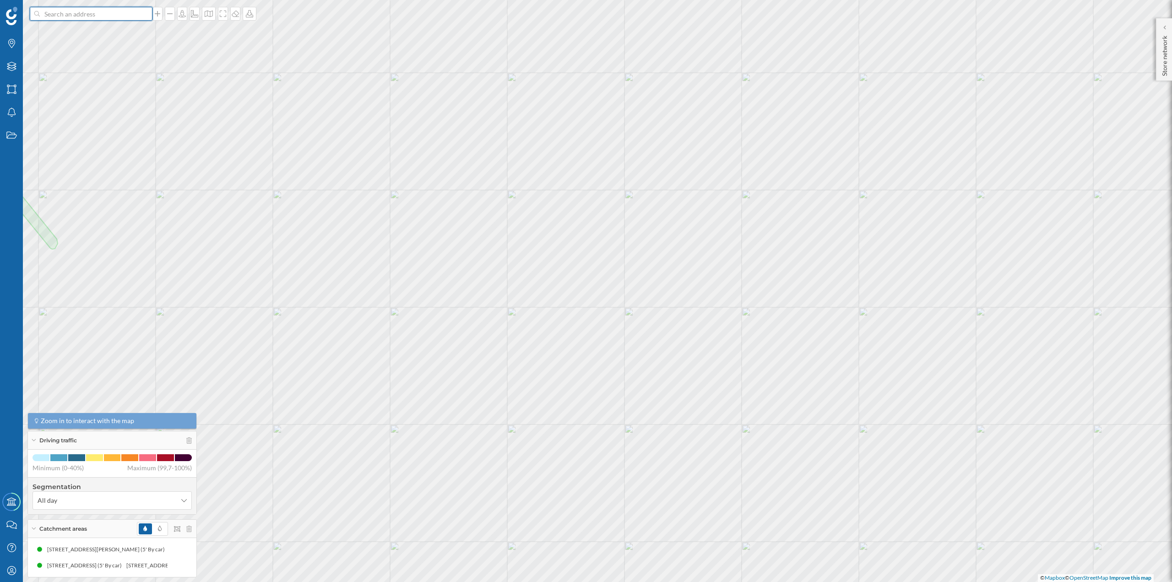
click at [125, 19] on input at bounding box center [91, 14] width 103 height 14
paste input
click at [85, 14] on input "carglass" at bounding box center [91, 14] width 103 height 14
paste input "[STREET_ADDRESS][PERSON_NAME]"
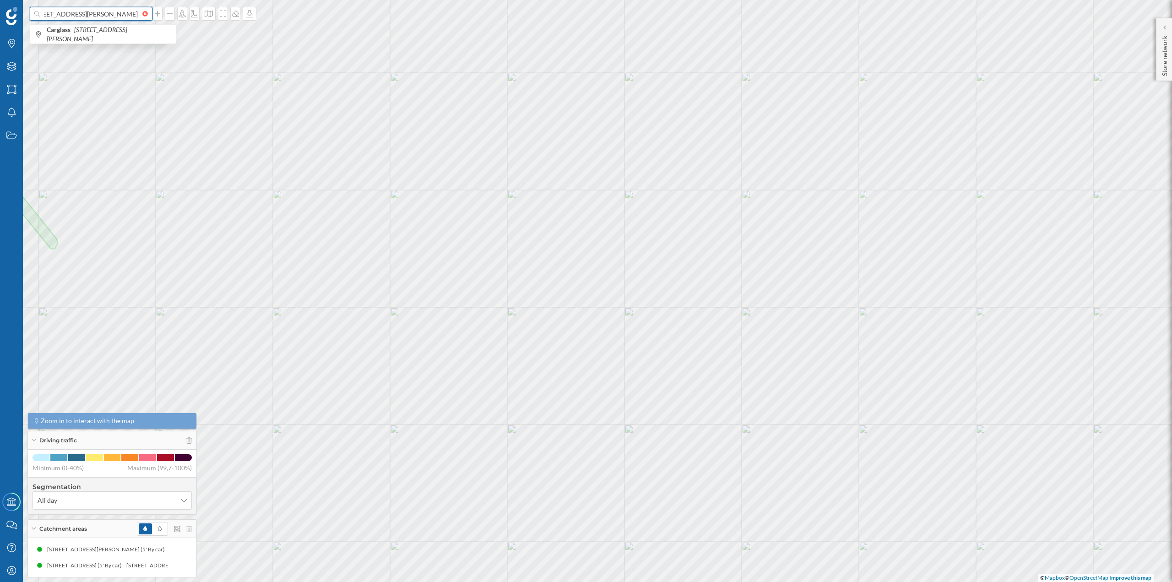
type input "carglass [STREET_ADDRESS][PERSON_NAME]"
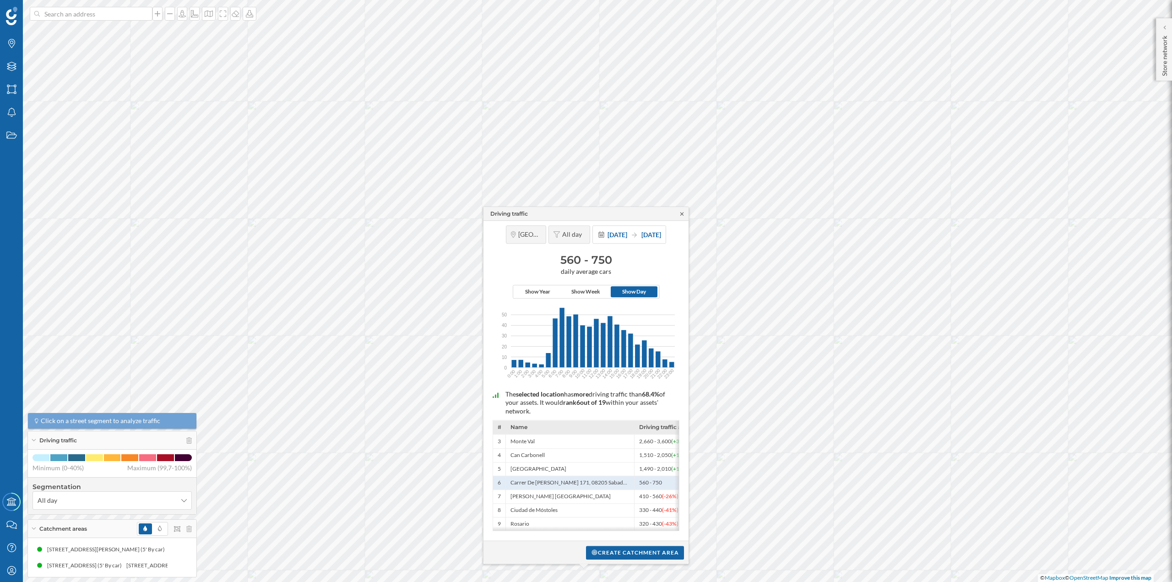
click at [683, 211] on icon at bounding box center [682, 213] width 7 height 5
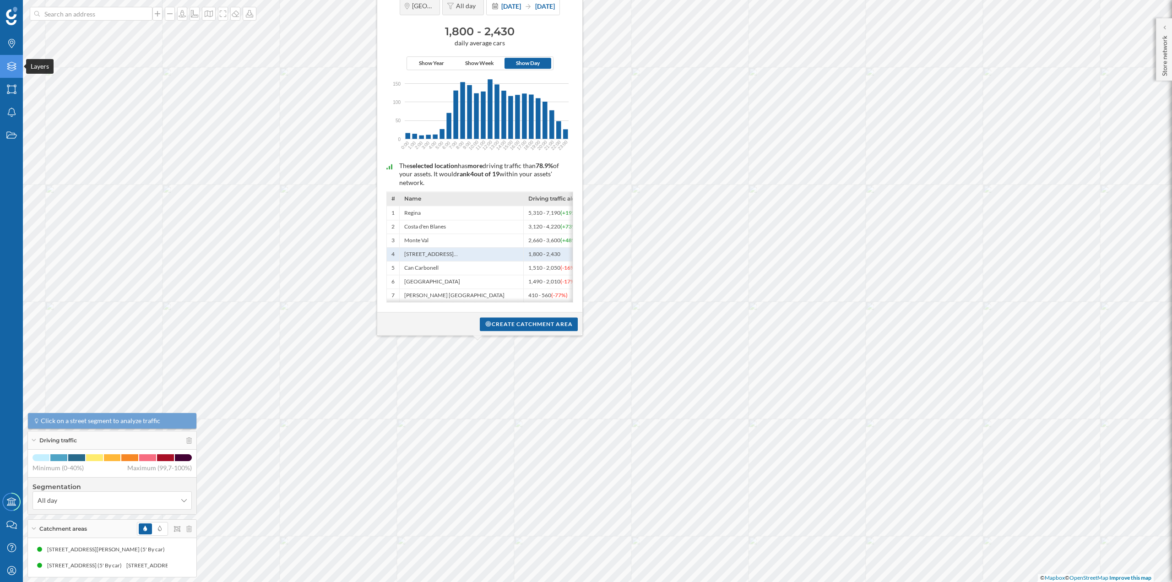
click at [5, 66] on div "Layers" at bounding box center [11, 66] width 23 height 23
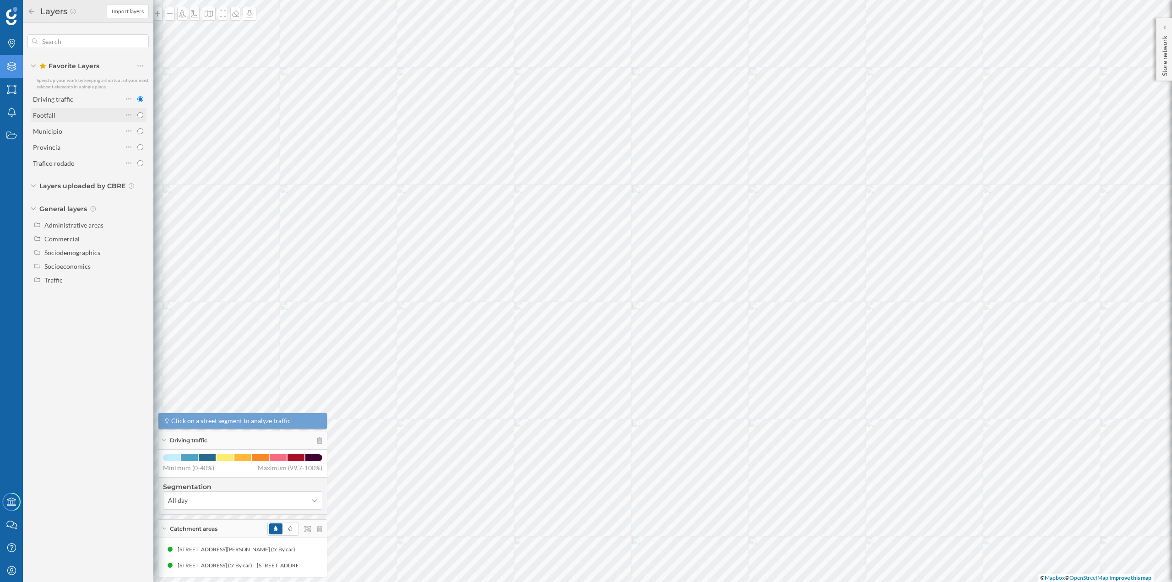
click at [58, 116] on div "Footfall" at bounding box center [78, 115] width 90 height 10
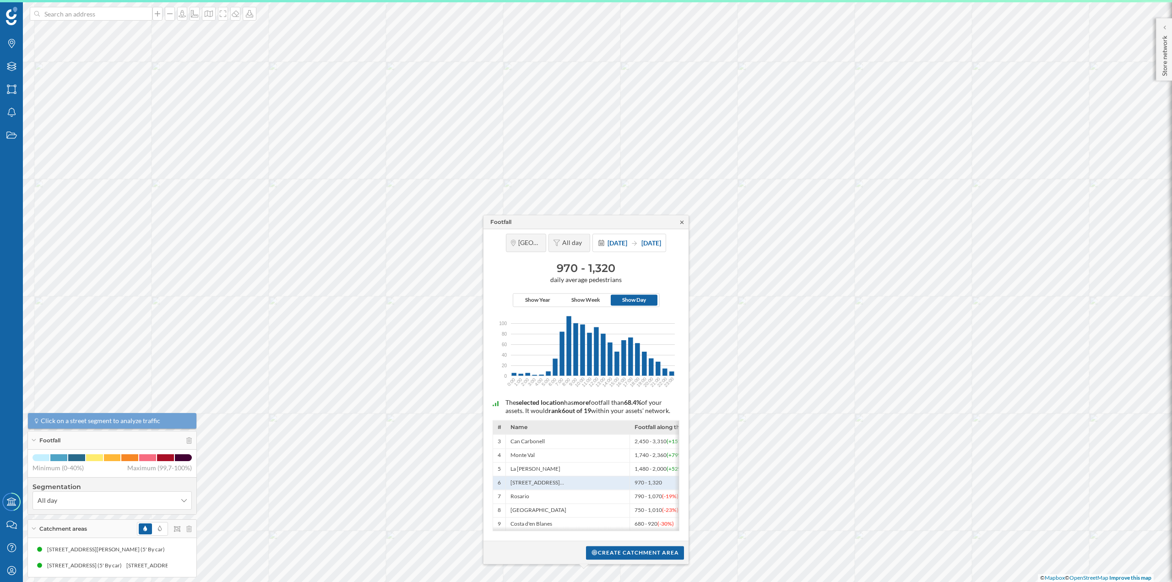
click at [682, 220] on icon at bounding box center [681, 221] width 3 height 3
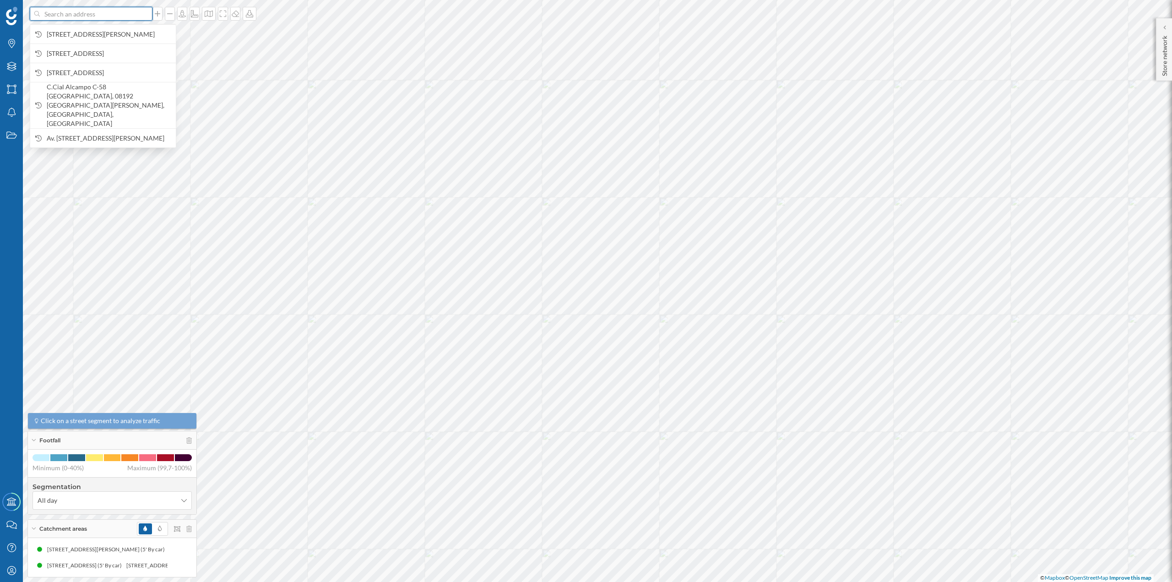
click at [56, 18] on input at bounding box center [91, 14] width 103 height 14
click at [106, 16] on input at bounding box center [91, 14] width 103 height 14
paste input "[STREET_ADDRESS][PERSON_NAME]"
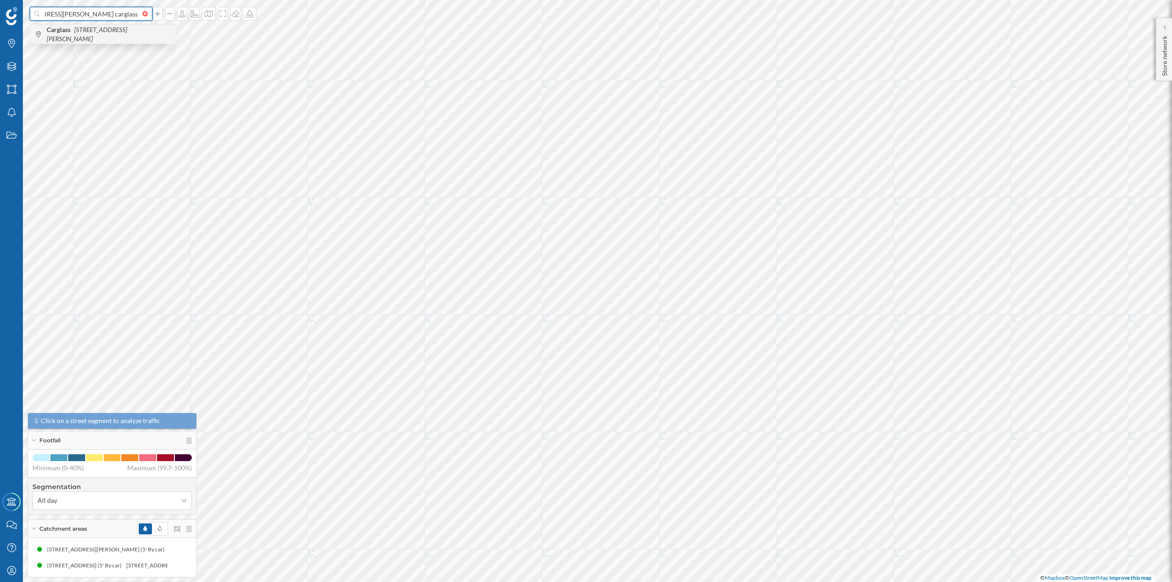
type input "[STREET_ADDRESS][PERSON_NAME] carglass"
click at [85, 40] on icon "[STREET_ADDRESS][PERSON_NAME]" at bounding box center [87, 34] width 81 height 17
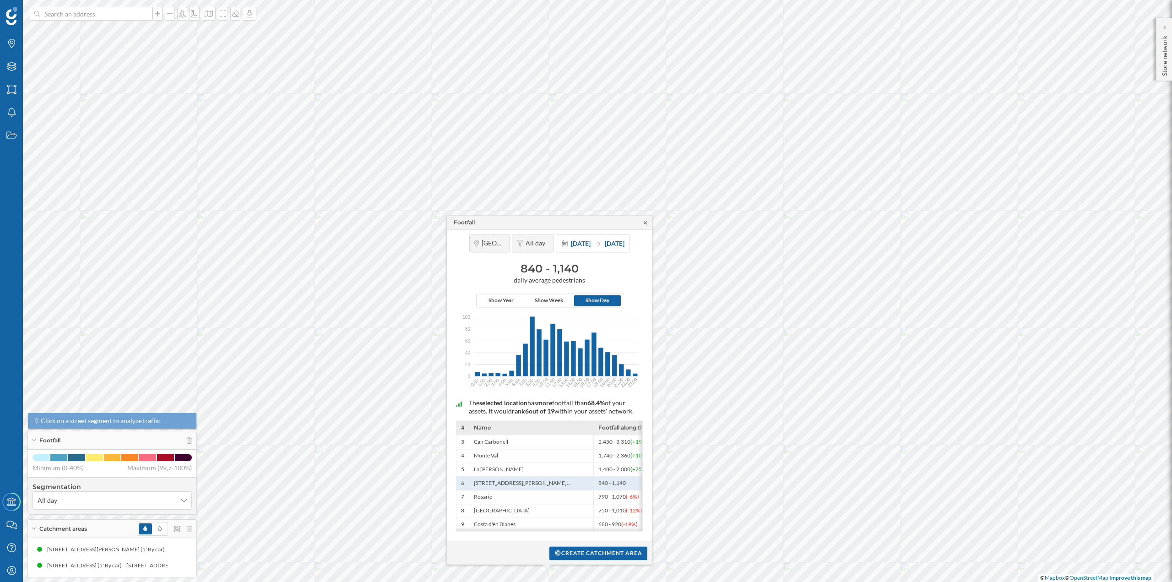
click at [645, 222] on icon at bounding box center [645, 222] width 7 height 5
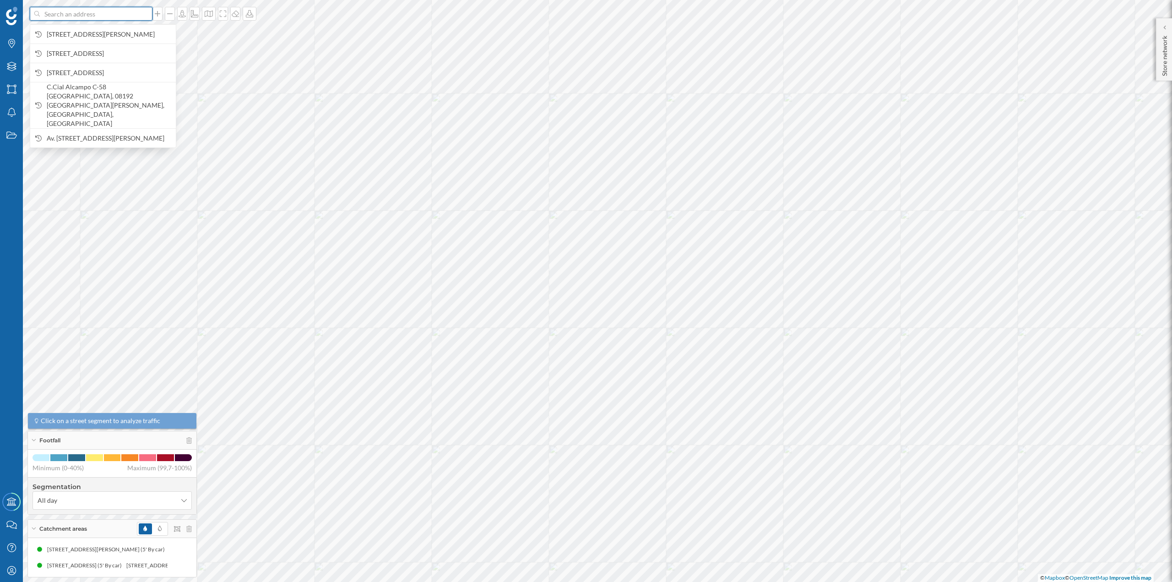
click at [71, 16] on input at bounding box center [91, 14] width 103 height 14
paste input "[PERSON_NAME][STREET_ADDRESS][PERSON_NAME][PERSON_NAME]"
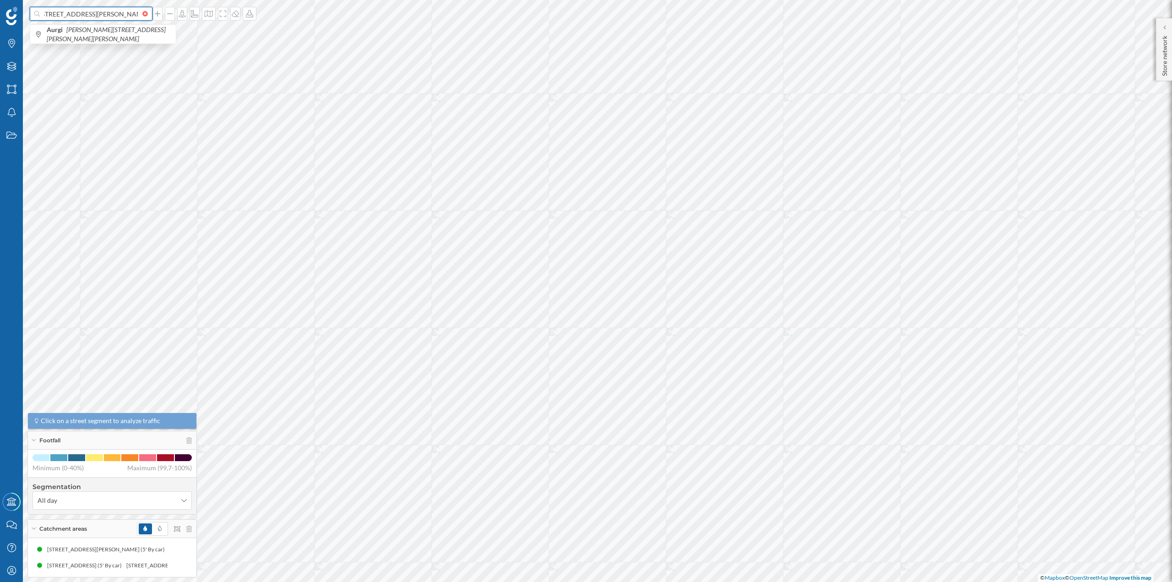
type input "aurgi [PERSON_NAME][STREET_ADDRESS][PERSON_NAME][PERSON_NAME]"
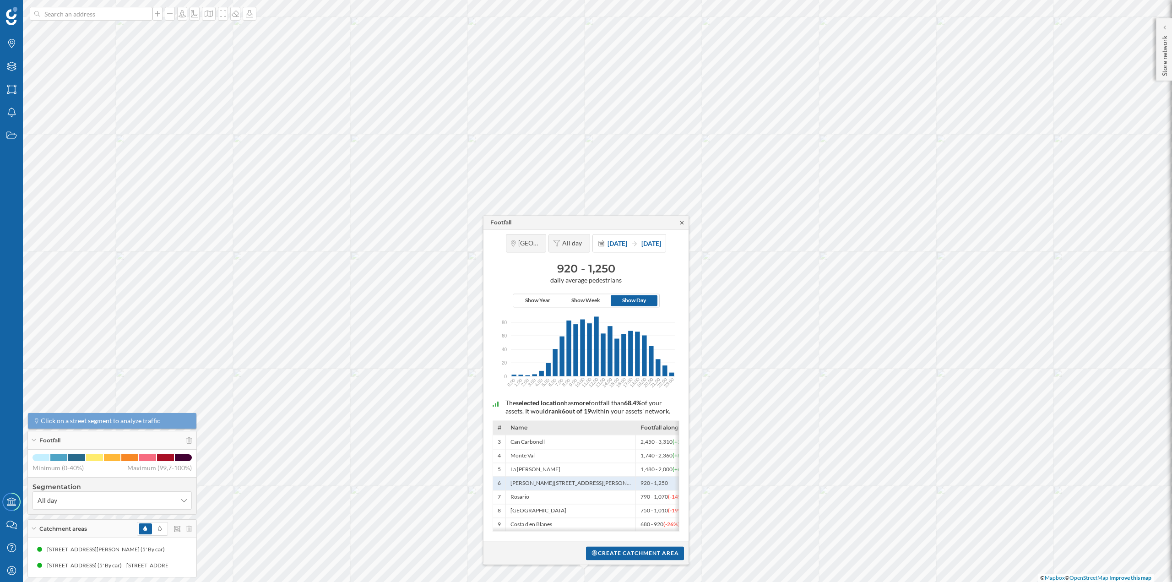
click at [680, 220] on icon at bounding box center [682, 222] width 7 height 5
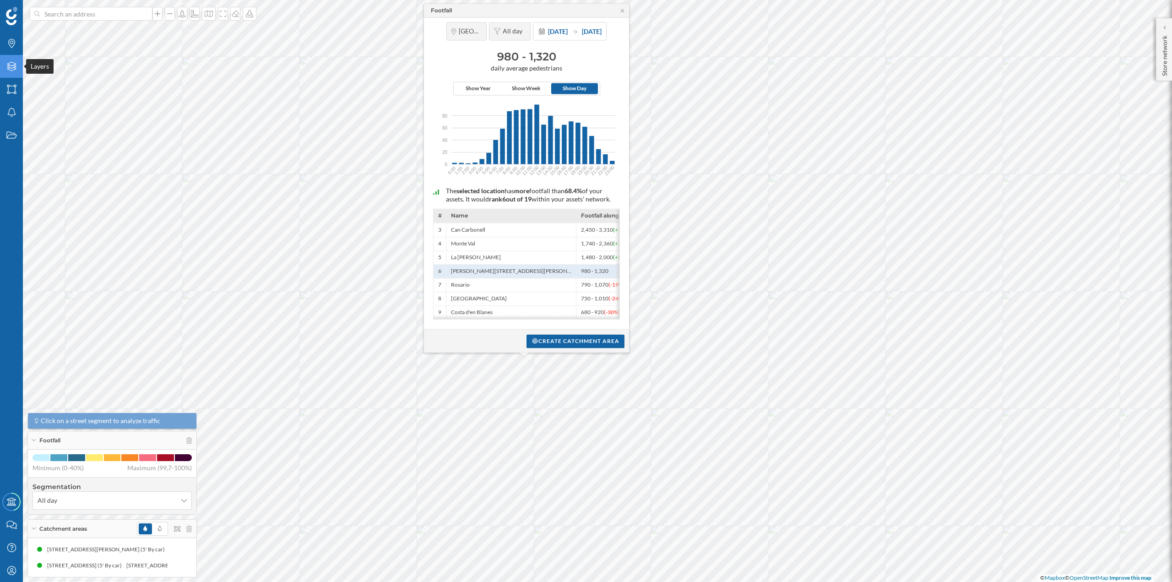
click at [16, 73] on div "Layers" at bounding box center [11, 66] width 23 height 23
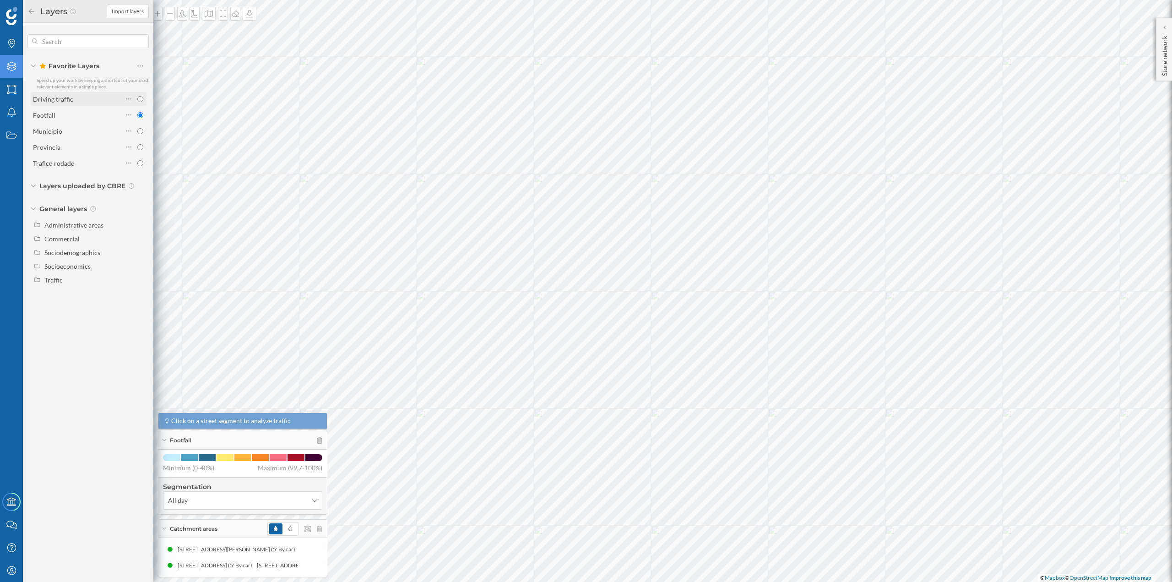
click at [50, 101] on div "Driving traffic" at bounding box center [53, 99] width 40 height 8
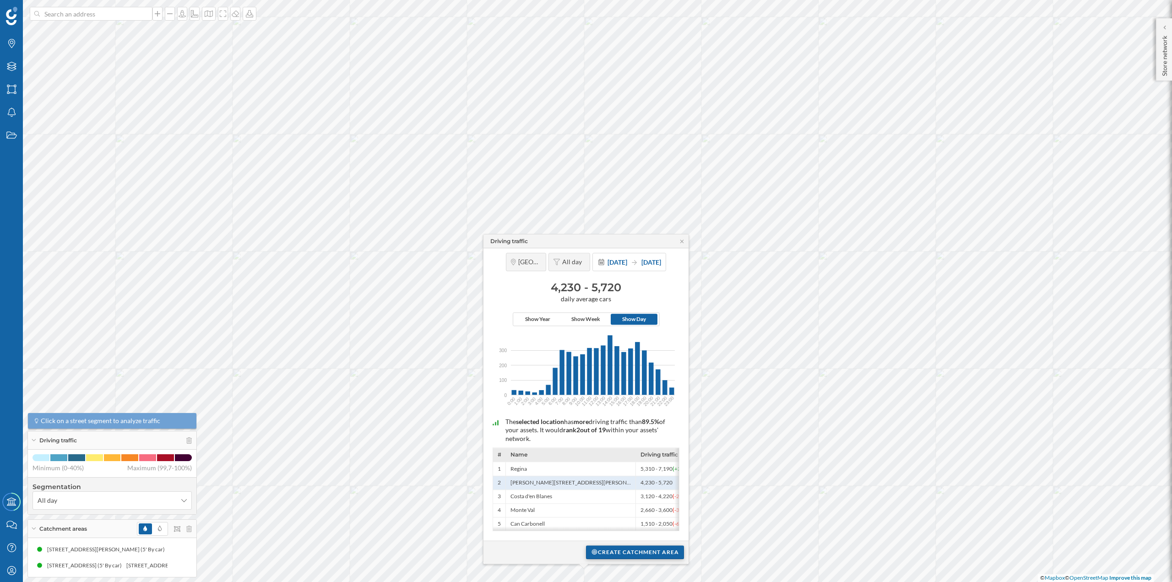
click at [658, 555] on div "Create catchment area" at bounding box center [635, 552] width 98 height 14
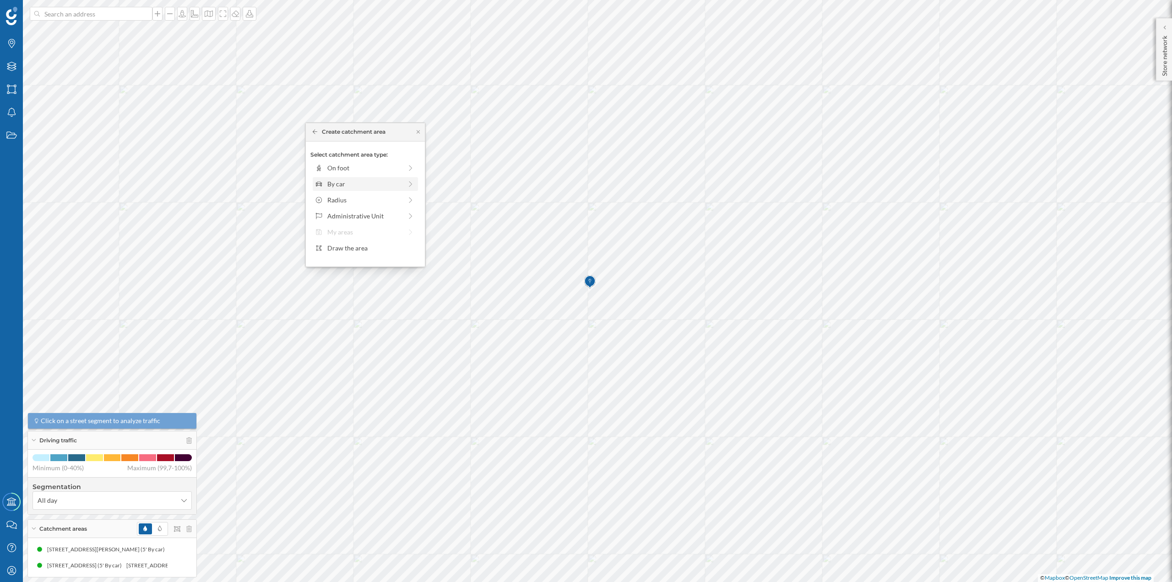
click at [346, 187] on div "By car" at bounding box center [364, 184] width 75 height 10
drag, startPoint x: 325, startPoint y: 180, endPoint x: 333, endPoint y: 179, distance: 8.4
click at [333, 179] on div at bounding box center [331, 180] width 9 height 9
click at [357, 250] on div "Create catchment area" at bounding box center [365, 249] width 110 height 14
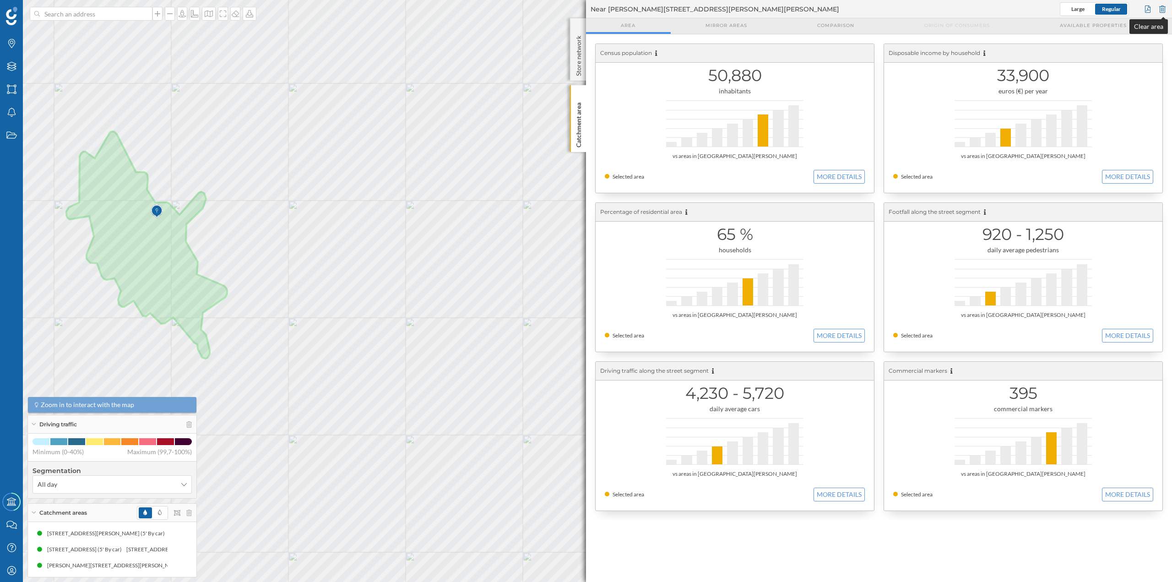
click at [1164, 5] on div at bounding box center [1163, 9] width 10 height 14
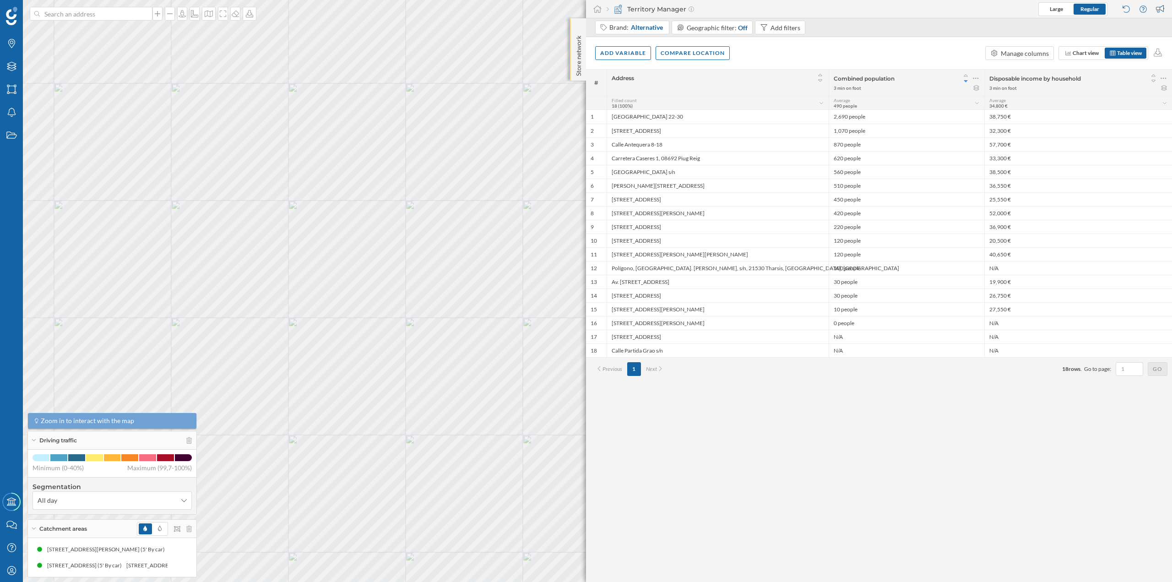
click at [577, 43] on p "Store network" at bounding box center [578, 54] width 9 height 44
click at [575, 52] on p "Store network" at bounding box center [578, 54] width 9 height 45
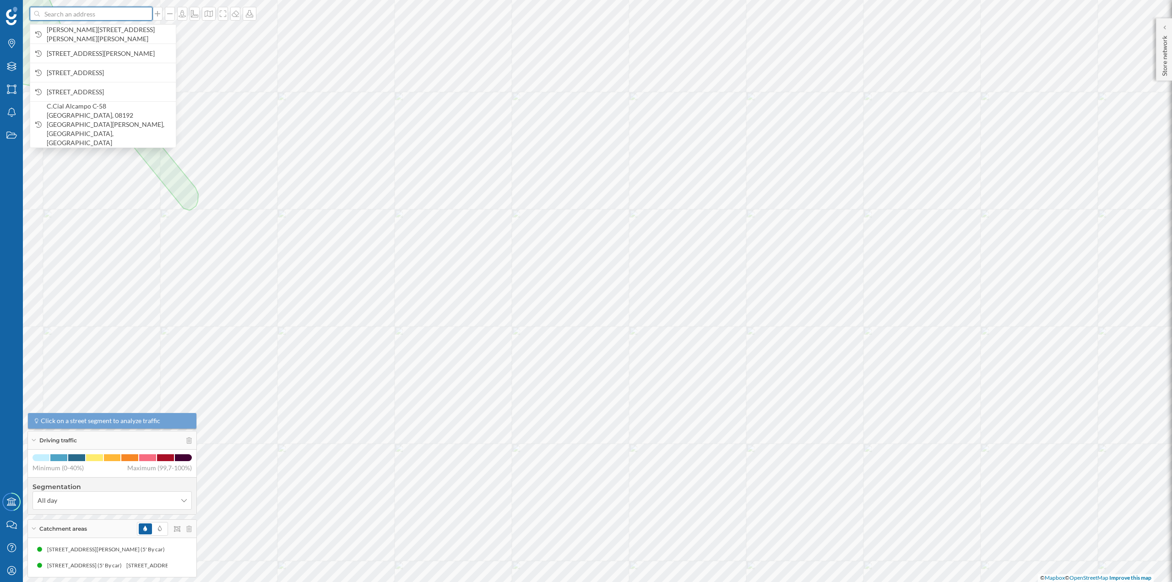
click at [88, 16] on input at bounding box center [91, 14] width 103 height 14
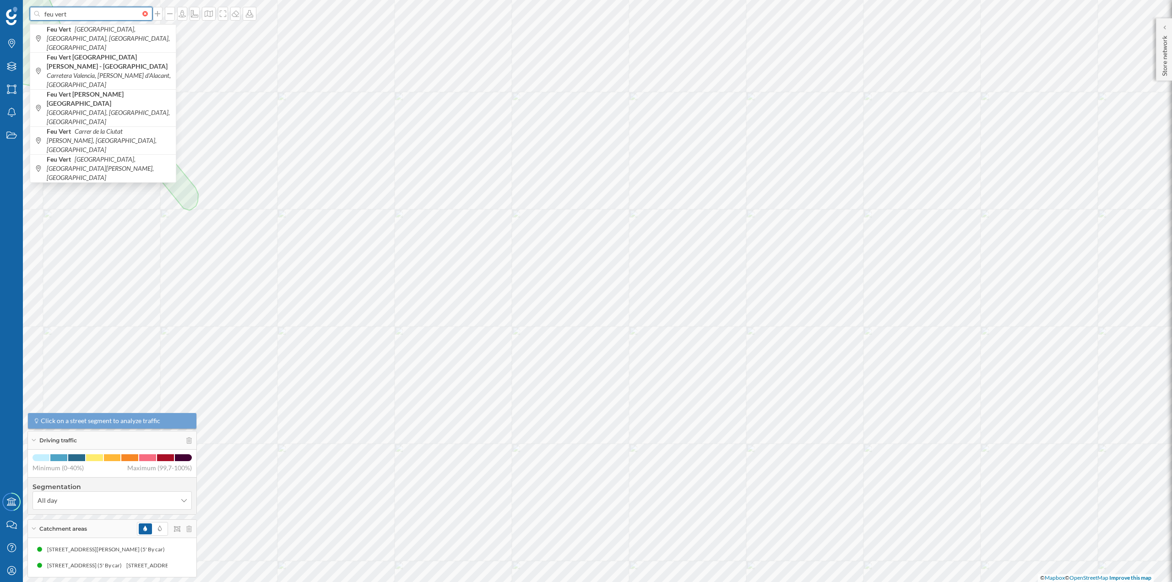
paste input "Parking C.C. Baricentro, [STREET_ADDRESS][PERSON_NAME]"
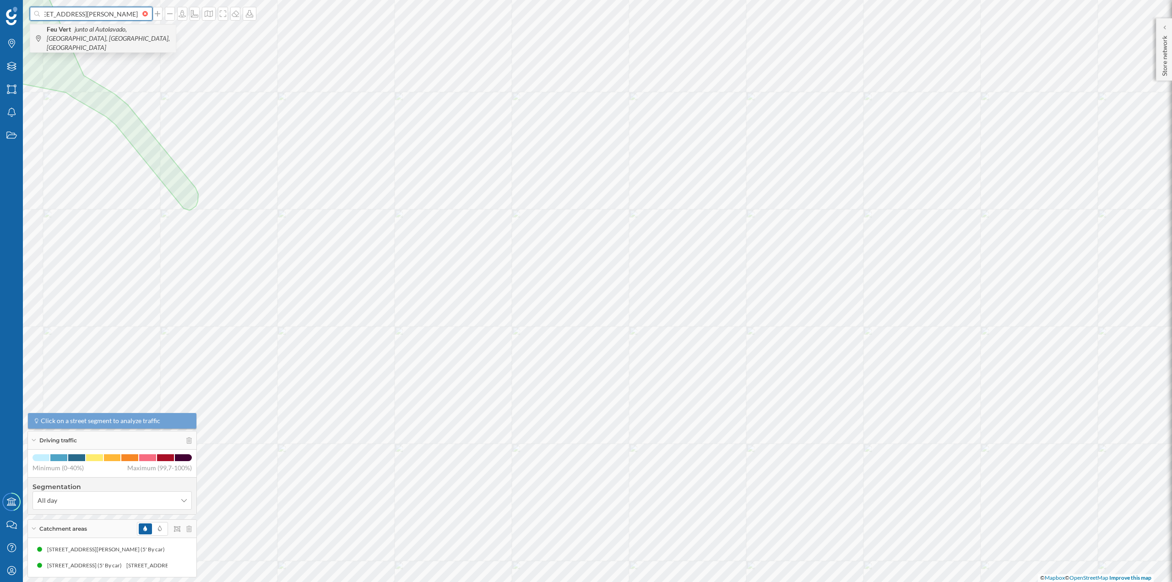
type input "feu vert Parking C.C. Baricentro, [STREET_ADDRESS][PERSON_NAME]"
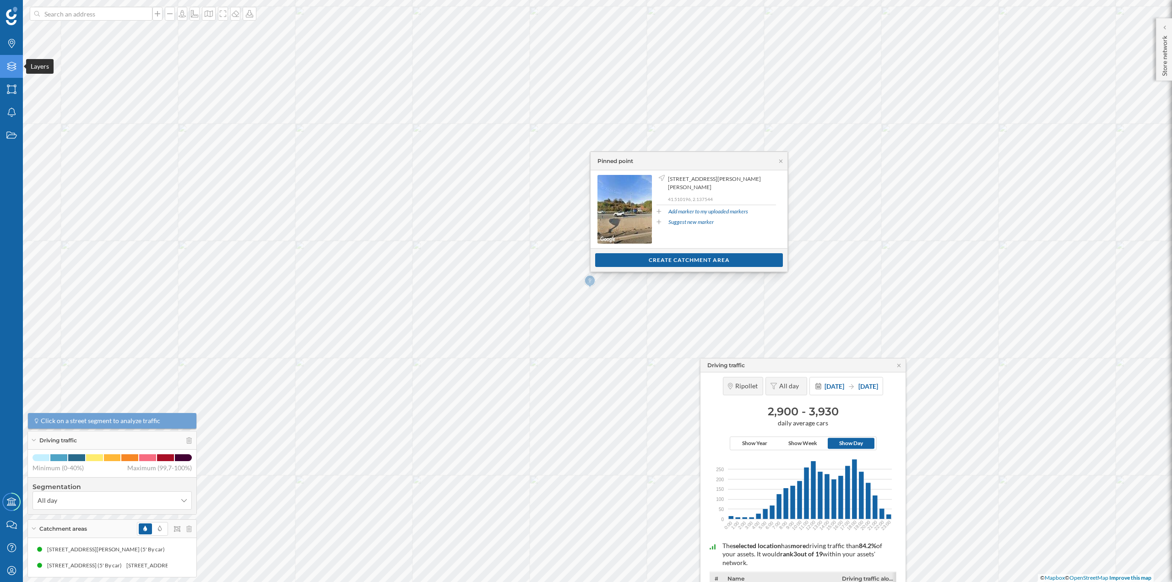
click at [12, 65] on icon at bounding box center [11, 66] width 9 height 9
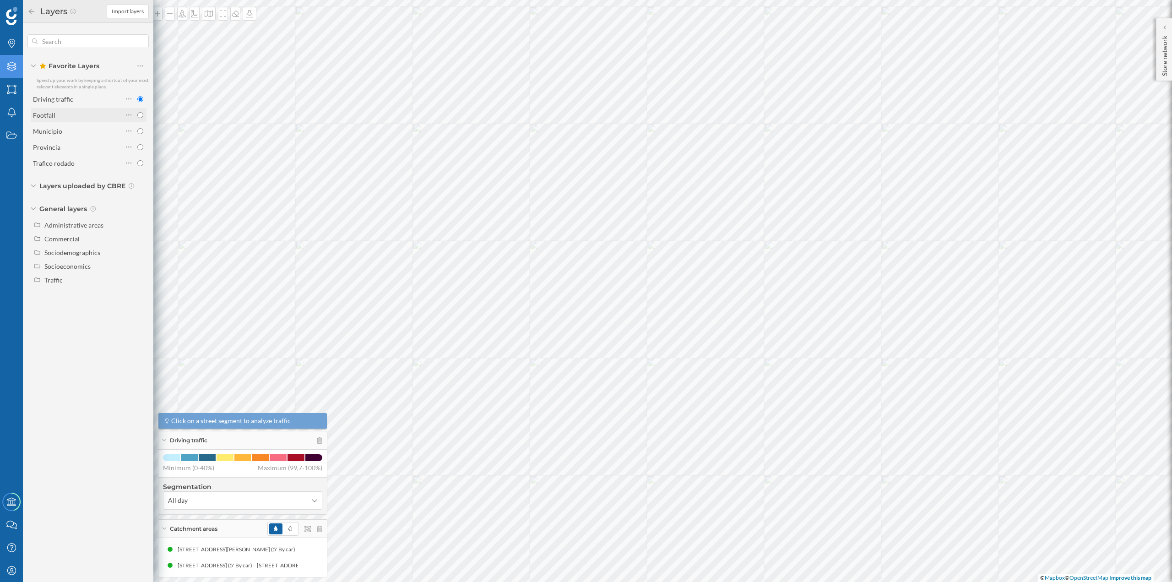
click at [50, 116] on div "Footfall" at bounding box center [44, 115] width 22 height 8
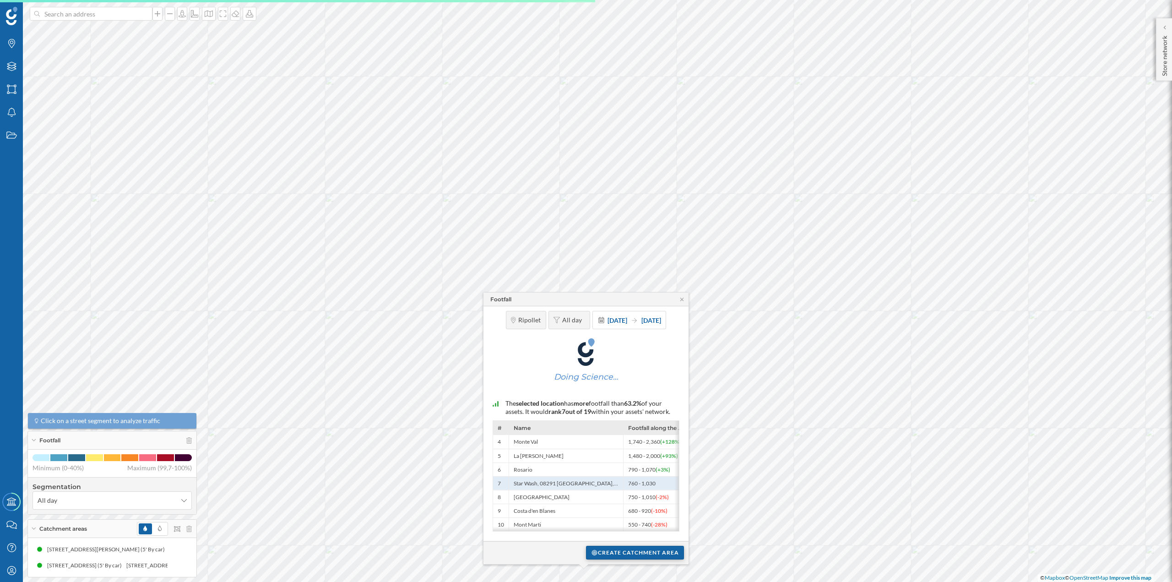
click at [625, 556] on div "Create catchment area" at bounding box center [635, 553] width 98 height 14
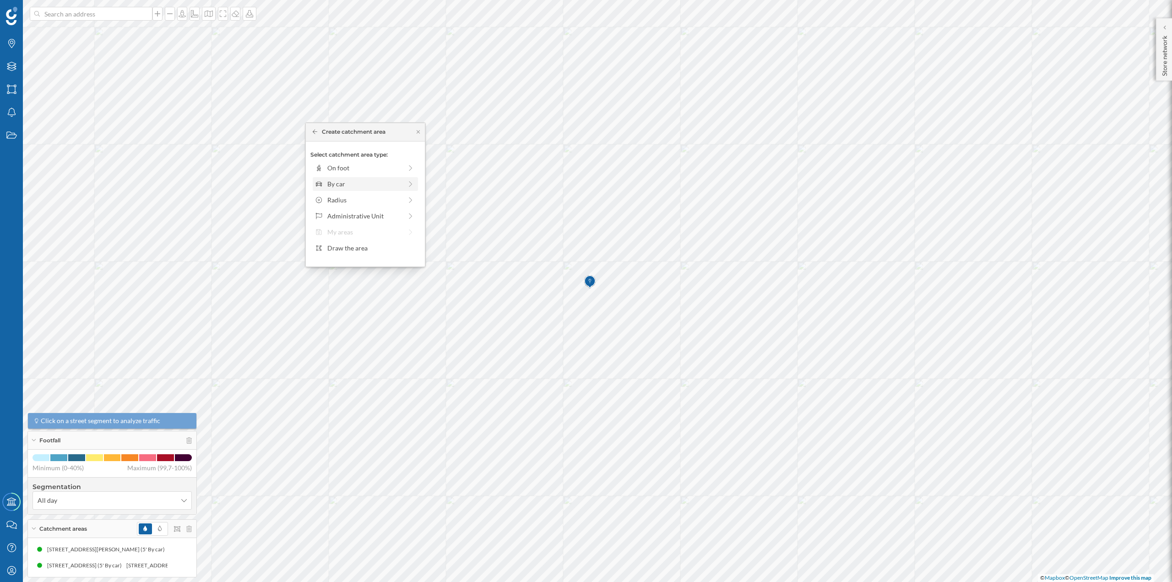
click at [337, 179] on div "By car" at bounding box center [364, 184] width 75 height 10
drag, startPoint x: 323, startPoint y: 178, endPoint x: 337, endPoint y: 178, distance: 14.7
click at [333, 178] on div at bounding box center [328, 180] width 9 height 9
click at [359, 245] on div "Create catchment area" at bounding box center [365, 249] width 110 height 14
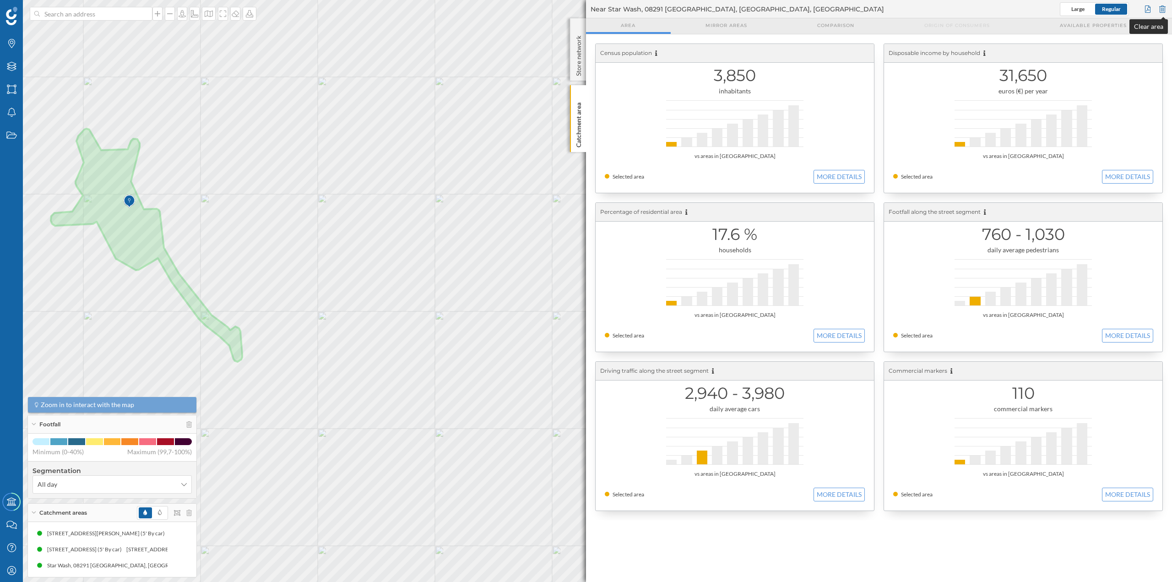
click at [1161, 11] on div at bounding box center [1163, 9] width 10 height 14
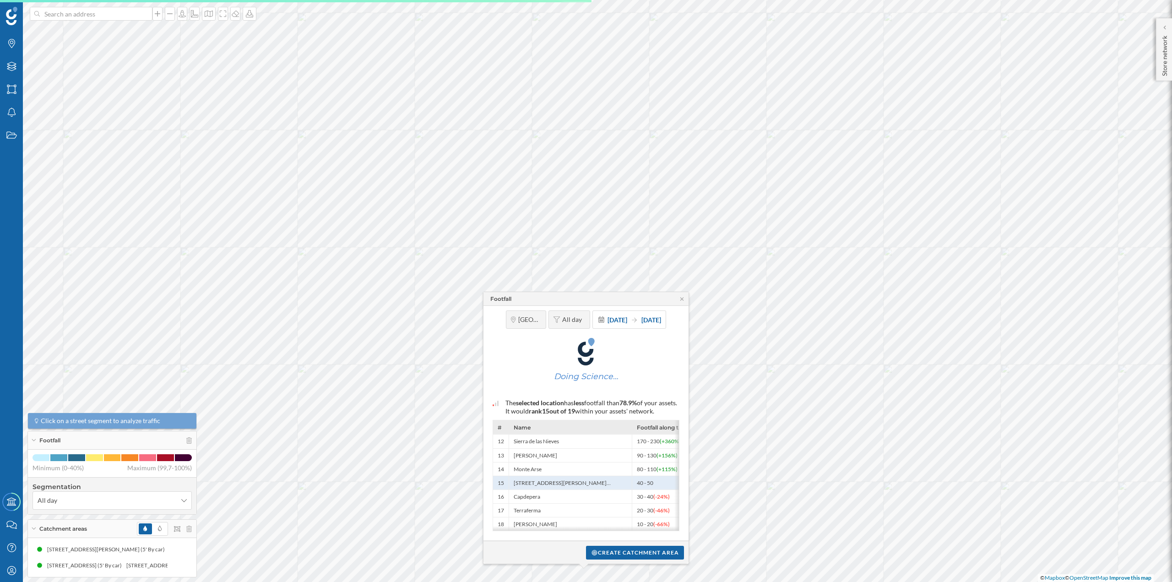
click at [623, 561] on div "Create catchment area" at bounding box center [586, 552] width 205 height 23
click at [621, 550] on div "Create catchment area" at bounding box center [635, 552] width 98 height 14
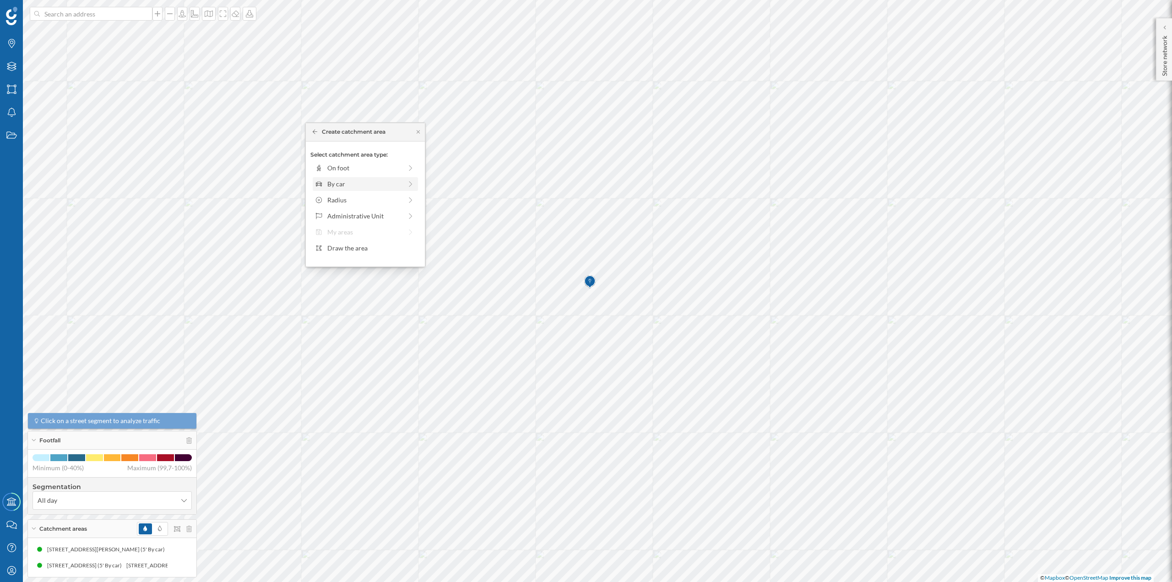
click at [341, 184] on div "By car" at bounding box center [364, 184] width 75 height 10
drag, startPoint x: 325, startPoint y: 179, endPoint x: 334, endPoint y: 179, distance: 9.2
click at [334, 179] on div at bounding box center [333, 180] width 9 height 9
click at [371, 246] on div "Create catchment area" at bounding box center [365, 249] width 110 height 14
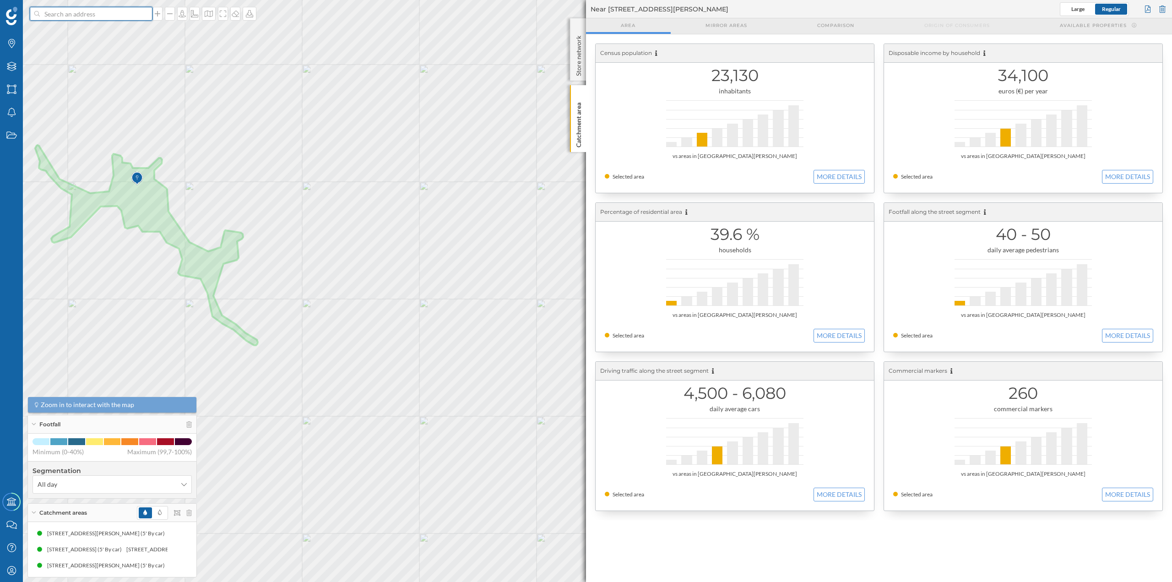
click at [126, 12] on input at bounding box center [91, 14] width 103 height 14
paste input "N-150, km 6, 7, 08210 [GEOGRAPHIC_DATA][PERSON_NAME], [GEOGRAPHIC_DATA]"
type input "N-150, km 6, 7, 08210 [GEOGRAPHIC_DATA][PERSON_NAME], [GEOGRAPHIC_DATA]"
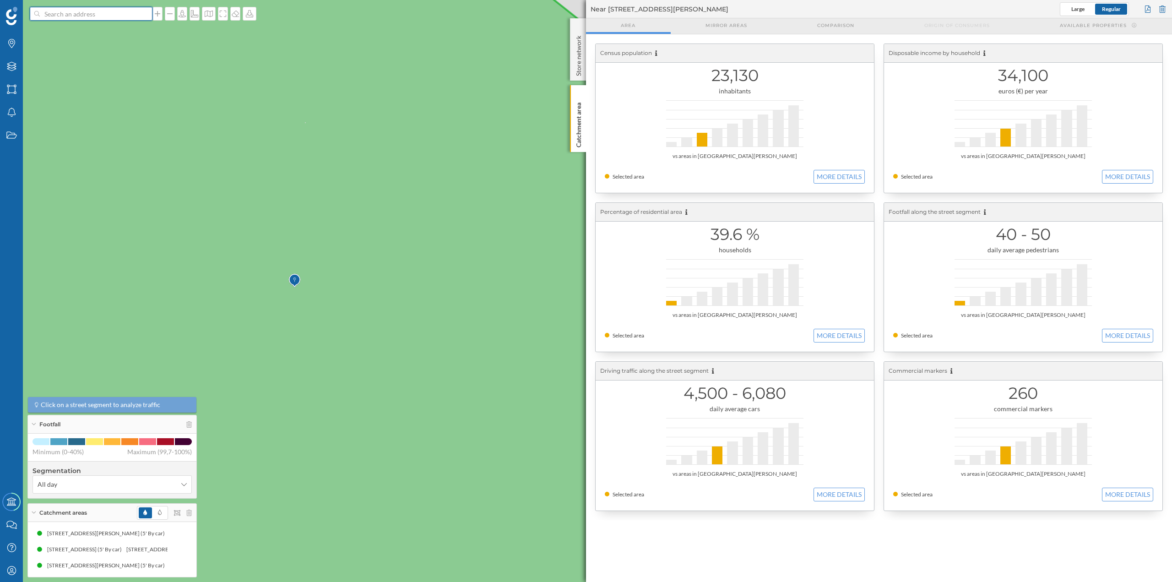
scroll to position [0, 0]
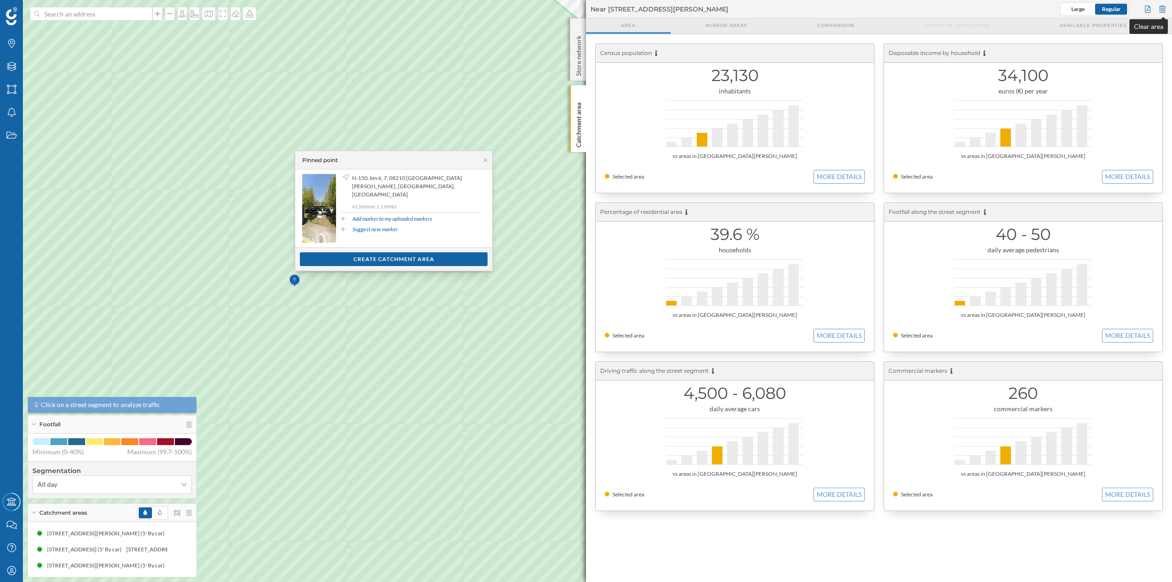
click at [1162, 9] on div at bounding box center [1163, 9] width 10 height 14
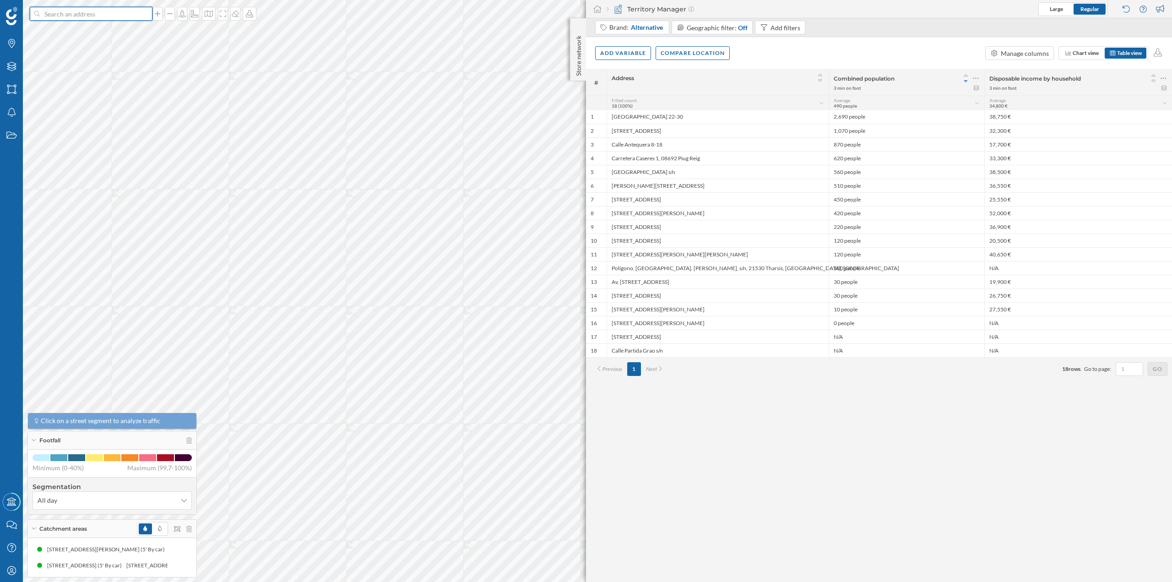
click at [95, 15] on input at bounding box center [91, 14] width 103 height 14
paste input "[STREET_ADDRESS]"
type input "[STREET_ADDRESS]"
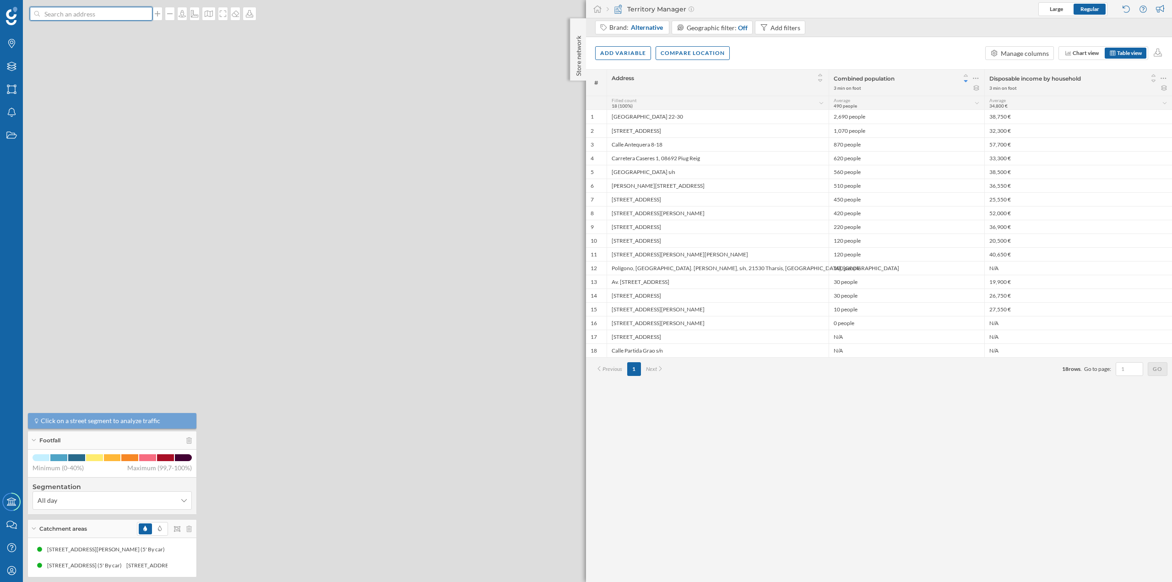
scroll to position [0, 0]
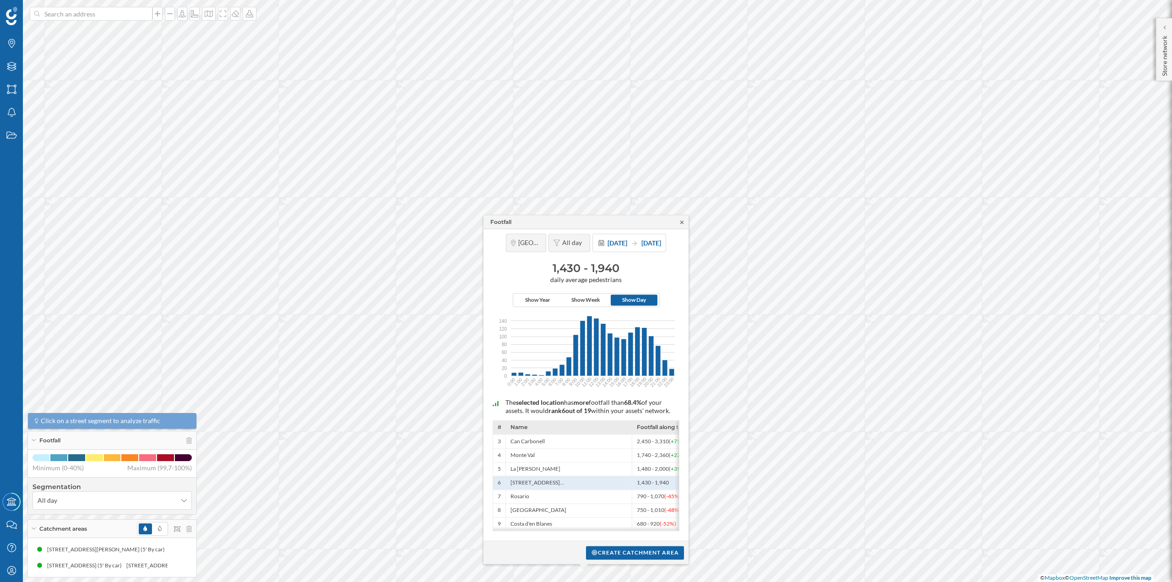
click at [680, 219] on icon at bounding box center [682, 221] width 7 height 5
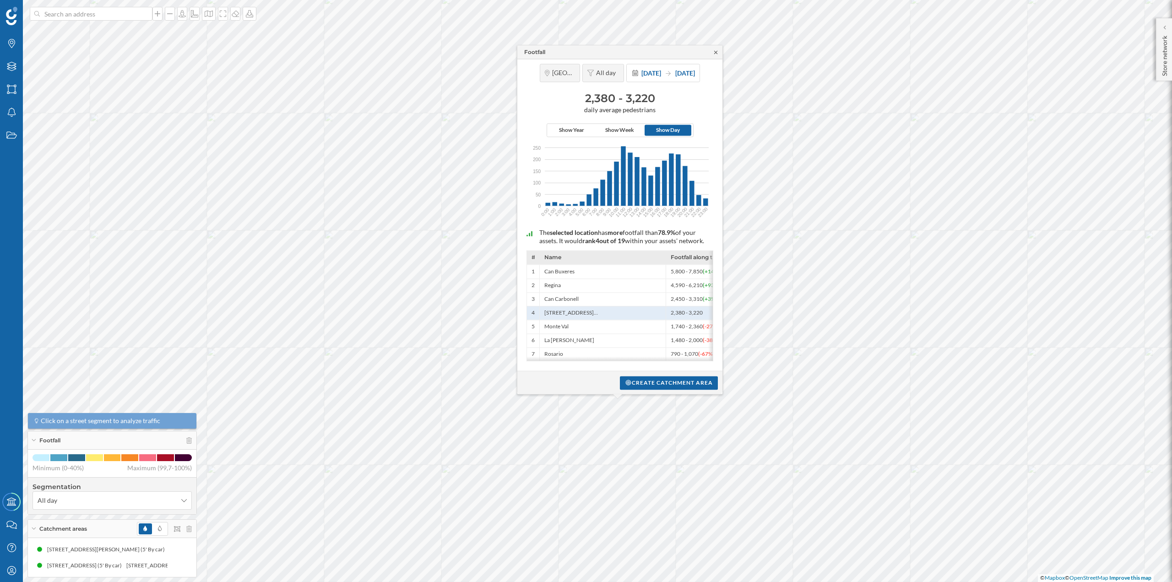
click at [713, 51] on icon at bounding box center [715, 51] width 7 height 5
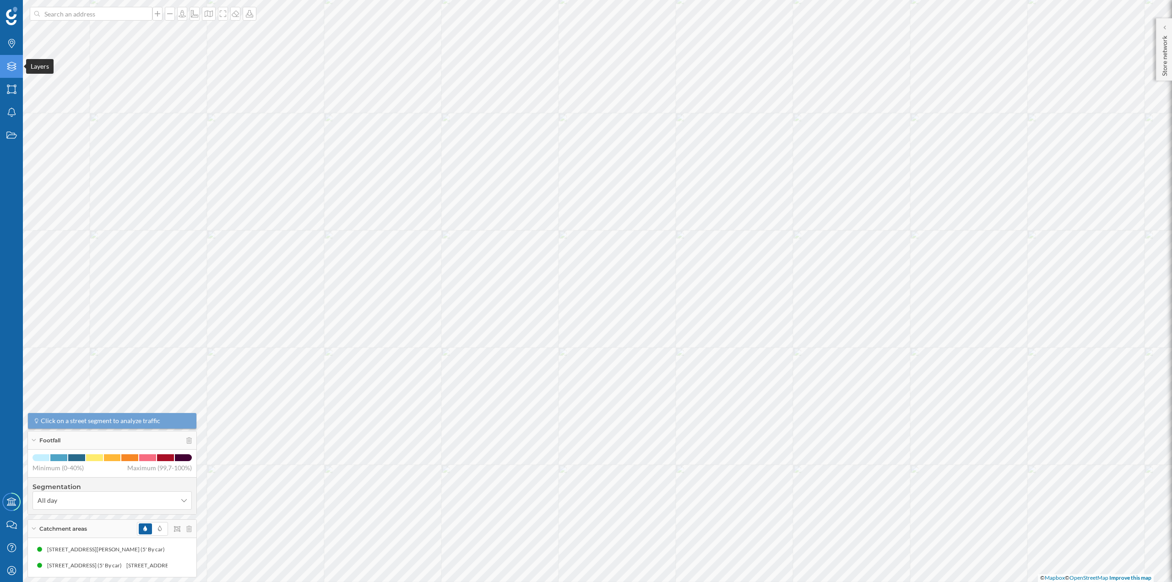
click at [9, 73] on div "Layers" at bounding box center [11, 66] width 23 height 23
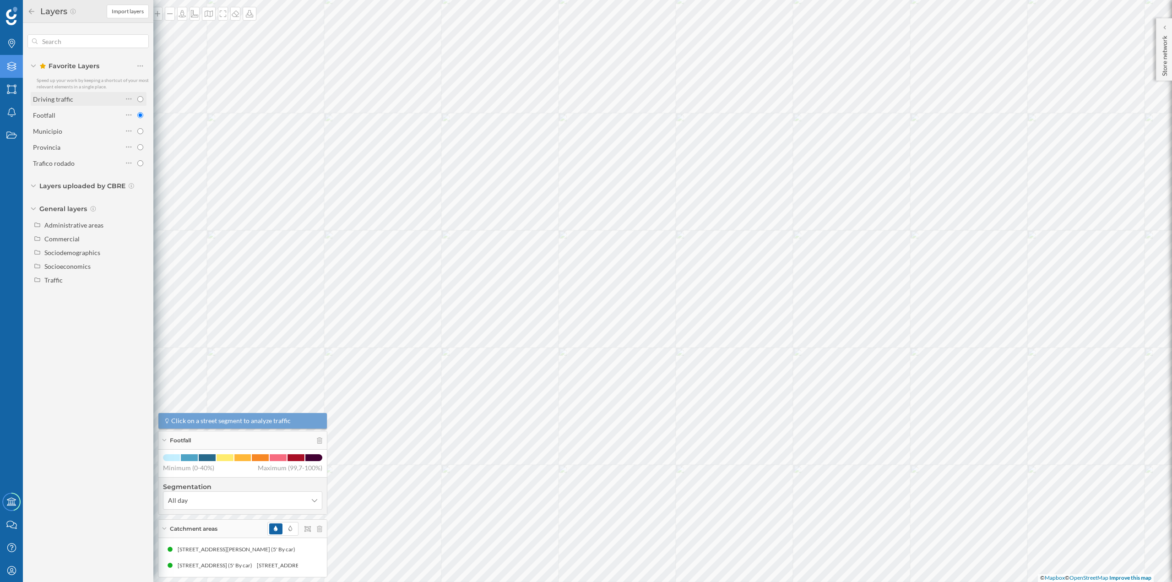
click at [60, 101] on div "Driving traffic" at bounding box center [53, 99] width 40 height 8
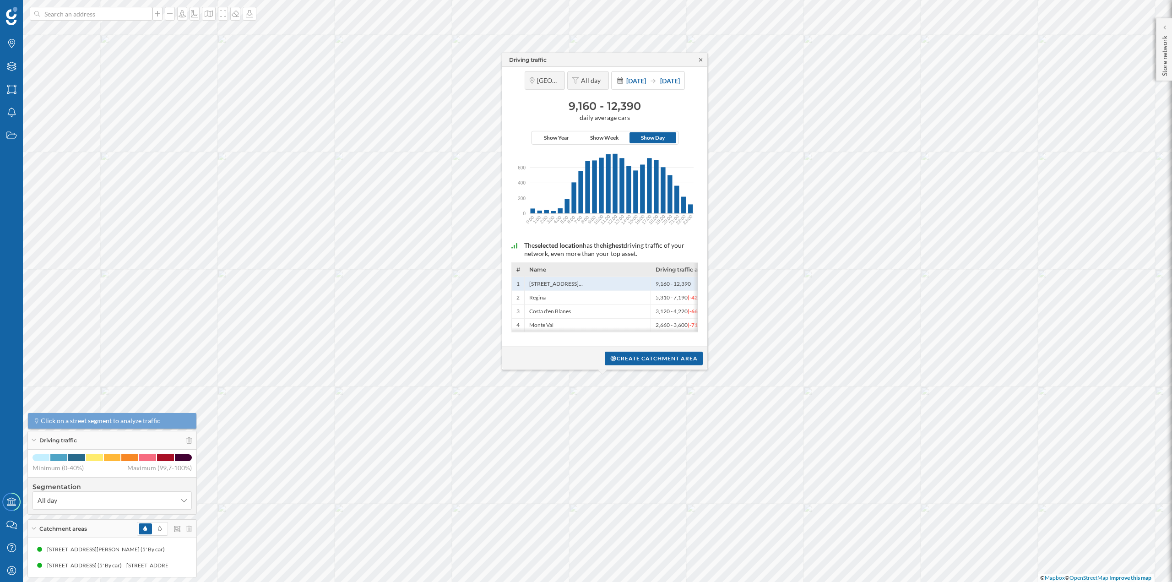
click at [699, 58] on icon at bounding box center [700, 59] width 3 height 3
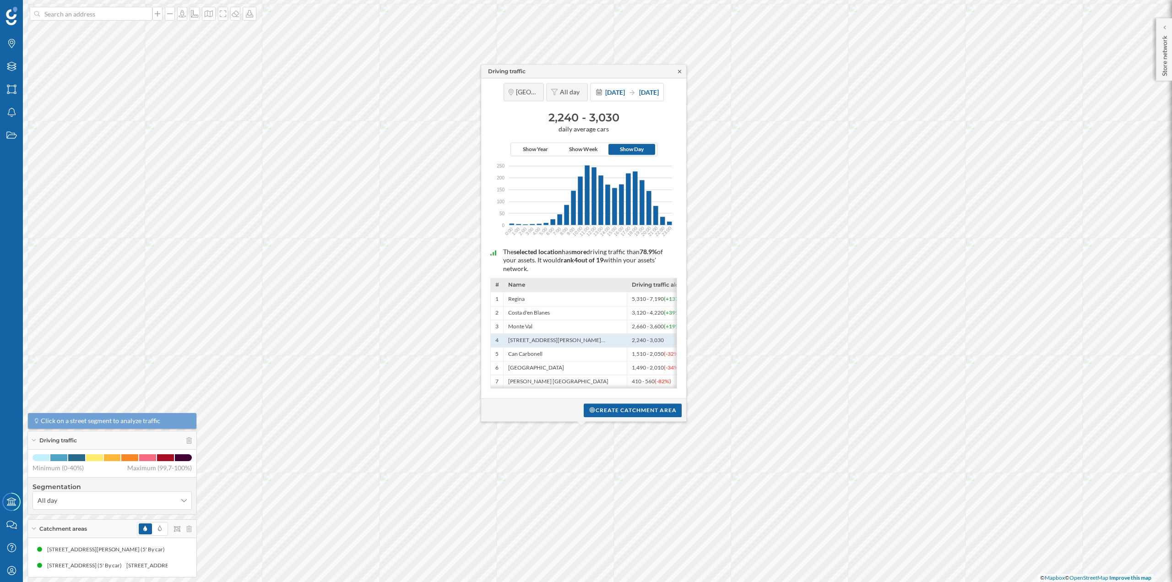
click at [678, 69] on icon at bounding box center [679, 71] width 7 height 5
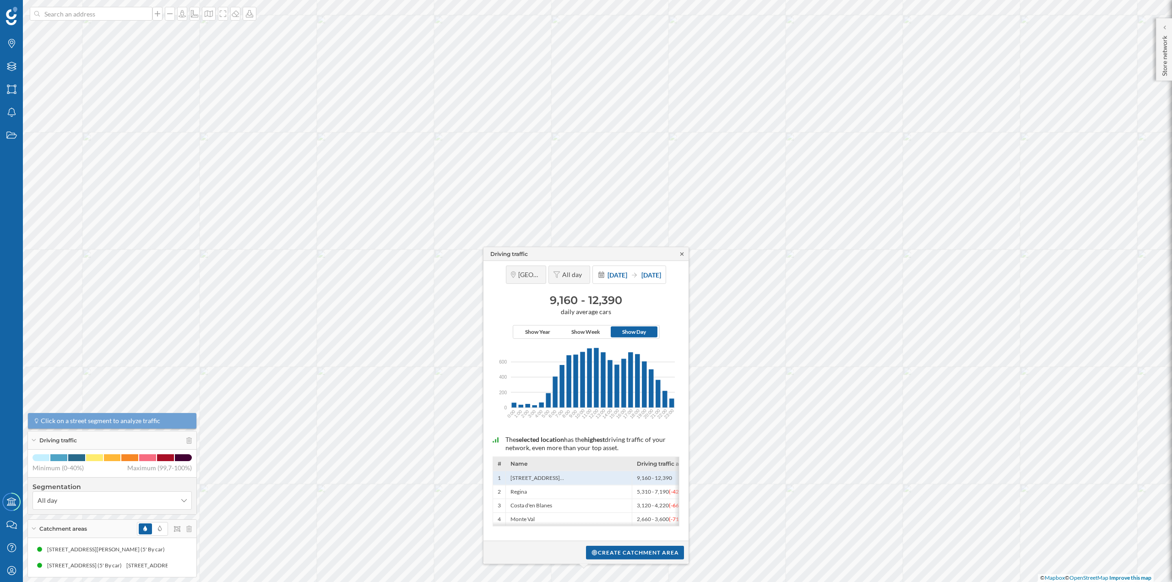
click at [685, 252] on icon at bounding box center [682, 253] width 7 height 5
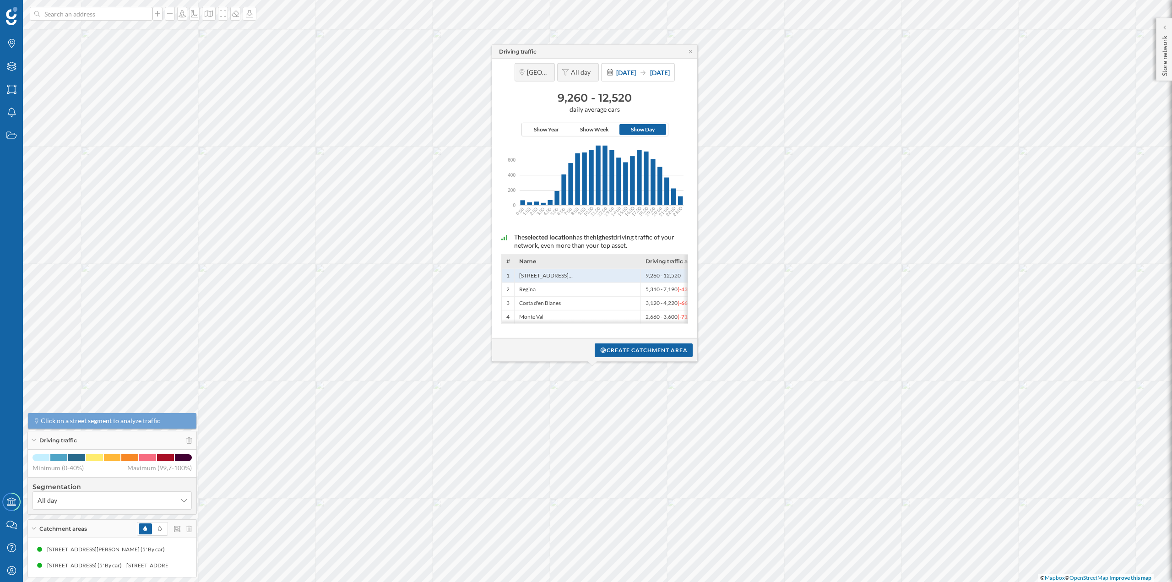
click at [689, 48] on div "Driving traffic" at bounding box center [594, 52] width 205 height 14
click at [689, 50] on icon at bounding box center [690, 51] width 7 height 5
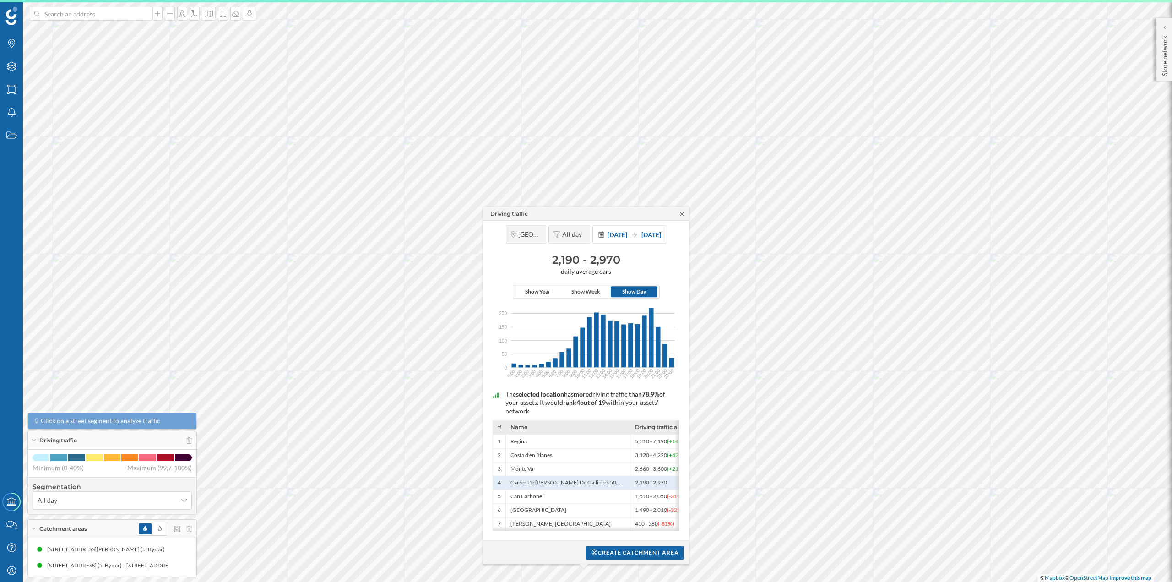
click at [680, 212] on icon at bounding box center [682, 213] width 7 height 5
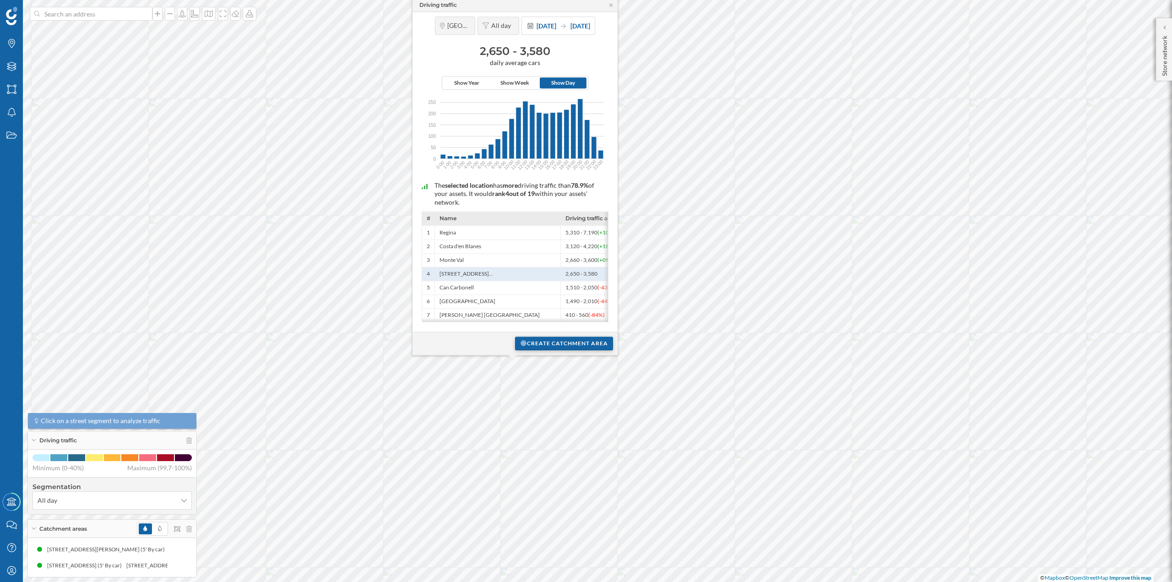
click at [550, 345] on div "Create catchment area" at bounding box center [564, 344] width 98 height 14
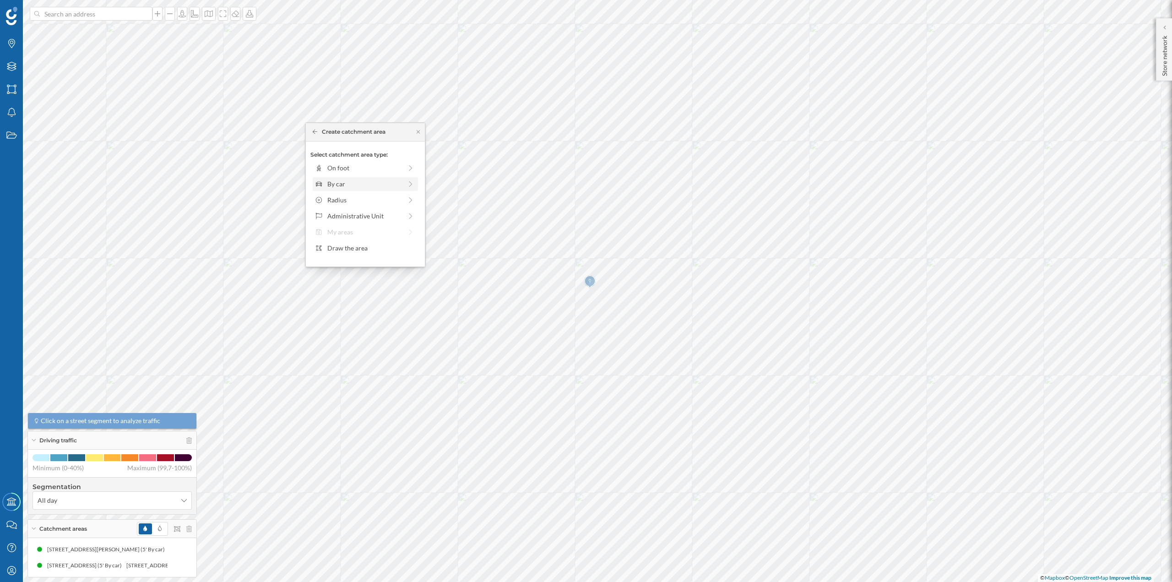
click at [355, 183] on div "By car" at bounding box center [364, 184] width 75 height 10
drag, startPoint x: 326, startPoint y: 177, endPoint x: 339, endPoint y: 177, distance: 12.8
click at [339, 177] on div at bounding box center [336, 180] width 9 height 9
drag, startPoint x: 342, startPoint y: 180, endPoint x: 335, endPoint y: 179, distance: 6.9
click at [335, 179] on div at bounding box center [335, 180] width 9 height 9
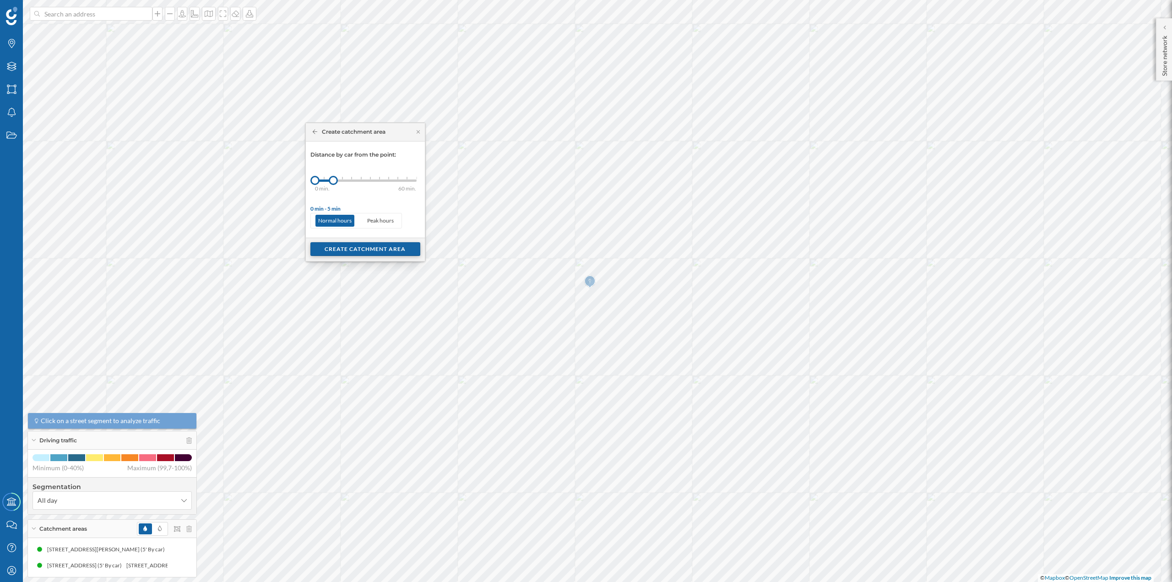
click at [361, 243] on div "Create catchment area" at bounding box center [365, 249] width 110 height 14
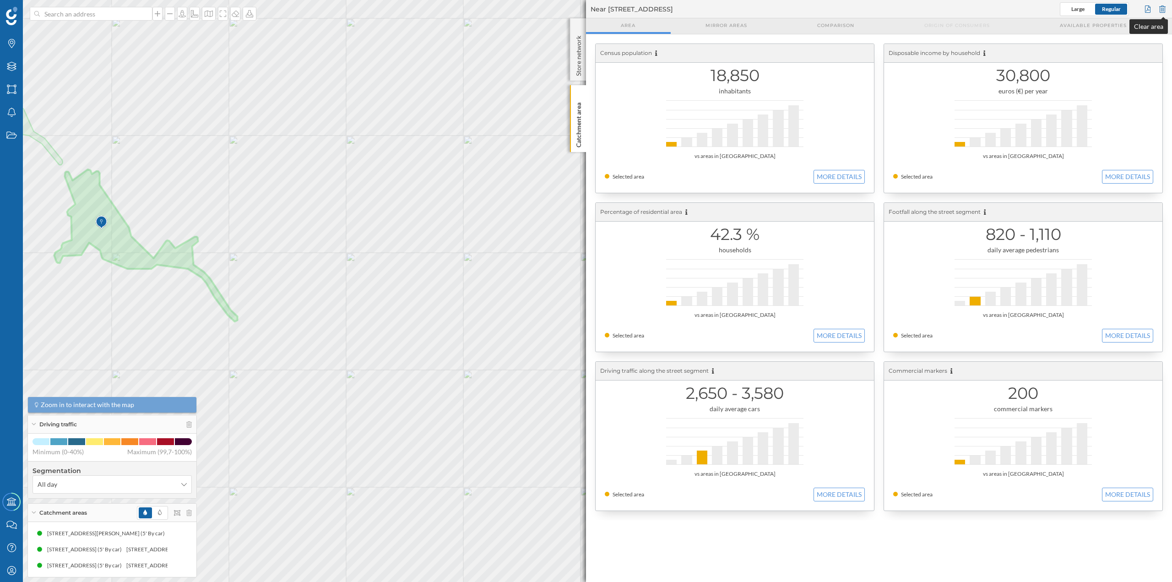
click at [1163, 7] on div at bounding box center [1163, 9] width 10 height 14
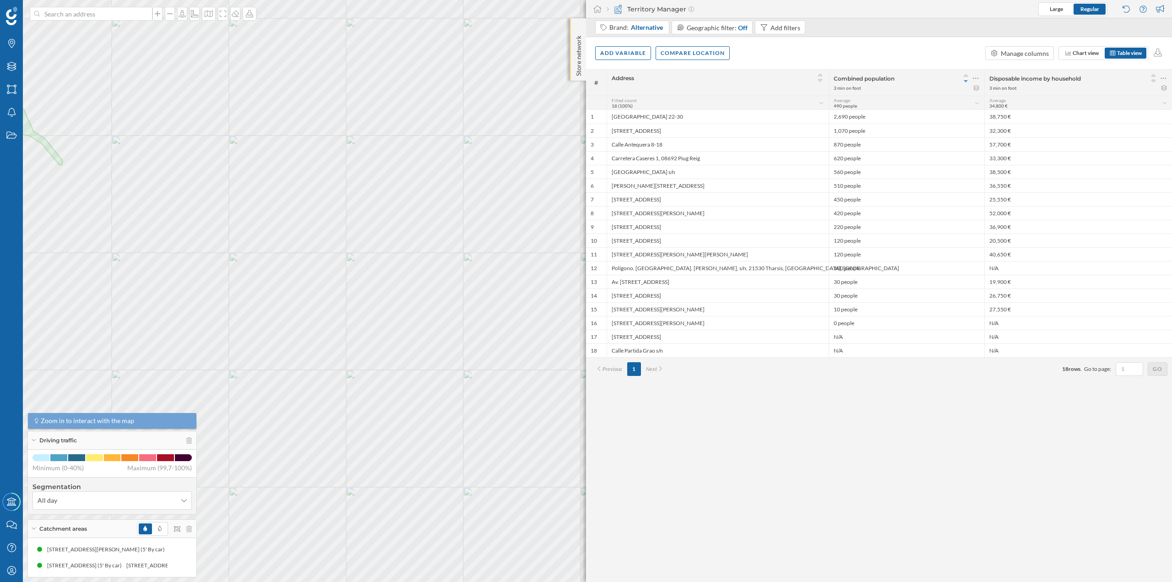
click at [584, 36] on div "Store network" at bounding box center [578, 49] width 16 height 62
click at [579, 33] on p "Store network" at bounding box center [578, 54] width 9 height 45
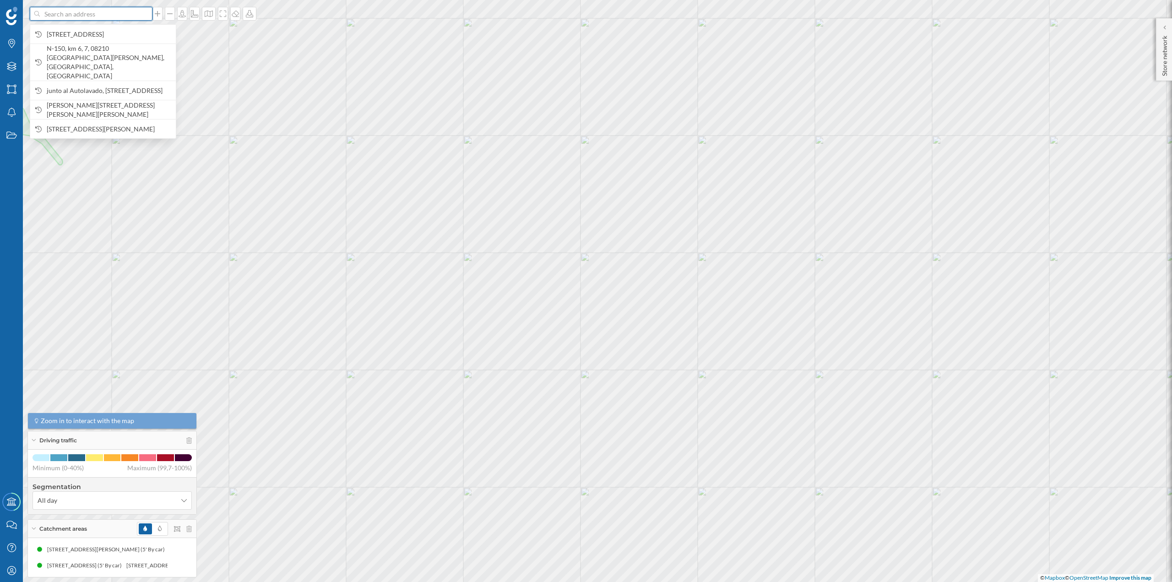
click at [124, 18] on input at bounding box center [91, 14] width 103 height 14
paste input "C. Balmes, 6, 08291 Ripollet"
type input "carglass C. Balmes, 6, 08291 Ripollet"
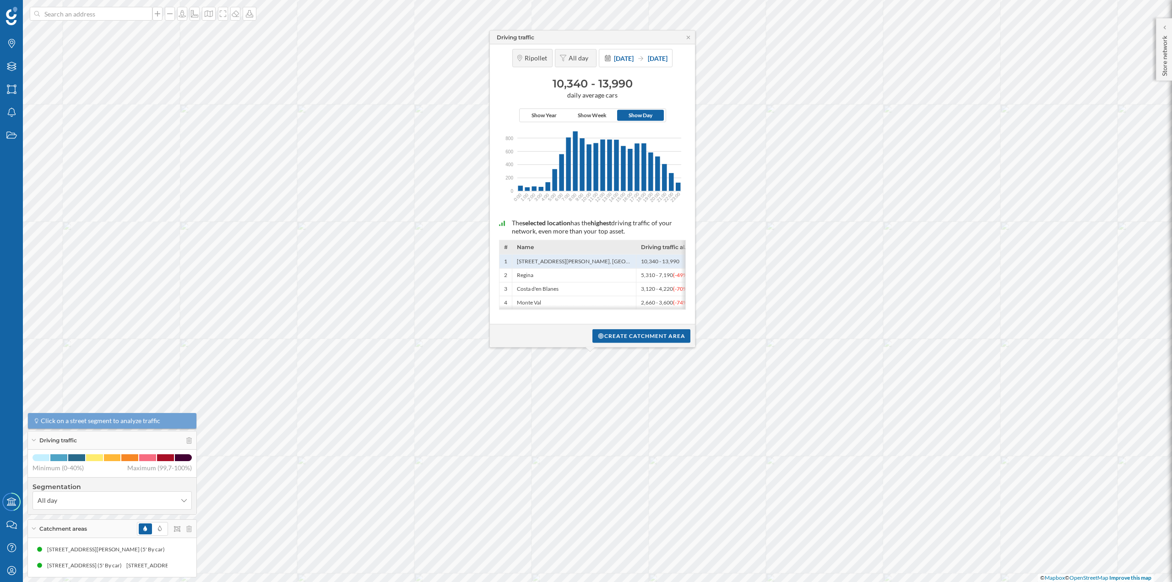
click at [689, 42] on div "Driving traffic" at bounding box center [592, 38] width 205 height 14
click at [688, 39] on icon at bounding box center [688, 36] width 7 height 5
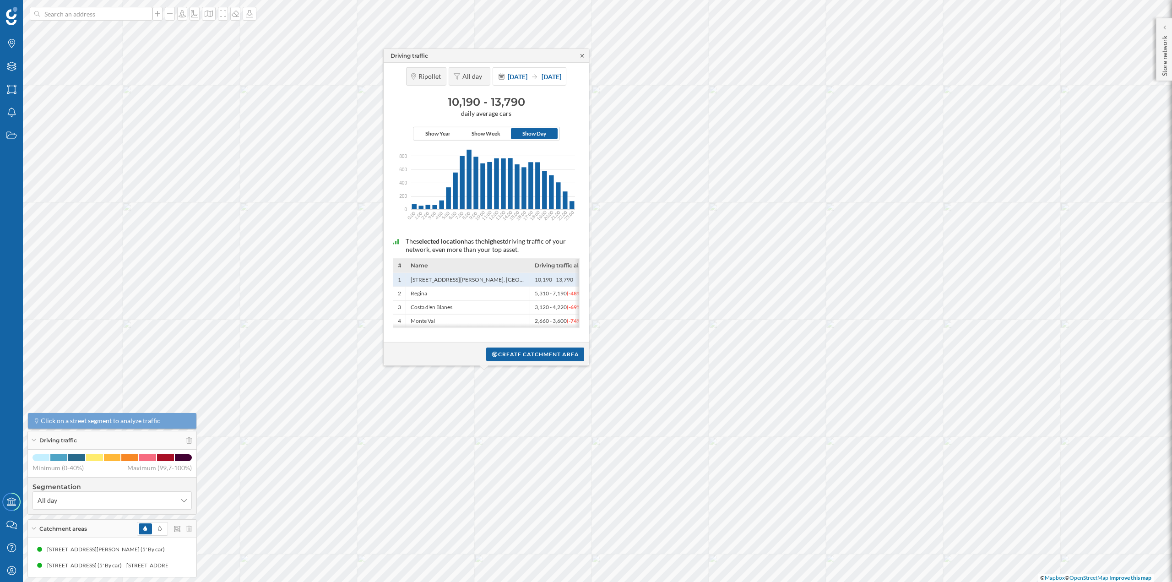
click at [584, 54] on icon at bounding box center [582, 55] width 7 height 5
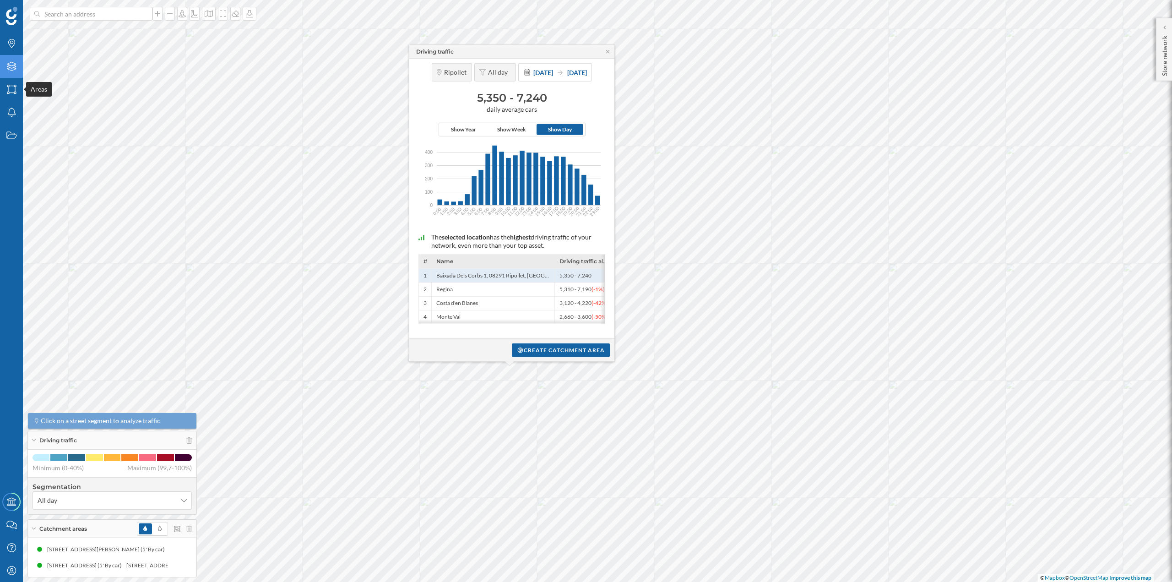
click at [11, 72] on div "Layers" at bounding box center [11, 66] width 23 height 23
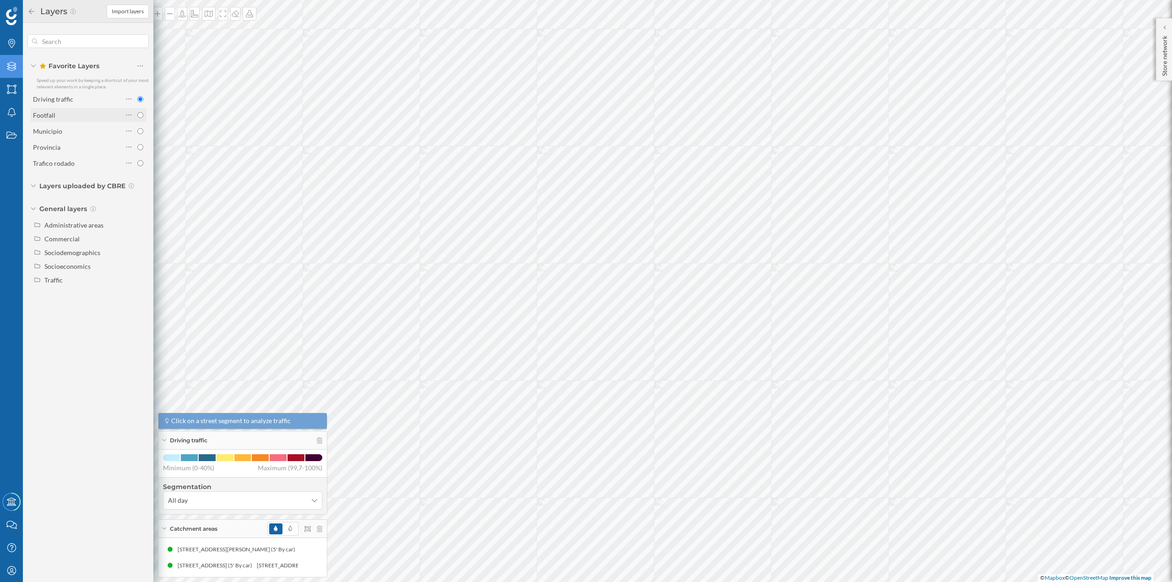
click at [76, 116] on div "Footfall" at bounding box center [78, 115] width 90 height 10
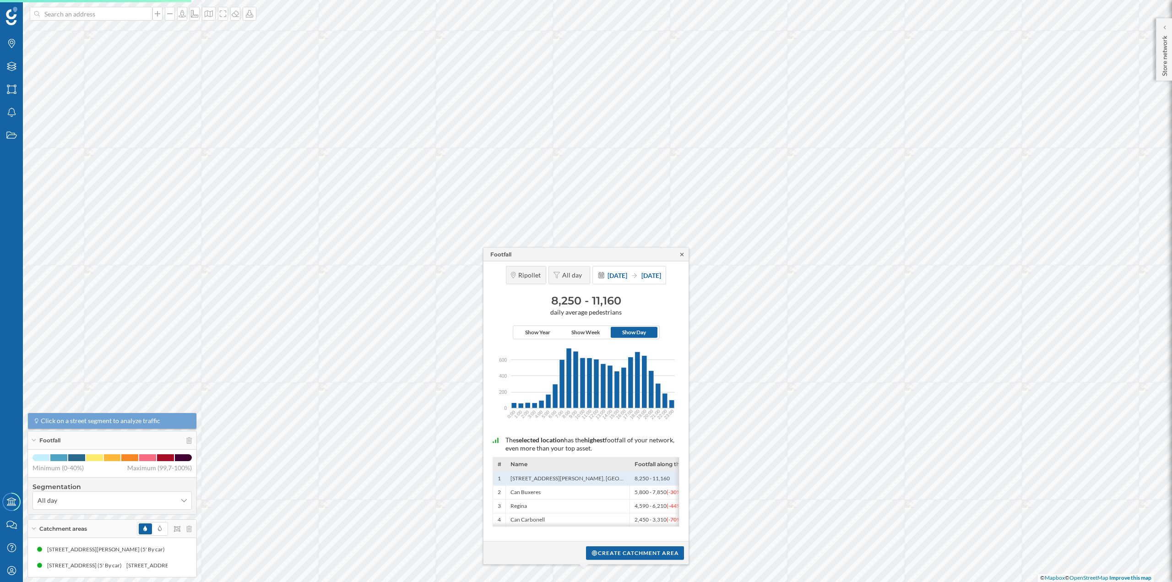
click at [684, 256] on icon at bounding box center [682, 253] width 7 height 5
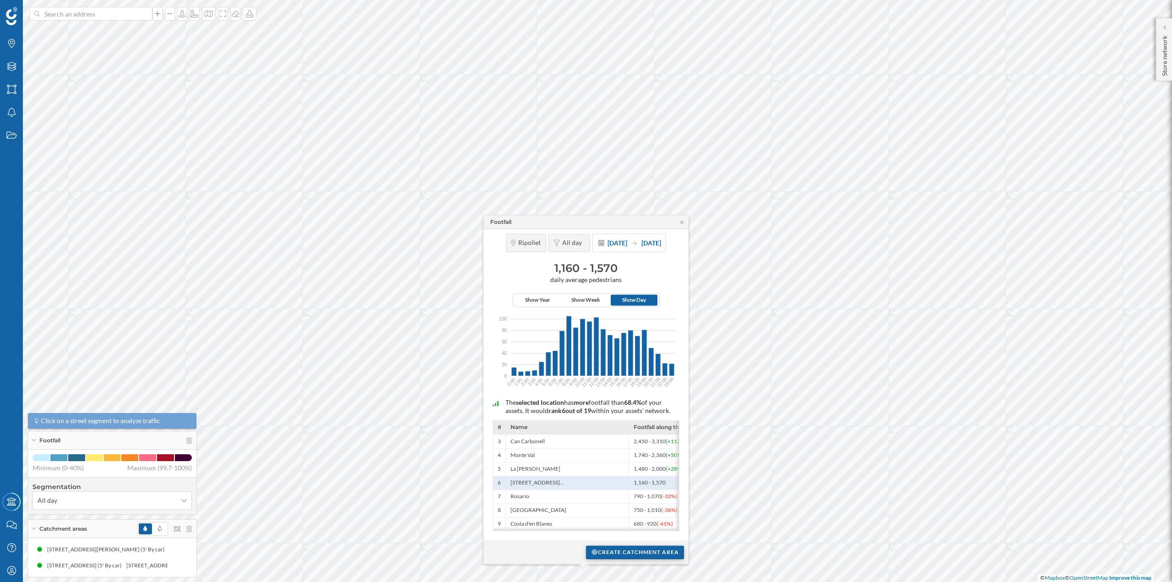
click at [630, 556] on div "Create catchment area" at bounding box center [635, 552] width 98 height 14
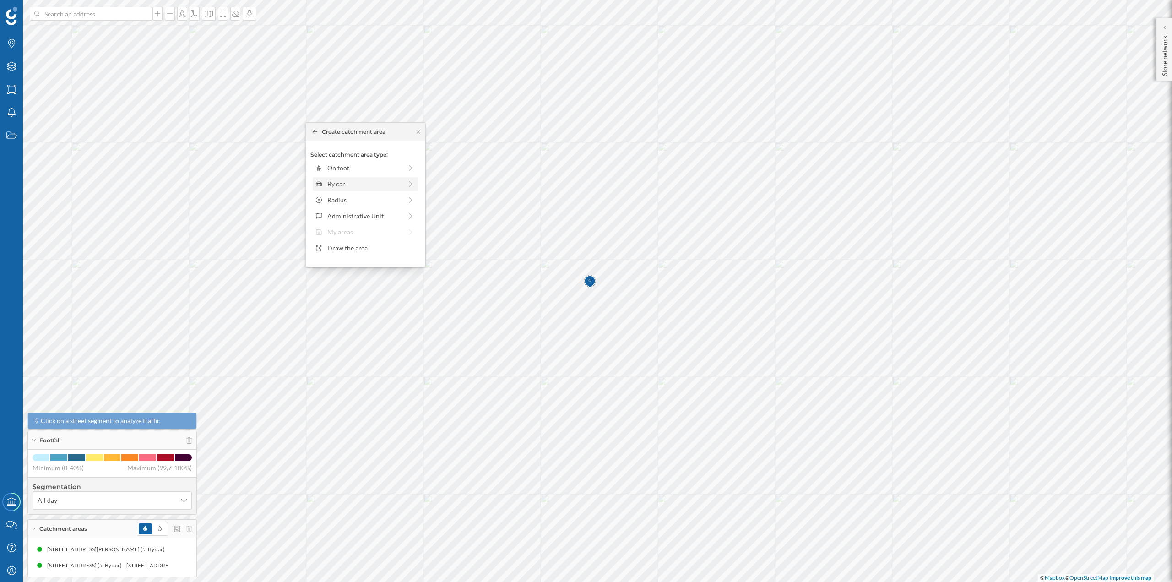
click at [336, 184] on div "By car" at bounding box center [364, 184] width 75 height 10
drag, startPoint x: 323, startPoint y: 181, endPoint x: 332, endPoint y: 182, distance: 9.2
click at [332, 182] on div at bounding box center [328, 180] width 9 height 9
click at [356, 248] on div "Create catchment area" at bounding box center [365, 249] width 110 height 14
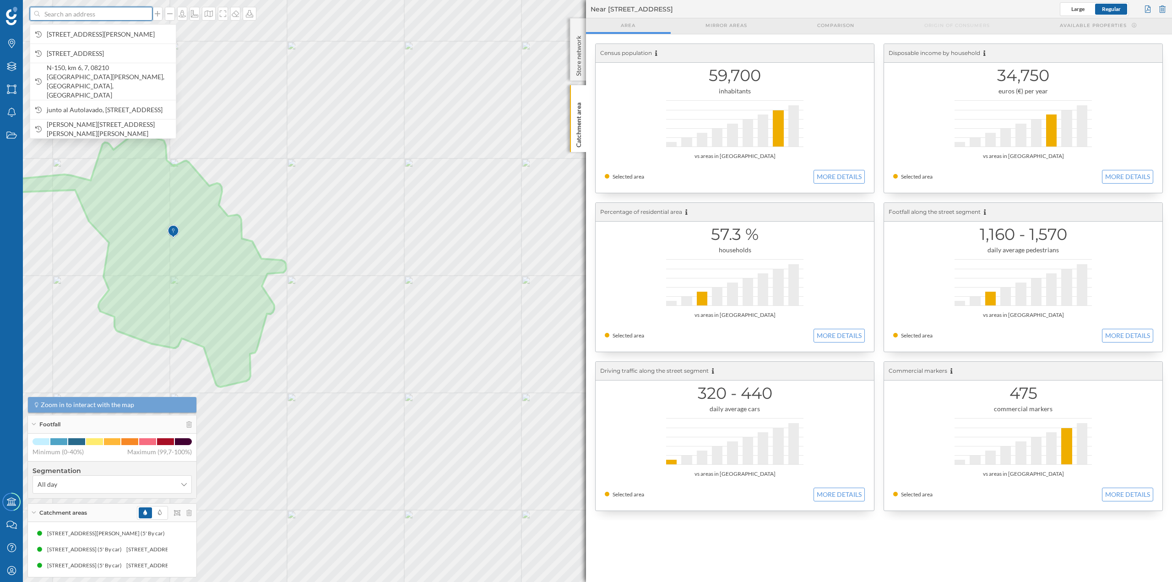
click at [134, 11] on input at bounding box center [91, 14] width 103 height 14
paste input "Av. del Vallès, 490, 08227 Terrassa, Barcelona"
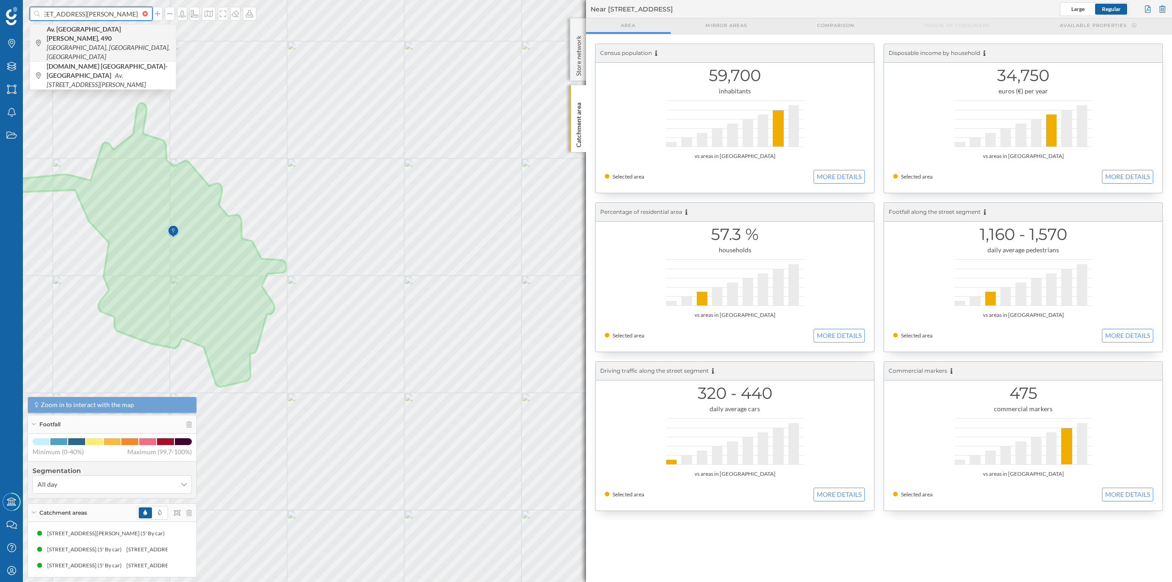
type input "Av. del Vallès, 490, 08227 Terrassa, Barcelona"
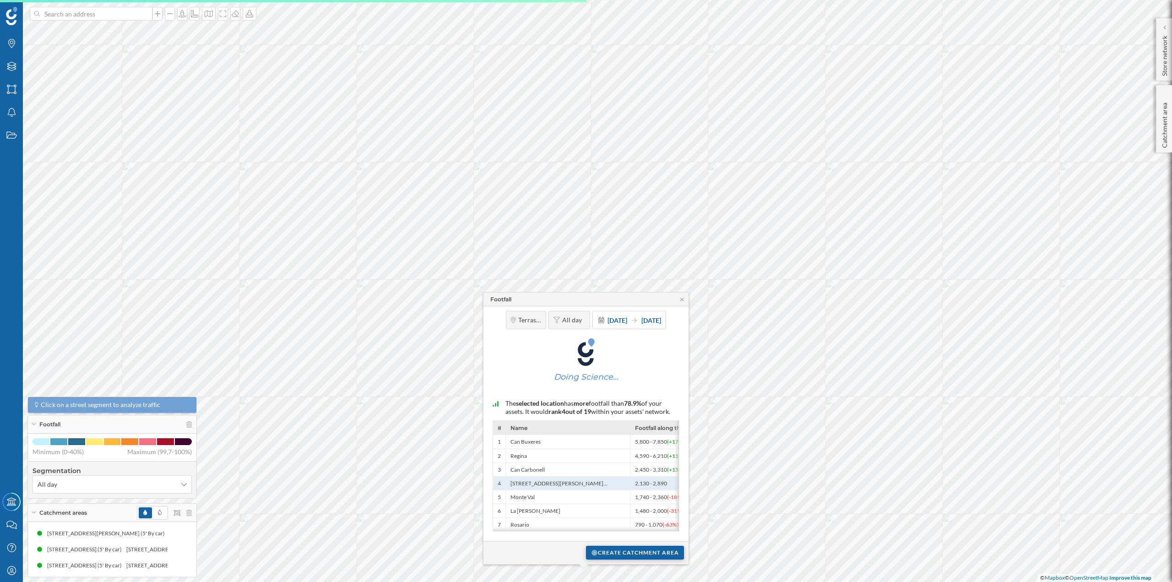
click at [631, 554] on div "Create catchment area" at bounding box center [635, 553] width 98 height 14
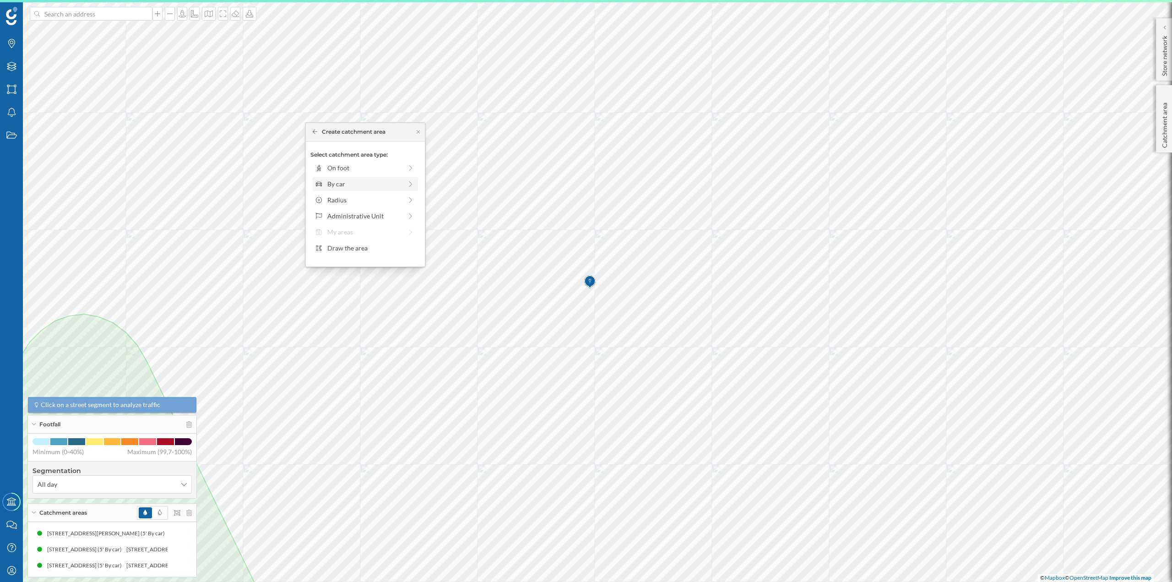
click at [374, 187] on div "By car" at bounding box center [364, 184] width 75 height 10
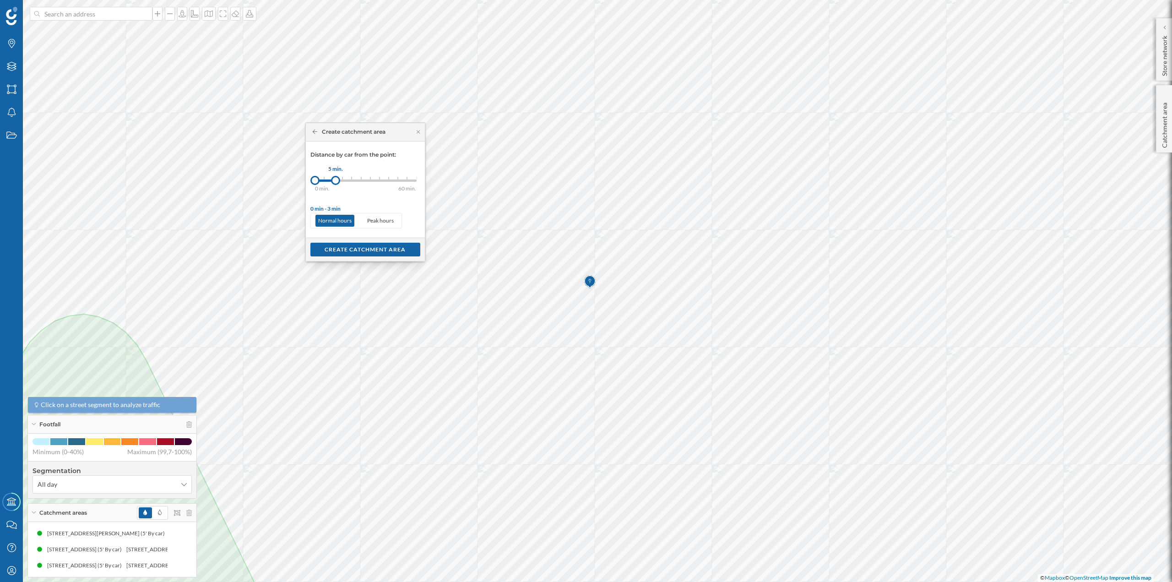
drag, startPoint x: 326, startPoint y: 178, endPoint x: 336, endPoint y: 179, distance: 9.2
click at [336, 179] on div at bounding box center [335, 180] width 9 height 9
click at [347, 252] on div "Create catchment area" at bounding box center [365, 249] width 110 height 14
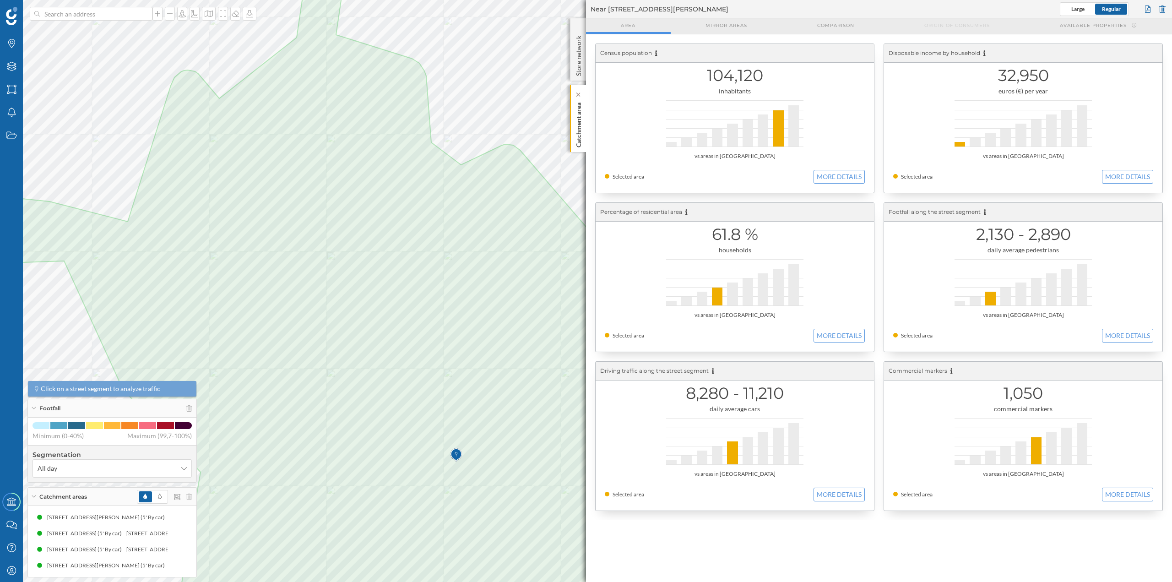
click at [572, 112] on div "Catchment area" at bounding box center [578, 118] width 16 height 67
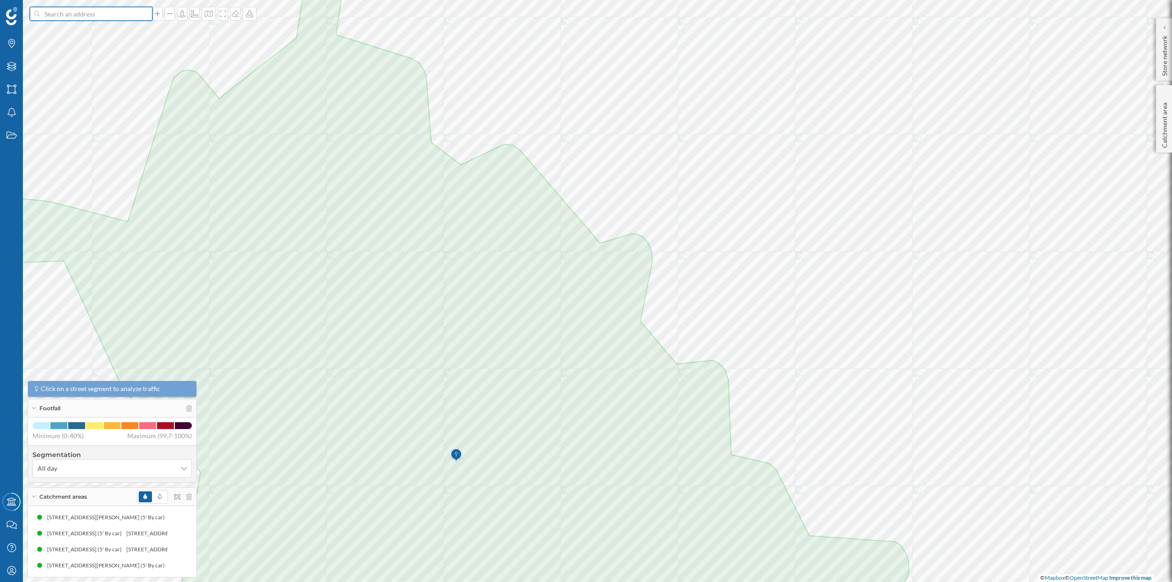
click at [63, 13] on input at bounding box center [91, 14] width 103 height 14
click at [94, 11] on input at bounding box center [91, 14] width 103 height 14
paste input "Av. del Vallès, 490, 08227 Terrassa, Barcelona"
type input "Av. del Vallès, 490, 08227 Terrassa, Barcelona"
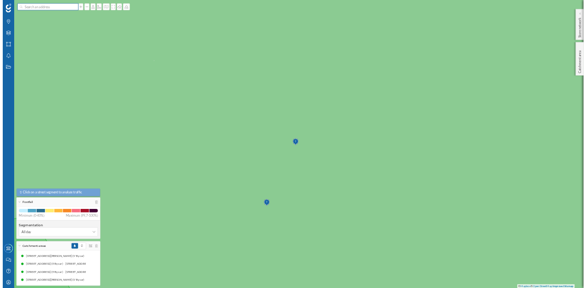
scroll to position [0, 0]
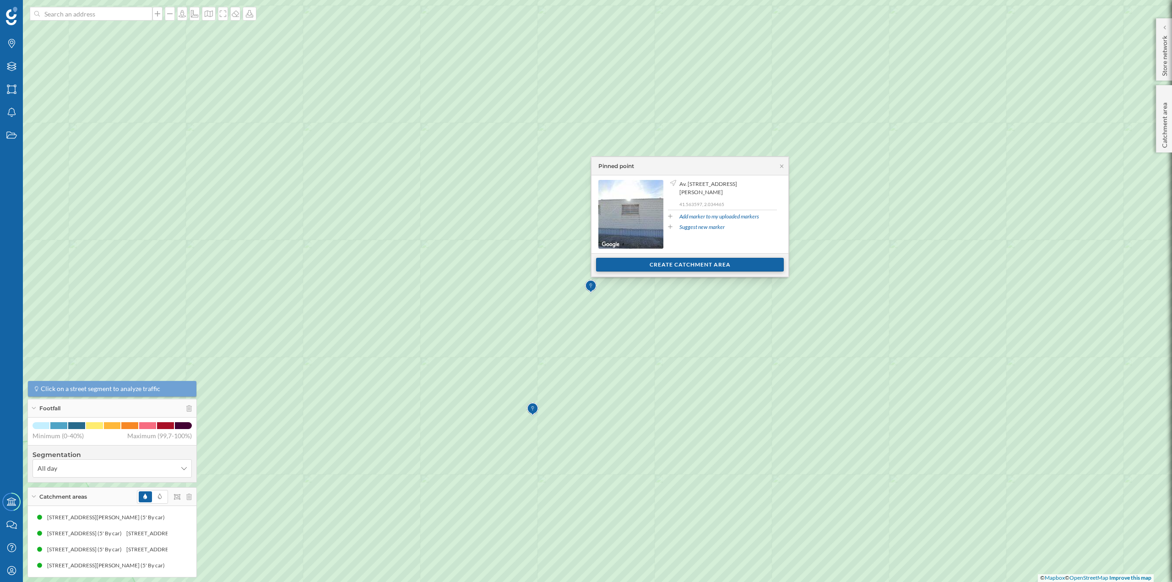
click at [644, 266] on div "Create catchment area" at bounding box center [690, 265] width 188 height 14
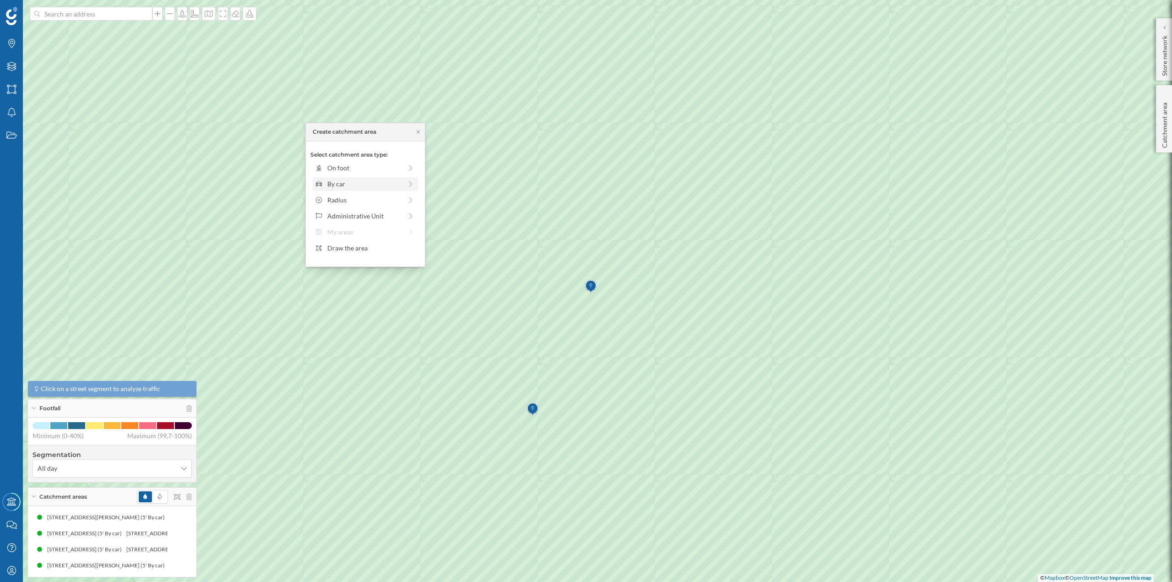
click at [366, 188] on div "By car" at bounding box center [364, 184] width 75 height 10
drag, startPoint x: 326, startPoint y: 183, endPoint x: 332, endPoint y: 183, distance: 6.0
click at [332, 183] on div at bounding box center [331, 180] width 9 height 9
click at [354, 251] on div "Create catchment area" at bounding box center [365, 249] width 110 height 14
